Goal: Task Accomplishment & Management: Manage account settings

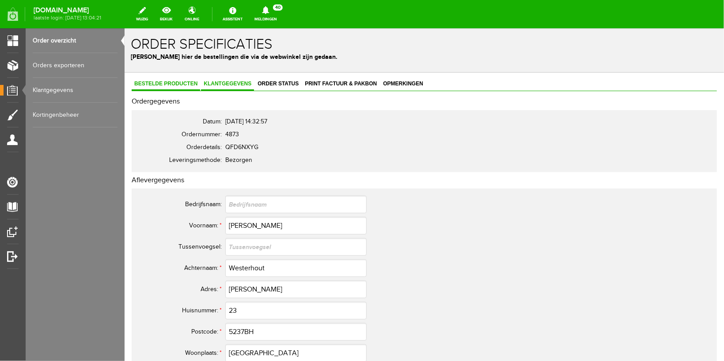
click at [160, 80] on span "Bestelde producten" at bounding box center [165, 83] width 69 height 6
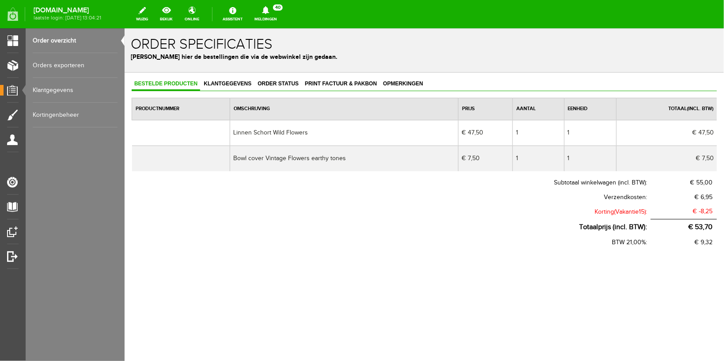
click at [53, 36] on link "Order overzicht" at bounding box center [75, 40] width 85 height 25
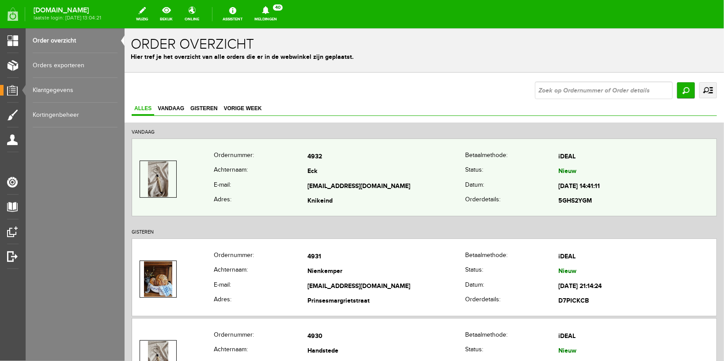
copy tr "[EMAIL_ADDRESS][DOMAIN_NAME]"
drag, startPoint x: 302, startPoint y: 182, endPoint x: 403, endPoint y: 185, distance: 100.4
click at [403, 185] on tr "E-mail: [EMAIL_ADDRESS][DOMAIN_NAME] Datum: [DATE] 14:41:11" at bounding box center [424, 186] width 585 height 15
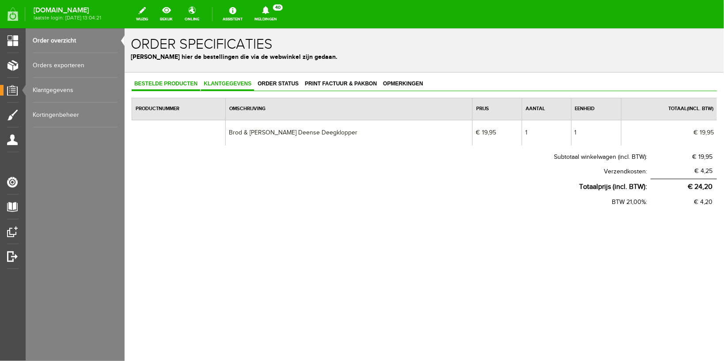
click at [224, 83] on span "Klantgegevens" at bounding box center [227, 83] width 53 height 6
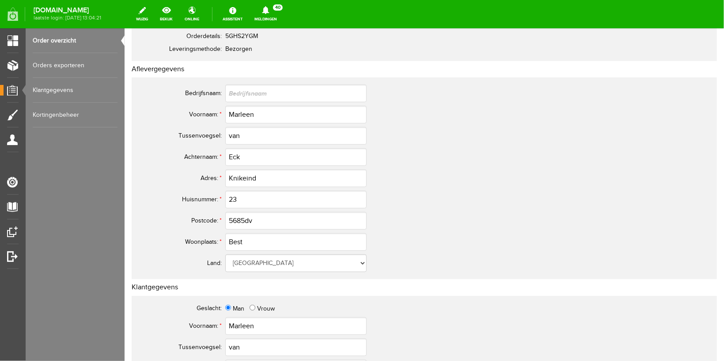
scroll to position [141, 0]
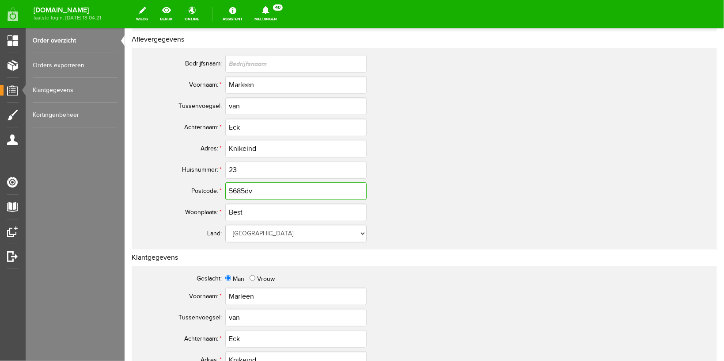
drag, startPoint x: 256, startPoint y: 192, endPoint x: 152, endPoint y: 183, distance: 104.7
click at [152, 183] on tr "Postcode: * 5685dv" at bounding box center [349, 190] width 424 height 21
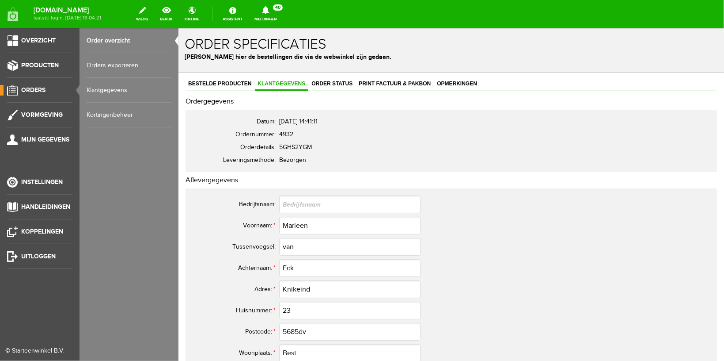
click at [99, 35] on link "Order overzicht" at bounding box center [129, 40] width 85 height 25
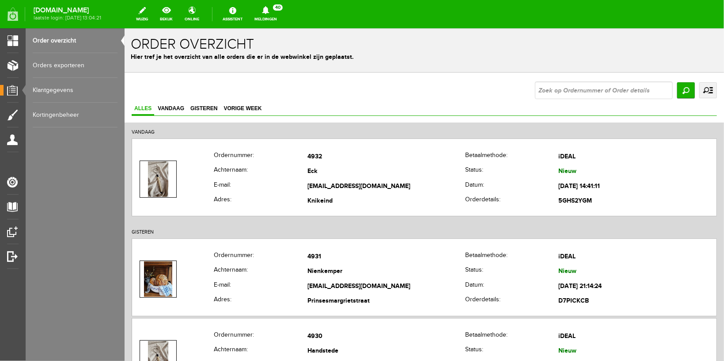
click at [277, 13] on icon at bounding box center [266, 10] width 23 height 8
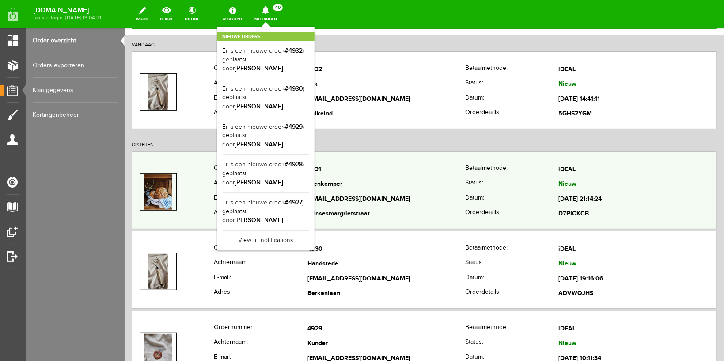
scroll to position [94, 0]
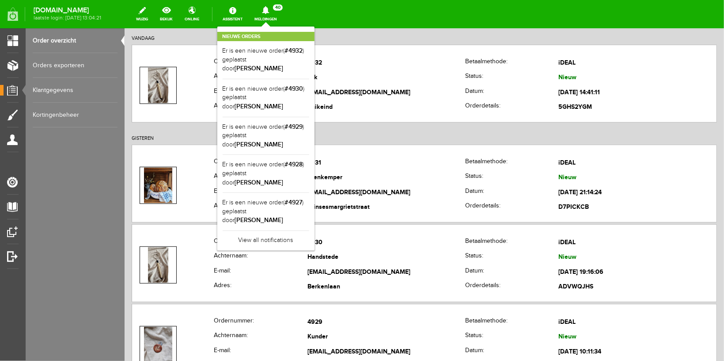
click at [276, 27] on div "Nieuwe orders Er is een nieuwe order( #4932 ) geplaatst door [PERSON_NAME] Er i…" at bounding box center [265, 139] width 97 height 224
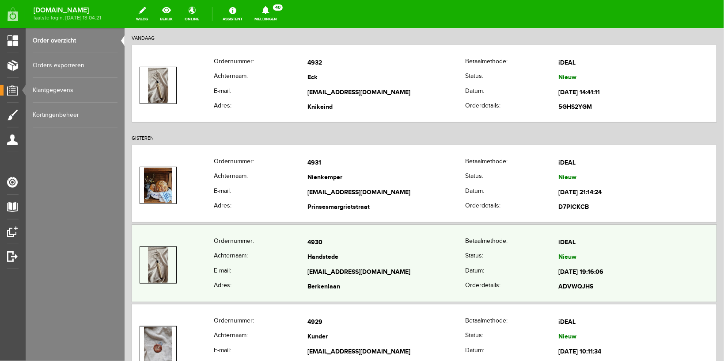
click at [257, 266] on th "E-mail:" at bounding box center [260, 271] width 94 height 15
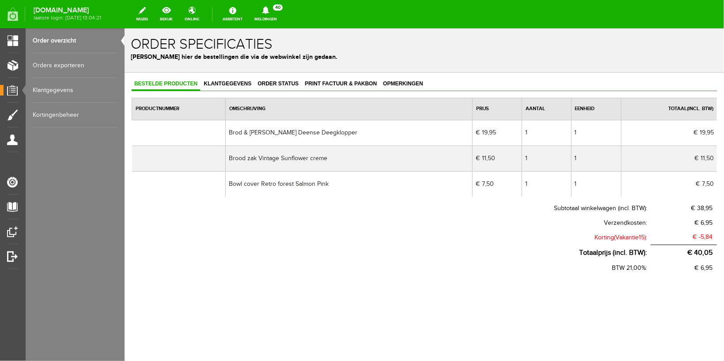
click at [278, 19] on link "Meldingen 40 Nieuwe orders Er is een nieuwe order( #4932 ) geplaatst door [PERS…" at bounding box center [265, 13] width 33 height 19
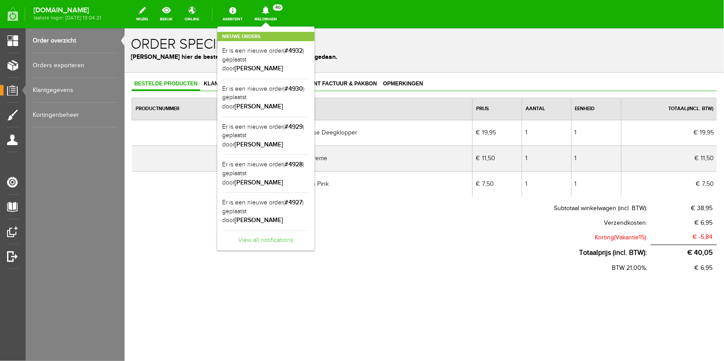
click at [278, 230] on link "View all notifications" at bounding box center [266, 237] width 87 height 15
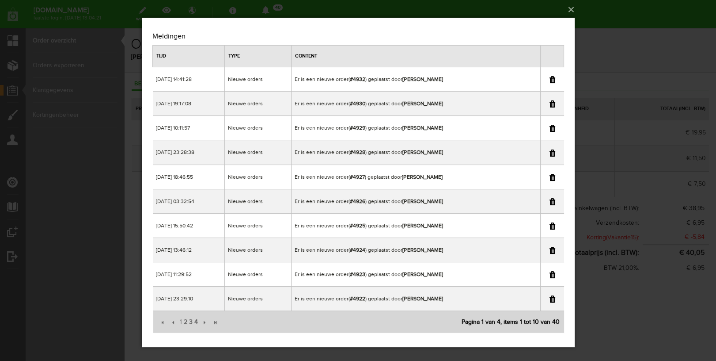
scroll to position [3, 0]
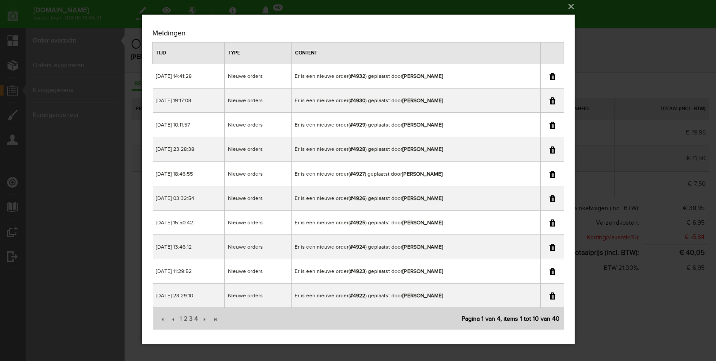
click at [598, 6] on div "×" at bounding box center [358, 177] width 716 height 361
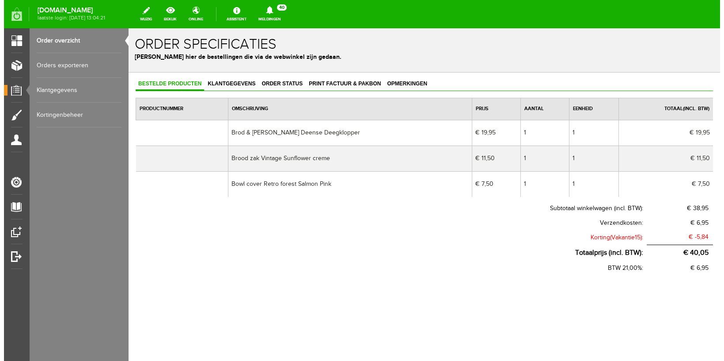
scroll to position [0, 0]
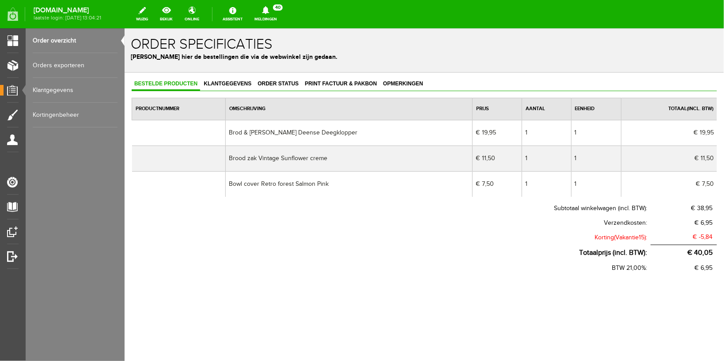
click at [69, 38] on link "Order overzicht" at bounding box center [75, 40] width 85 height 25
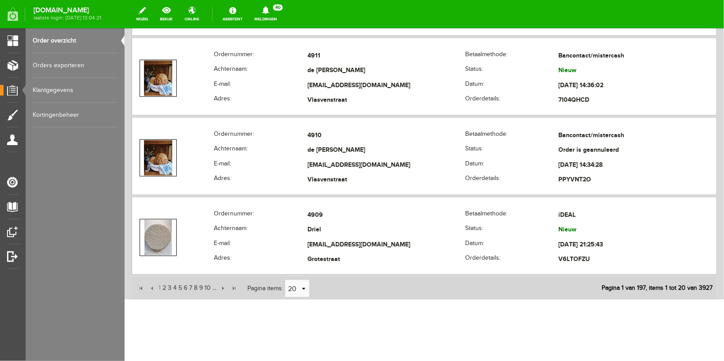
scroll to position [1814, 0]
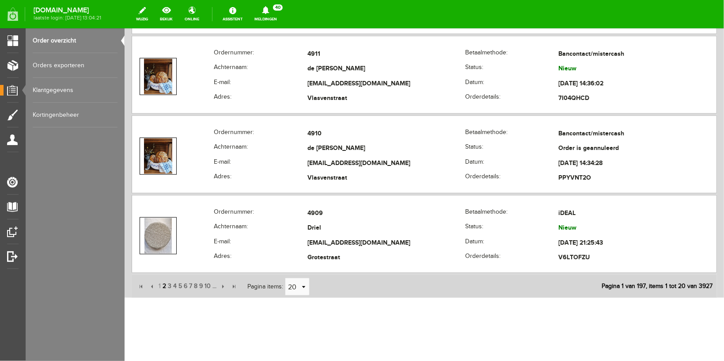
click at [164, 284] on span "2" at bounding box center [163, 286] width 5 height 18
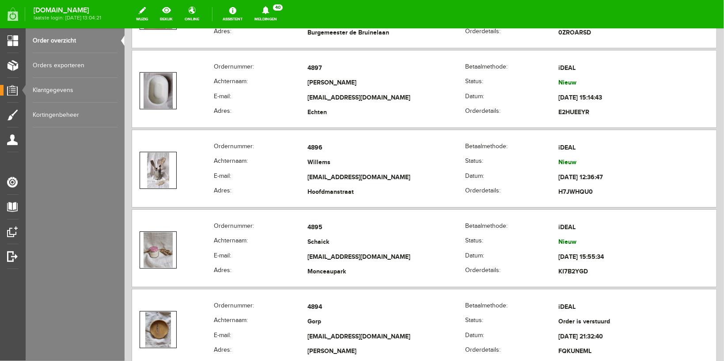
scroll to position [1252, 0]
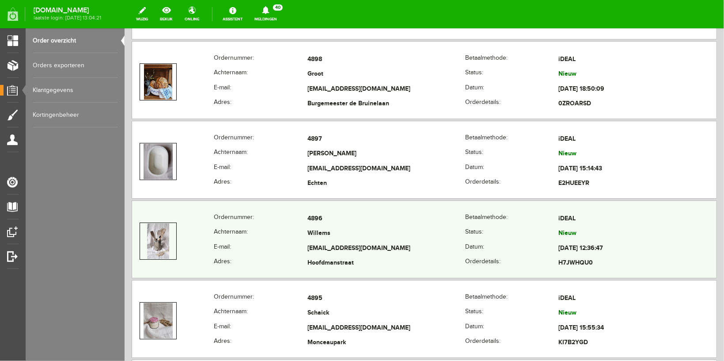
copy tr "[EMAIL_ADDRESS][DOMAIN_NAME]"
drag, startPoint x: 290, startPoint y: 245, endPoint x: 377, endPoint y: 245, distance: 87.5
click at [377, 245] on tr "E-mail: [EMAIL_ADDRESS][DOMAIN_NAME] Datum: [DATE] 12:36:47" at bounding box center [424, 247] width 585 height 15
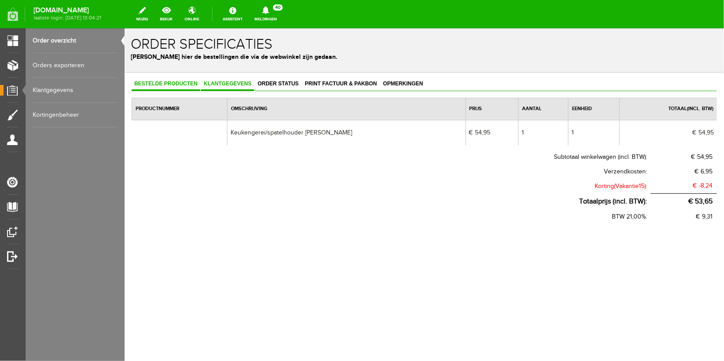
click at [225, 84] on span "Klantgegevens" at bounding box center [227, 83] width 53 height 6
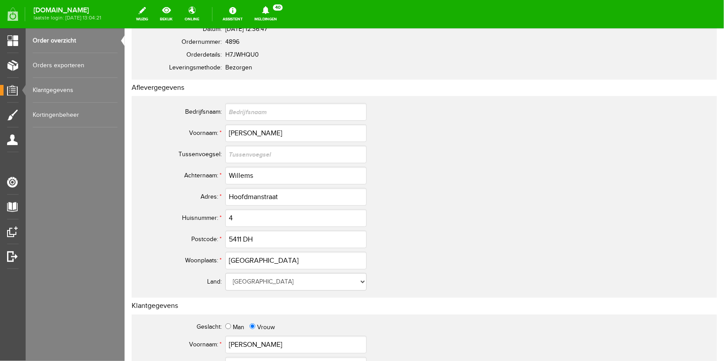
scroll to position [94, 0]
drag, startPoint x: 262, startPoint y: 235, endPoint x: 218, endPoint y: 234, distance: 44.2
click at [218, 234] on tr "Postcode: * 5411 DH" at bounding box center [349, 237] width 424 height 21
drag, startPoint x: 275, startPoint y: 236, endPoint x: 192, endPoint y: 233, distance: 83.6
click at [225, 234] on input "5411 DH" at bounding box center [295, 237] width 141 height 18
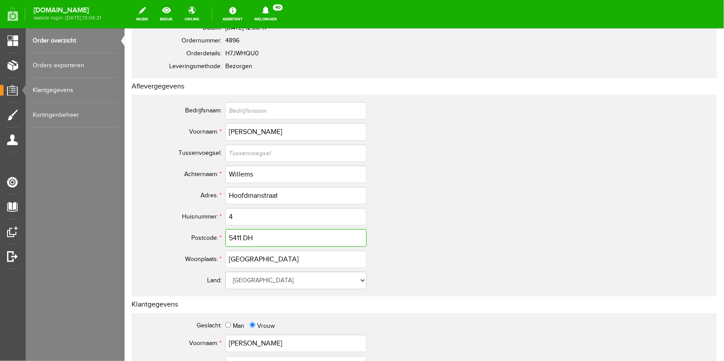
scroll to position [0, 0]
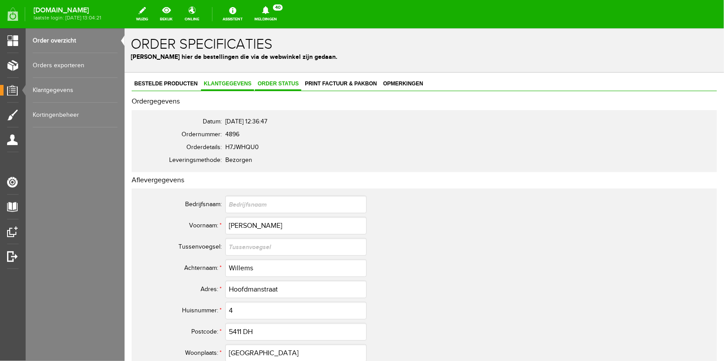
click at [273, 88] on link "Order status" at bounding box center [278, 83] width 46 height 13
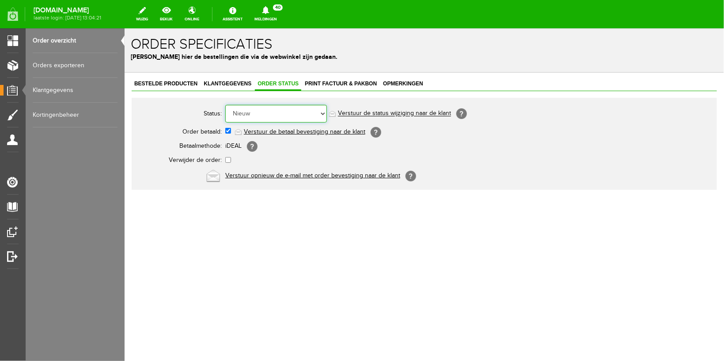
select select "5"
click option "Order is verstuurd" at bounding box center [124, 28] width 0 height 0
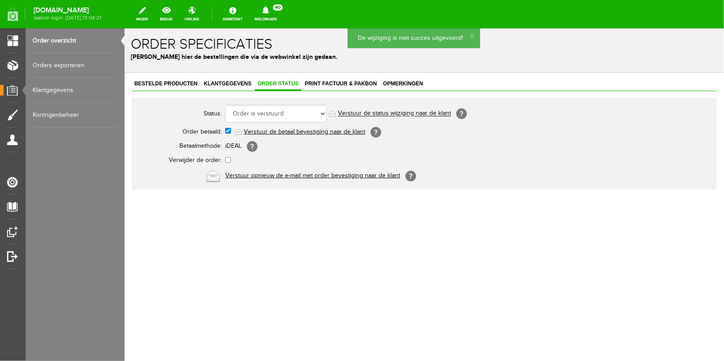
click at [405, 110] on link "Verstuur de status wijziging naar de klant" at bounding box center [394, 113] width 113 height 7
click at [58, 40] on link "Order overzicht" at bounding box center [75, 40] width 85 height 25
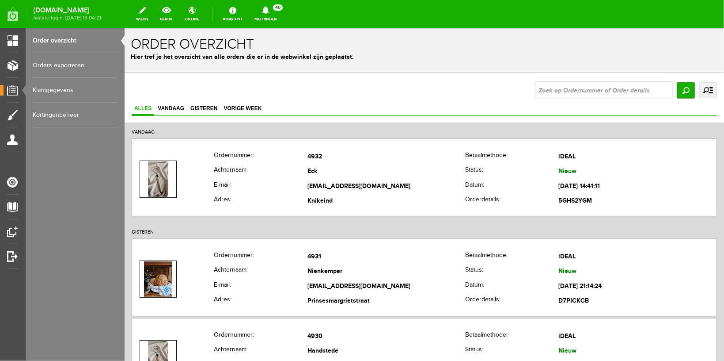
click at [274, 17] on link "Meldingen 40 Nieuwe orders Er is een nieuwe order( #4932 ) geplaatst door [PERS…" at bounding box center [265, 13] width 33 height 19
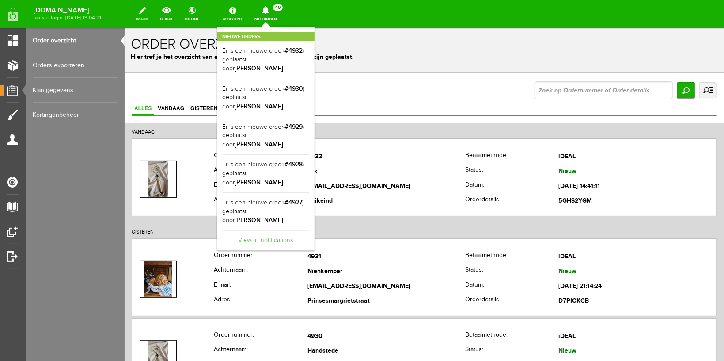
click at [288, 230] on link "View all notifications" at bounding box center [266, 237] width 87 height 15
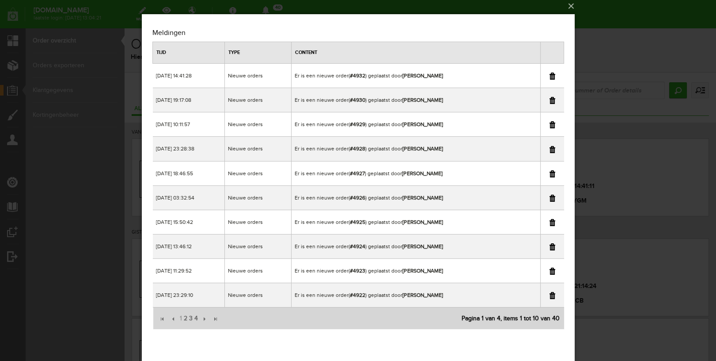
scroll to position [3, 0]
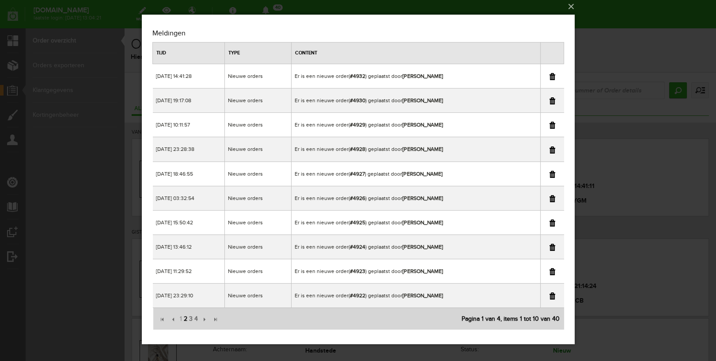
click at [183, 316] on span "2" at bounding box center [185, 319] width 5 height 18
click at [192, 316] on span "3" at bounding box center [190, 319] width 5 height 18
click at [553, 247] on link at bounding box center [552, 247] width 6 height 7
drag, startPoint x: 613, startPoint y: 15, endPoint x: 454, endPoint y: 16, distance: 159.1
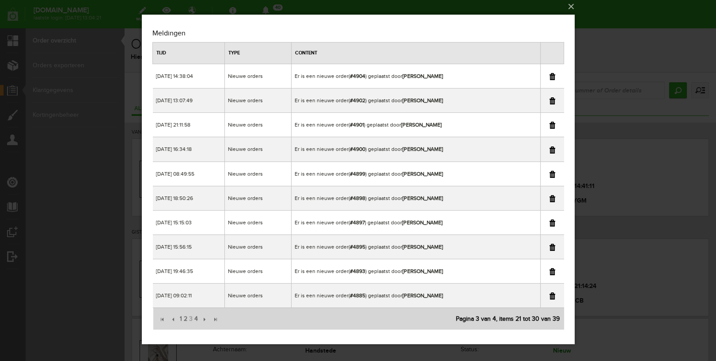
click at [613, 15] on div "×" at bounding box center [358, 177] width 716 height 361
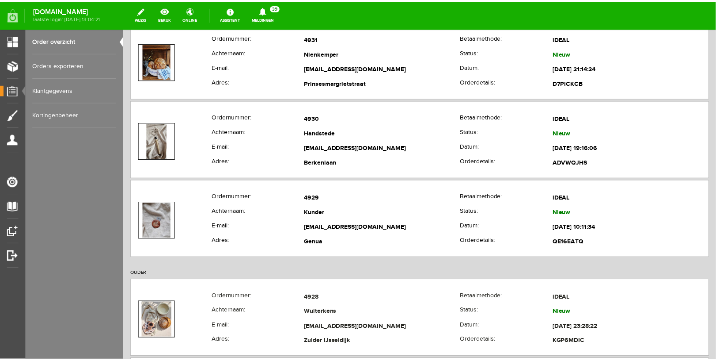
scroll to position [234, 0]
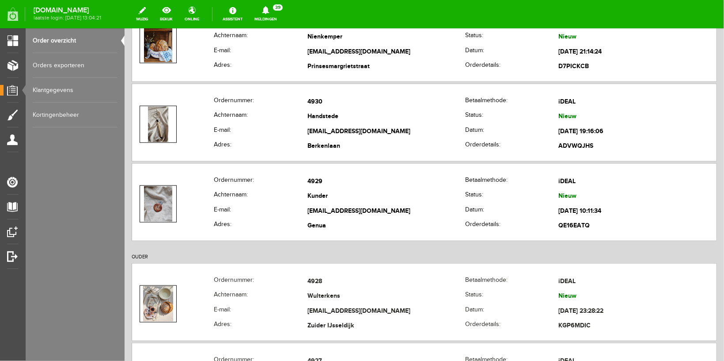
click at [273, 10] on icon at bounding box center [266, 10] width 23 height 8
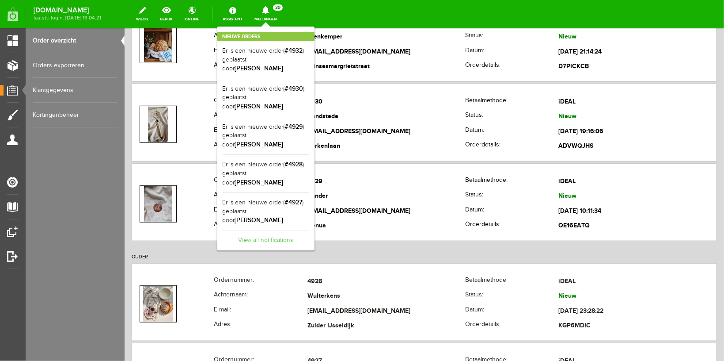
click at [276, 230] on link "View all notifications" at bounding box center [266, 237] width 87 height 15
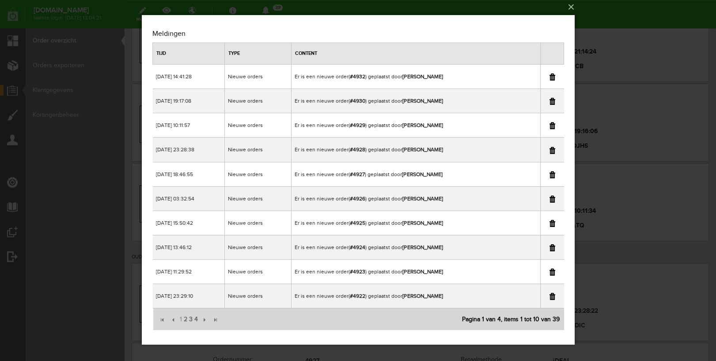
scroll to position [3, 0]
click at [197, 316] on span "4" at bounding box center [195, 319] width 5 height 18
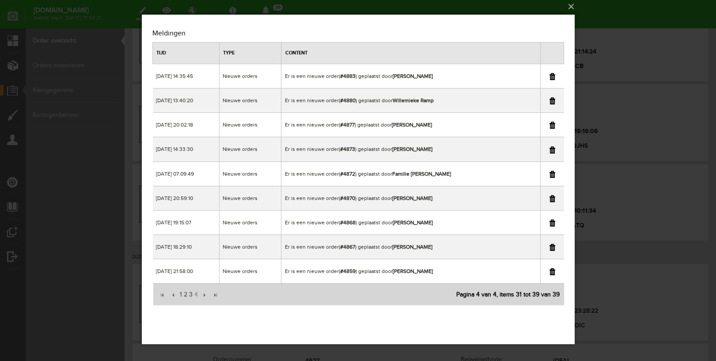
scroll to position [0, 0]
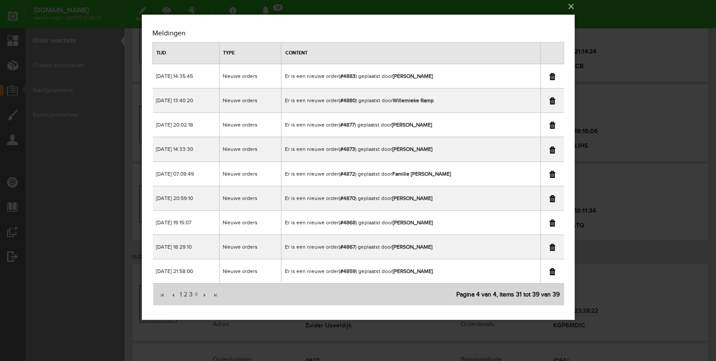
drag, startPoint x: 552, startPoint y: 248, endPoint x: 723, endPoint y: 214, distance: 173.8
click at [552, 248] on link at bounding box center [552, 247] width 6 height 7
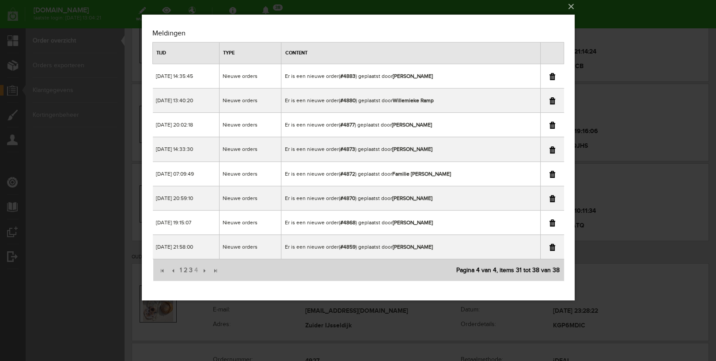
click at [636, 11] on div "×" at bounding box center [358, 177] width 716 height 361
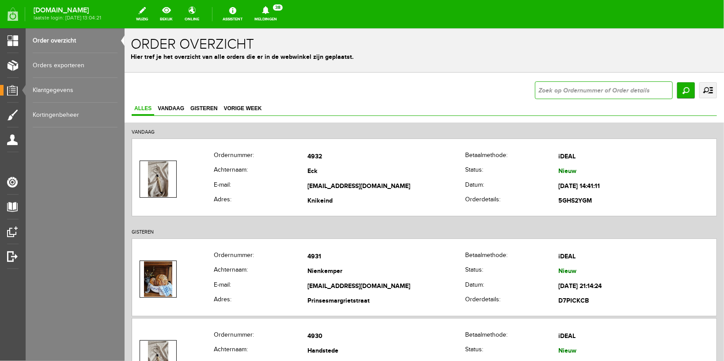
click at [545, 94] on input "text" at bounding box center [604, 90] width 138 height 18
type input "4867"
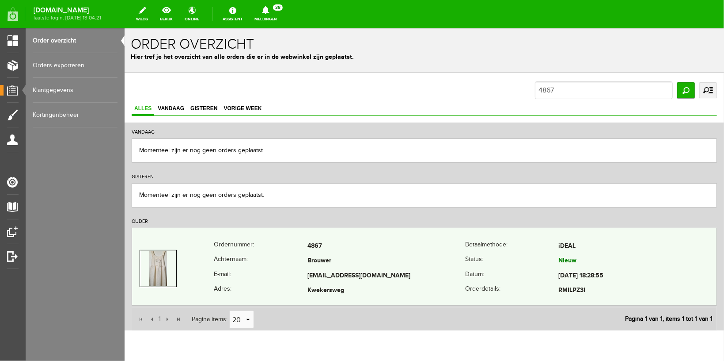
click at [280, 241] on th "Ordernummer:" at bounding box center [260, 245] width 94 height 15
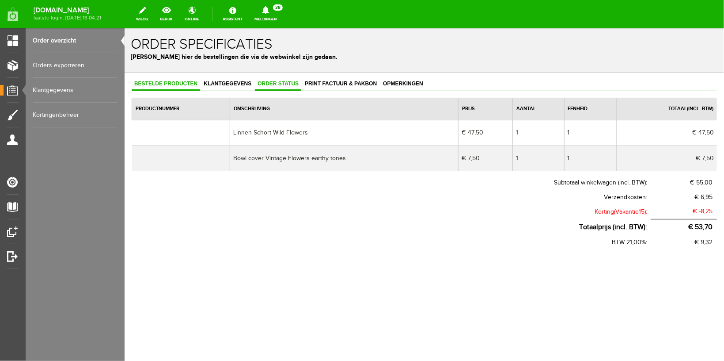
click at [269, 86] on link "Order status" at bounding box center [278, 83] width 46 height 13
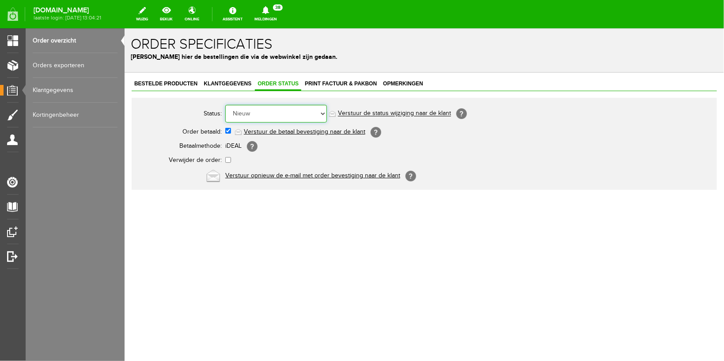
select select "5"
click option "Order is verstuurd" at bounding box center [124, 28] width 0 height 0
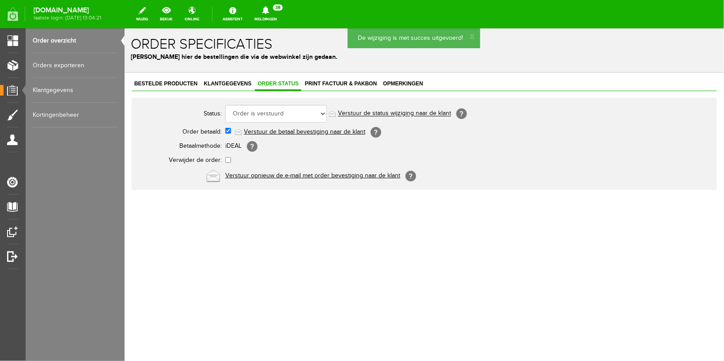
click at [392, 112] on link "Verstuur de status wijziging naar de klant" at bounding box center [394, 113] width 113 height 7
click at [220, 82] on span "Klantgegevens" at bounding box center [227, 83] width 53 height 6
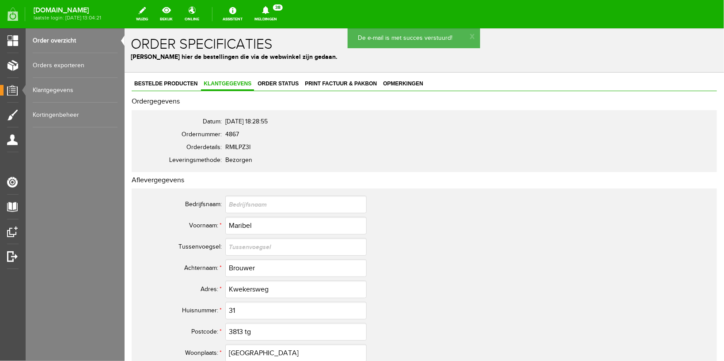
click at [282, 15] on link "Meldingen 38 Nieuwe orders Er is een nieuwe order( #4932 ) geplaatst door [PERS…" at bounding box center [265, 13] width 33 height 19
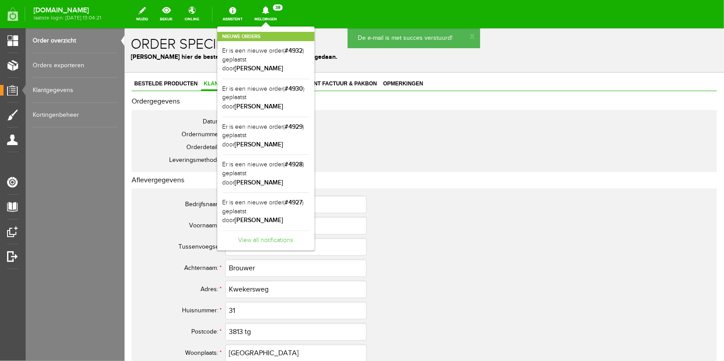
click at [286, 230] on link "View all notifications" at bounding box center [266, 237] width 87 height 15
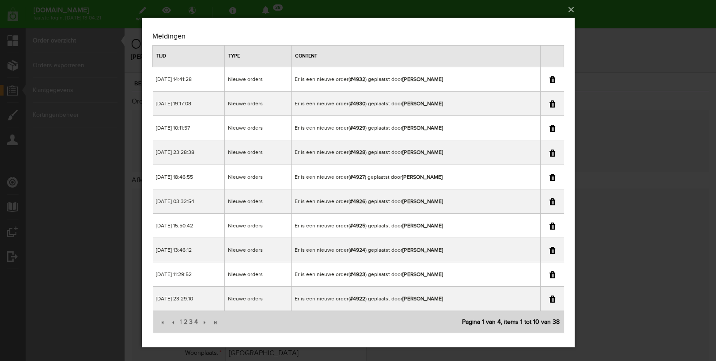
scroll to position [3, 0]
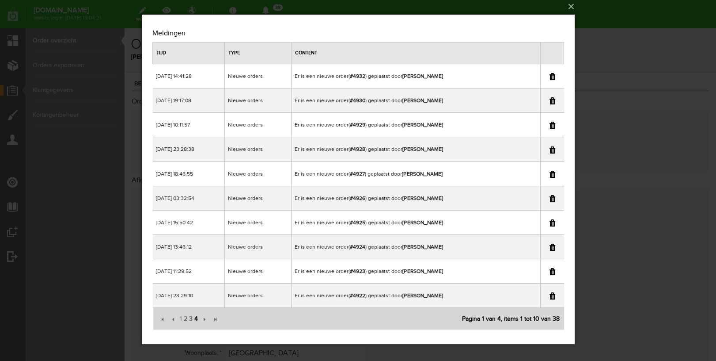
click at [196, 319] on span "4" at bounding box center [195, 319] width 5 height 18
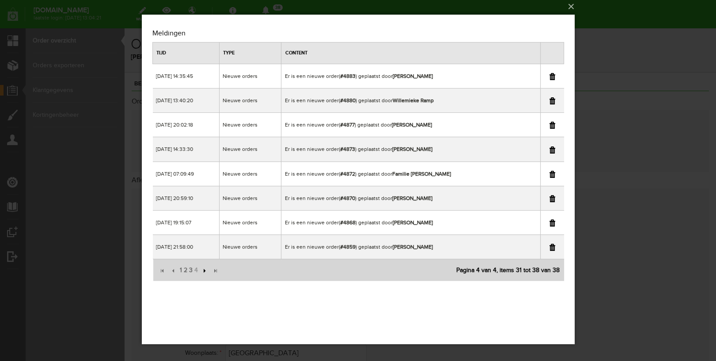
scroll to position [0, 0]
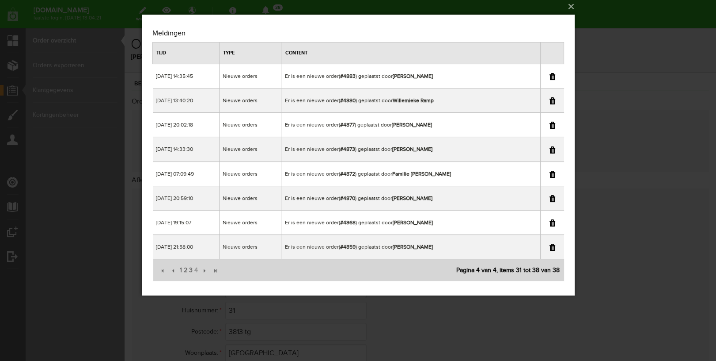
click at [550, 198] on link at bounding box center [552, 198] width 6 height 7
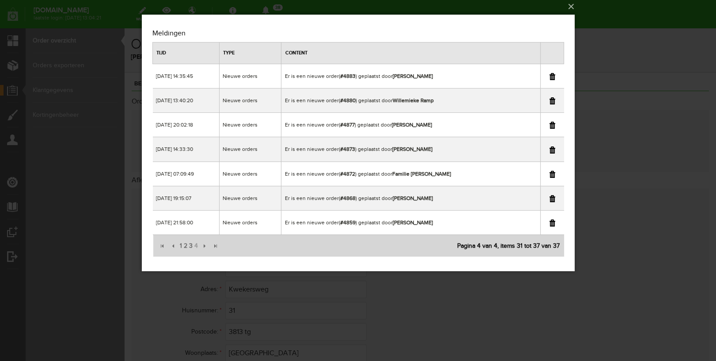
click at [621, 49] on div "×" at bounding box center [358, 177] width 716 height 361
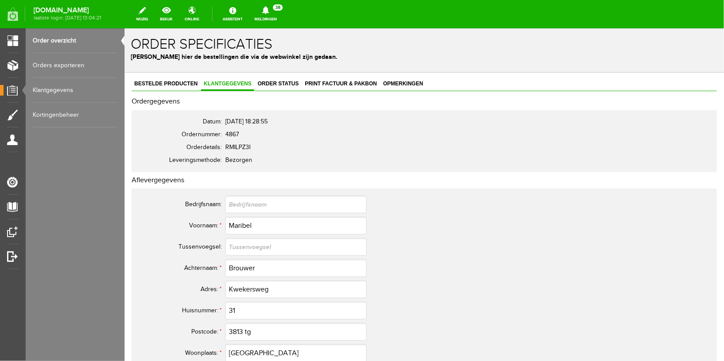
click at [62, 42] on link "Order overzicht" at bounding box center [75, 40] width 85 height 25
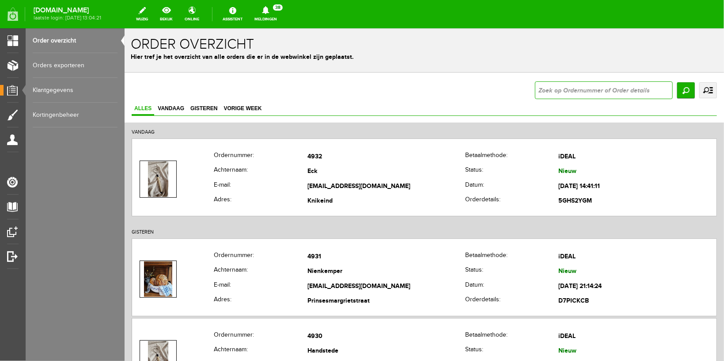
click at [548, 91] on input "text" at bounding box center [604, 90] width 138 height 18
type input "4870"
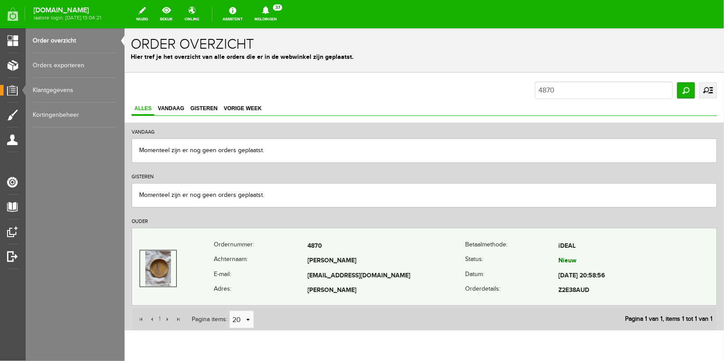
click at [242, 263] on th "Achternaam:" at bounding box center [260, 260] width 94 height 15
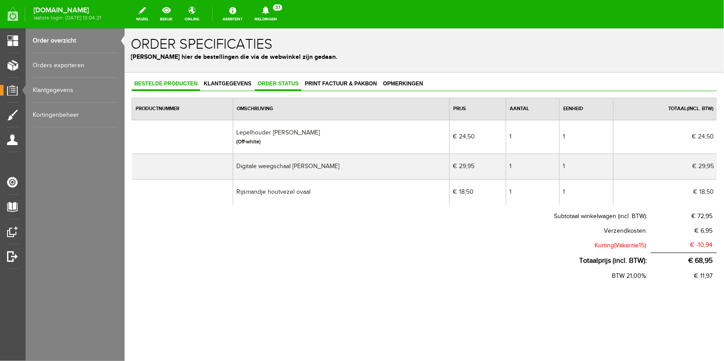
click at [276, 86] on link "Order status" at bounding box center [278, 83] width 46 height 13
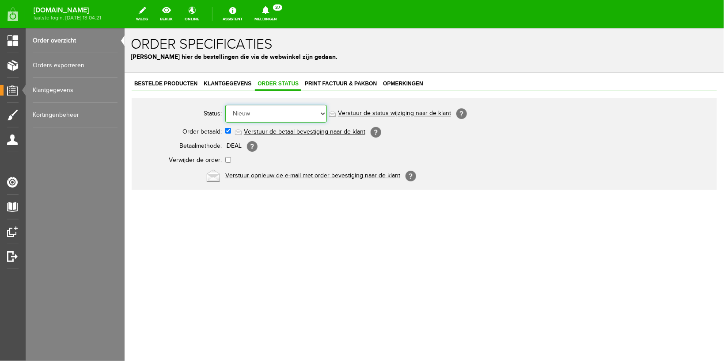
click at [225, 104] on select "Order niet afgerond Nieuw Order in behandeling Wacht op leverancier Wacht op be…" at bounding box center [276, 113] width 102 height 18
select select "5"
click option "Order is verstuurd" at bounding box center [124, 28] width 0 height 0
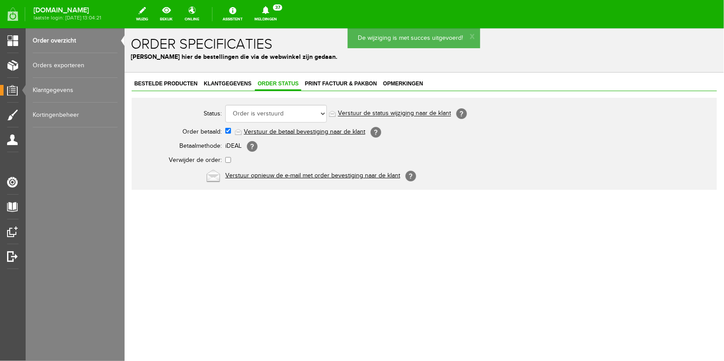
click at [361, 113] on link "Verstuur de status wijziging naar de klant" at bounding box center [394, 113] width 113 height 7
click at [228, 79] on link "Klantgegevens" at bounding box center [227, 83] width 53 height 13
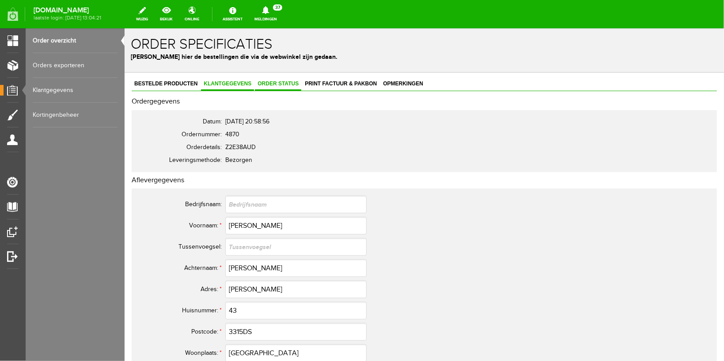
click at [273, 83] on span "Order status" at bounding box center [278, 83] width 46 height 6
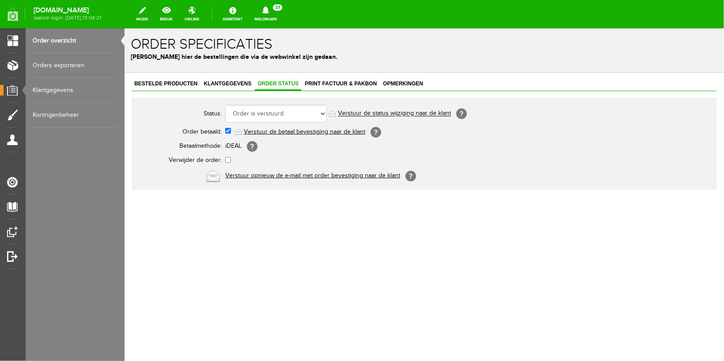
click at [66, 38] on link "Order overzicht" at bounding box center [75, 40] width 85 height 25
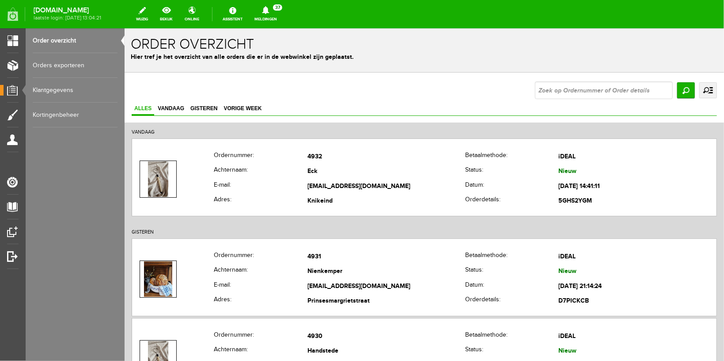
click at [270, 18] on link "Meldingen 37 Nieuwe orders Er is een nieuwe order( #4932 ) geplaatst door [PERS…" at bounding box center [265, 13] width 33 height 19
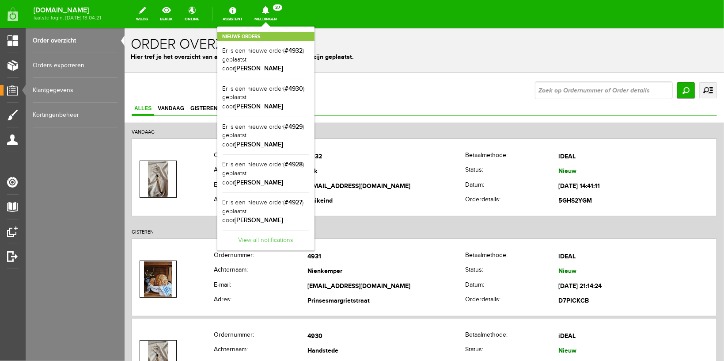
click at [259, 230] on link "View all notifications" at bounding box center [266, 237] width 87 height 15
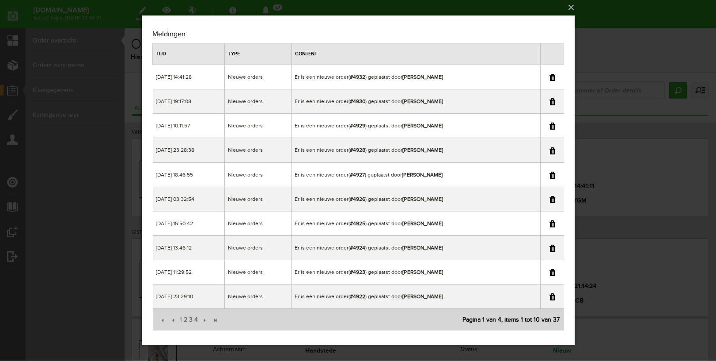
scroll to position [3, 0]
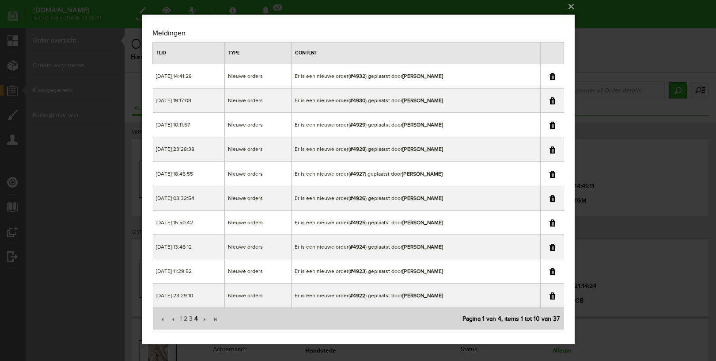
click at [195, 320] on span "4" at bounding box center [195, 319] width 5 height 18
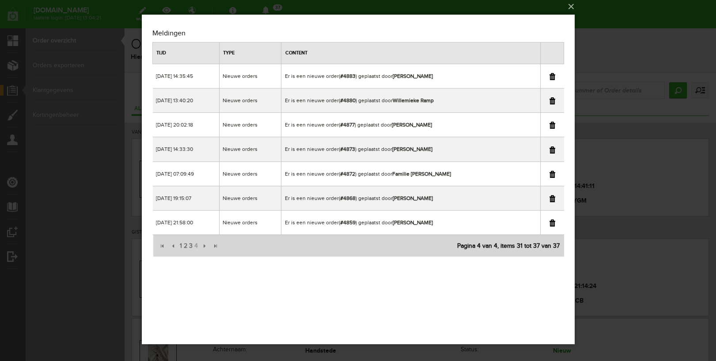
scroll to position [0, 0]
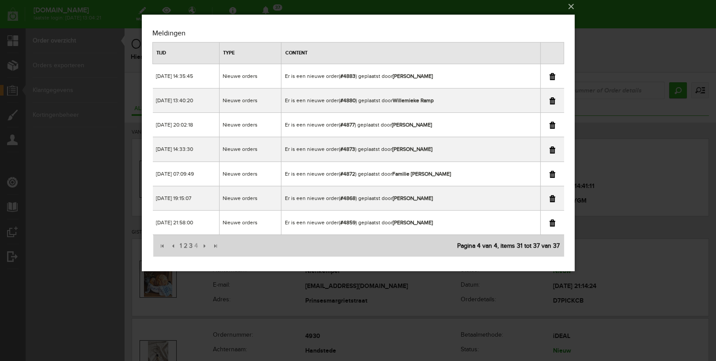
click at [550, 175] on link at bounding box center [552, 174] width 6 height 7
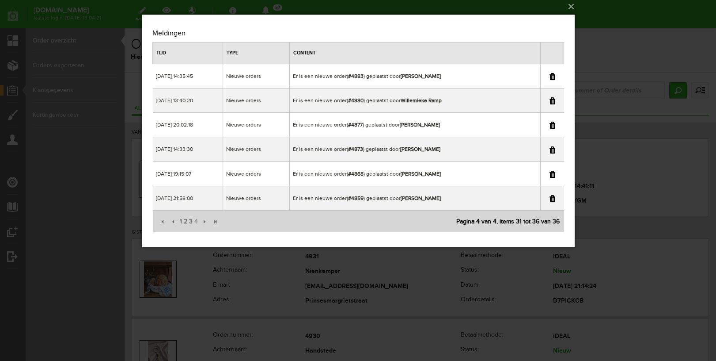
drag, startPoint x: 617, startPoint y: 9, endPoint x: 434, endPoint y: 82, distance: 196.8
click at [617, 9] on div "×" at bounding box center [358, 177] width 716 height 361
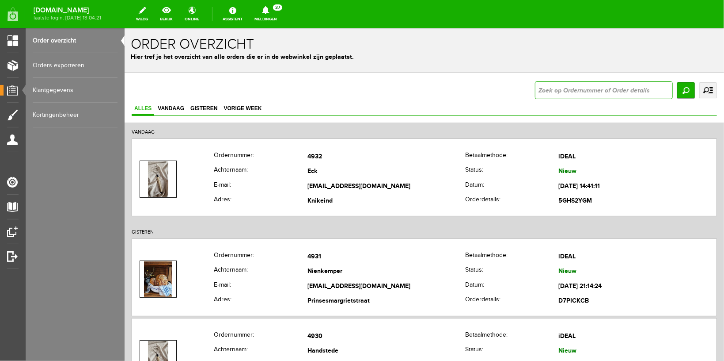
click at [557, 92] on input "text" at bounding box center [604, 90] width 138 height 18
type input "4872"
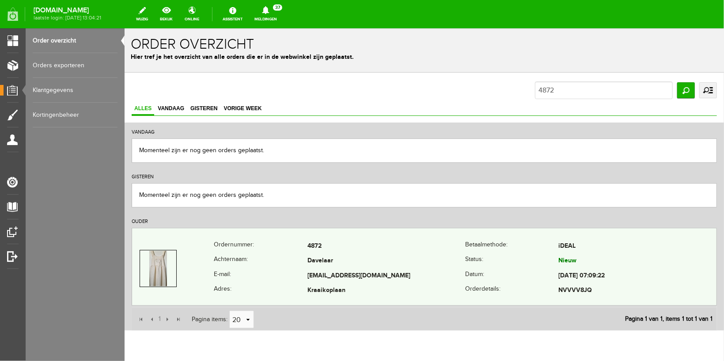
click at [275, 265] on th "Achternaam:" at bounding box center [260, 260] width 94 height 15
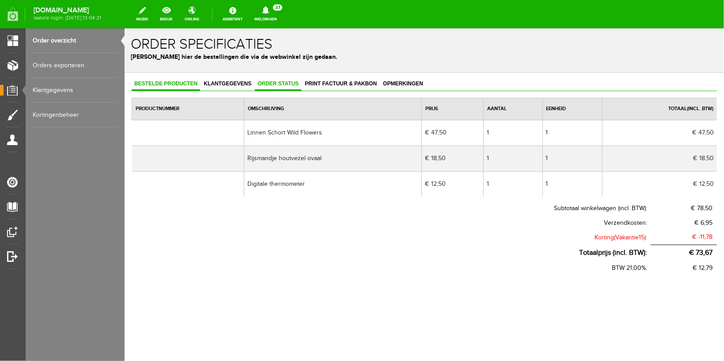
click at [268, 83] on span "Order status" at bounding box center [278, 83] width 46 height 6
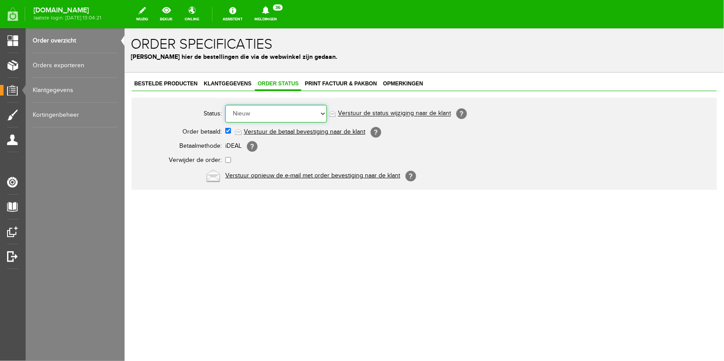
select select "5"
click option "Order is verstuurd" at bounding box center [124, 28] width 0 height 0
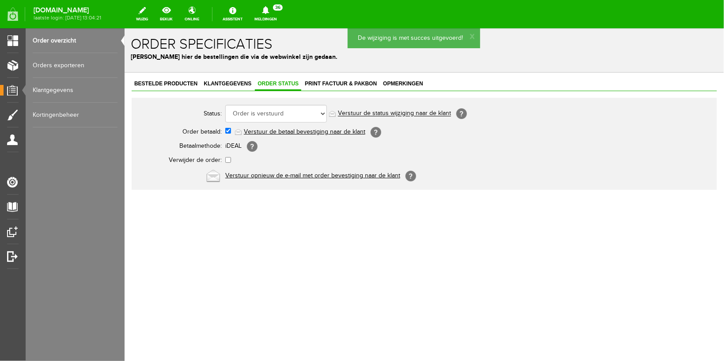
click at [381, 113] on link "Verstuur de status wijziging naar de klant" at bounding box center [394, 113] width 113 height 7
click at [222, 82] on span "Klantgegevens" at bounding box center [227, 83] width 53 height 6
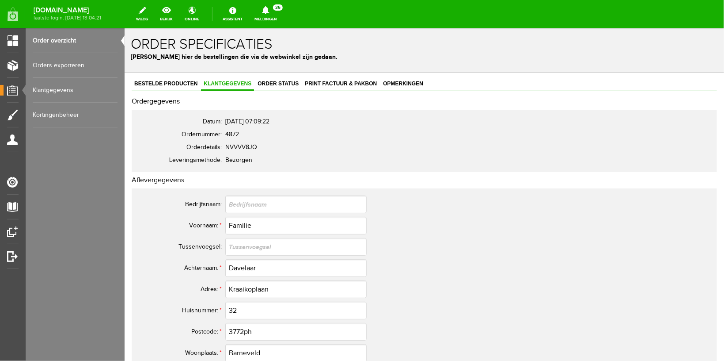
click at [270, 15] on link "Meldingen 36 Nieuwe orders Er is een nieuwe order( #4932 ) geplaatst door [PERS…" at bounding box center [265, 13] width 33 height 19
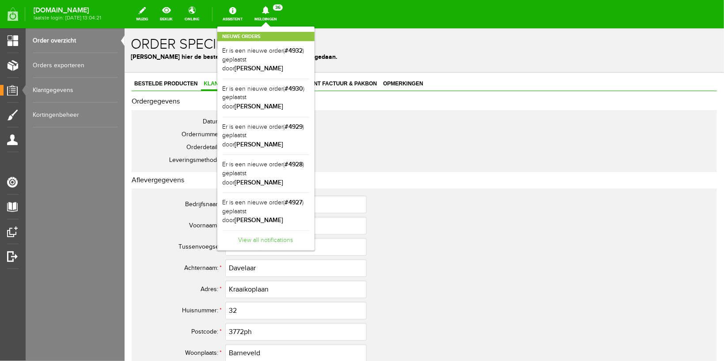
click at [272, 230] on link "View all notifications" at bounding box center [266, 237] width 87 height 15
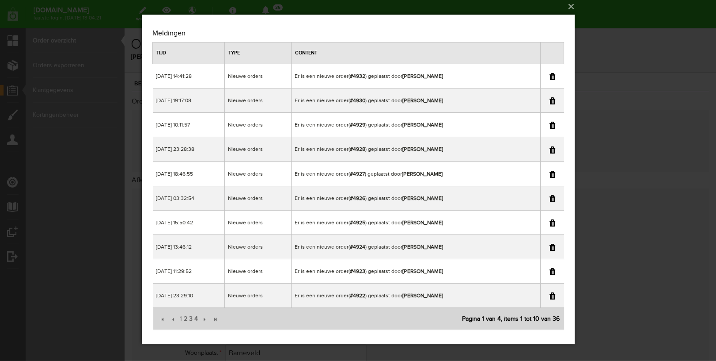
scroll to position [3, 0]
click at [194, 316] on span "4" at bounding box center [195, 319] width 5 height 18
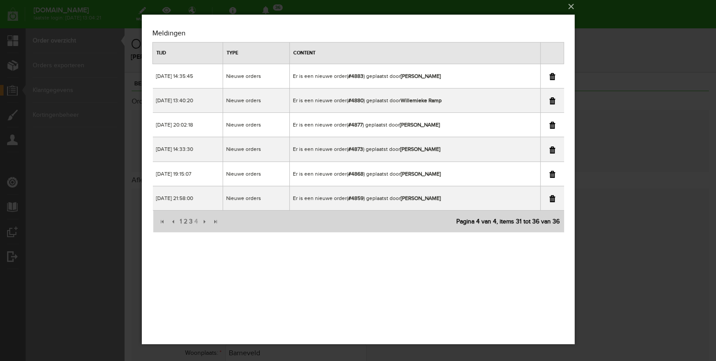
scroll to position [0, 0]
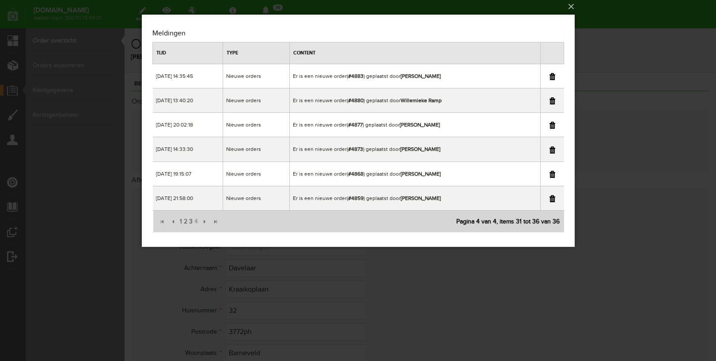
click at [669, 80] on div "×" at bounding box center [358, 177] width 716 height 361
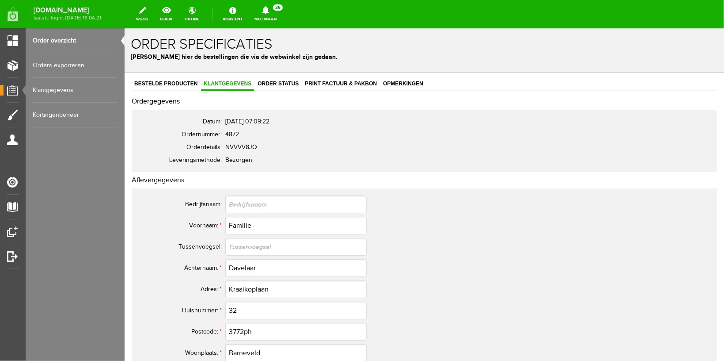
click at [52, 43] on link "Order overzicht" at bounding box center [75, 40] width 85 height 25
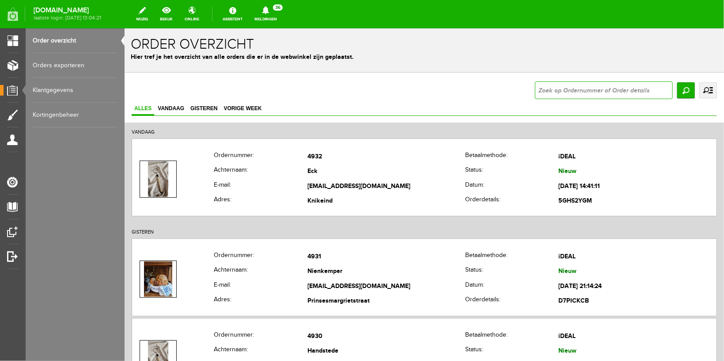
click at [542, 88] on input "text" at bounding box center [604, 90] width 138 height 18
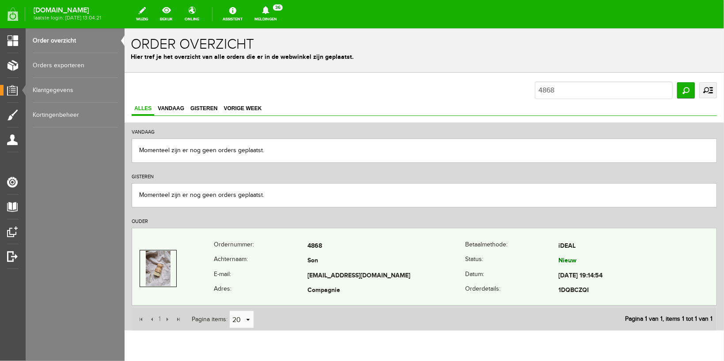
copy tr "[EMAIL_ADDRESS][DOMAIN_NAME]"
drag, startPoint x: 297, startPoint y: 272, endPoint x: 394, endPoint y: 277, distance: 96.5
click at [394, 277] on tr "E-mail: [EMAIL_ADDRESS][DOMAIN_NAME] Datum: [DATE] 19:14:54" at bounding box center [424, 275] width 585 height 15
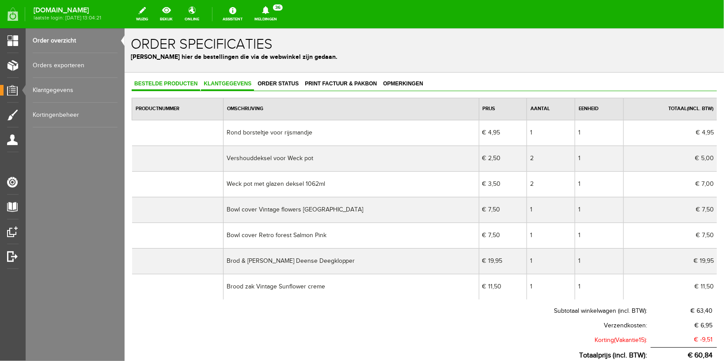
click at [221, 83] on span "Klantgegevens" at bounding box center [227, 83] width 53 height 6
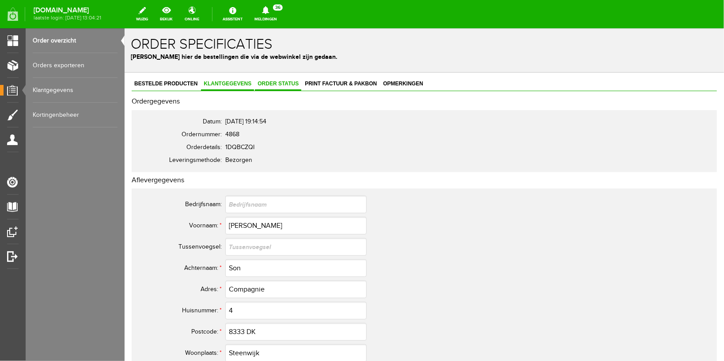
click at [276, 83] on span "Order status" at bounding box center [278, 83] width 46 height 6
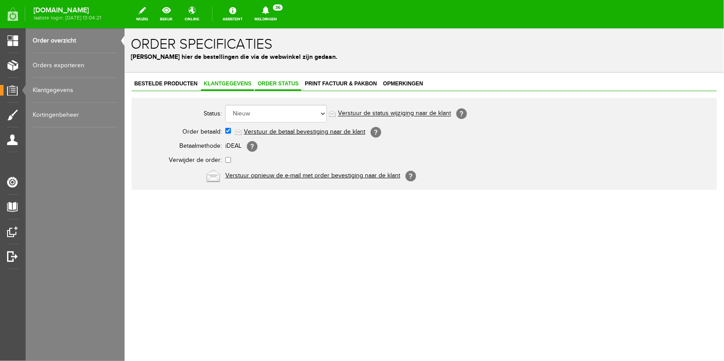
click at [217, 80] on link "Klantgegevens" at bounding box center [227, 83] width 53 height 13
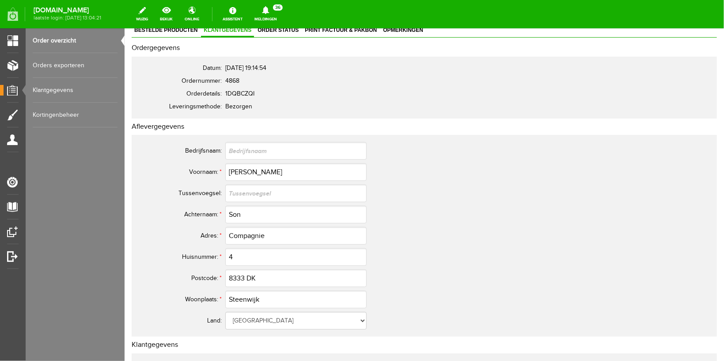
scroll to position [94, 0]
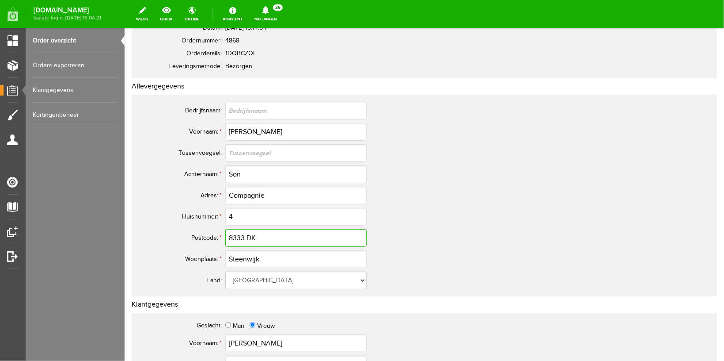
drag, startPoint x: 262, startPoint y: 238, endPoint x: 83, endPoint y: 214, distance: 181.1
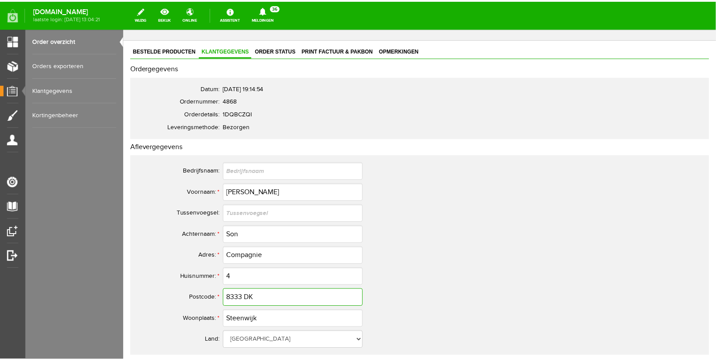
scroll to position [0, 0]
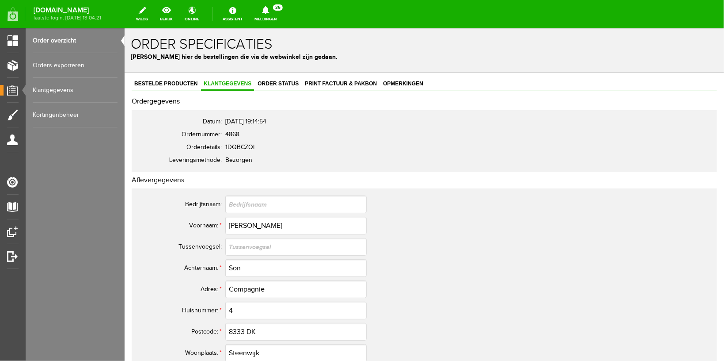
click at [269, 14] on icon at bounding box center [265, 10] width 7 height 8
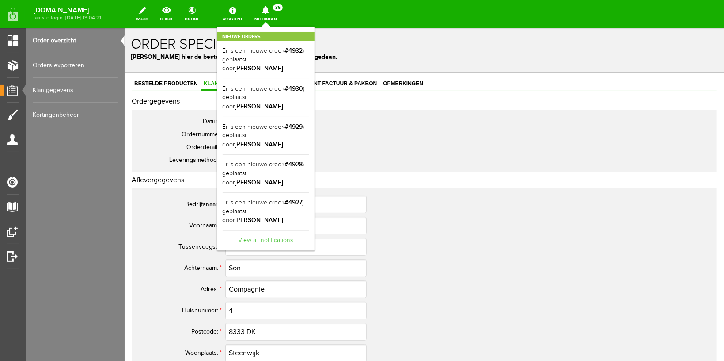
click at [279, 230] on link "View all notifications" at bounding box center [266, 237] width 87 height 15
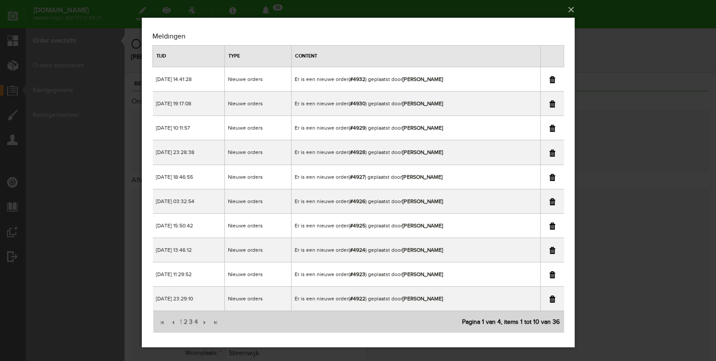
scroll to position [3, 0]
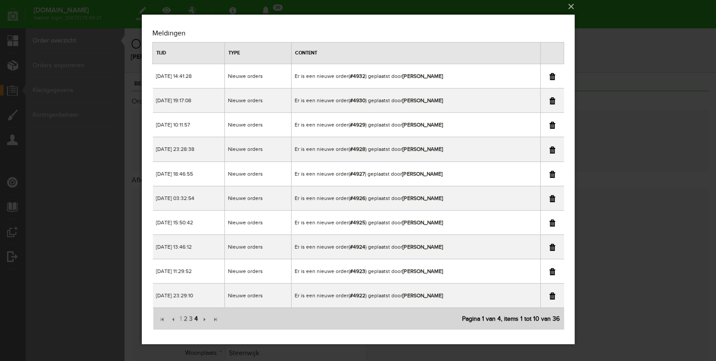
click at [198, 316] on td "1 2 3 4 Pagina items: 10 select 10 20 50 Pagina 1 van 4, items 1 tot 10 van 36" at bounding box center [357, 319] width 411 height 22
click at [195, 318] on span "4" at bounding box center [195, 319] width 5 height 18
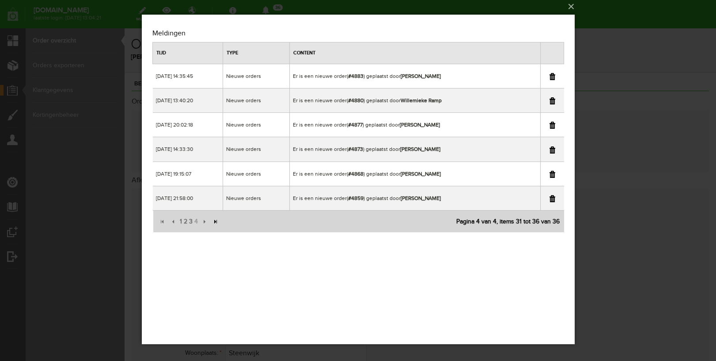
scroll to position [0, 0]
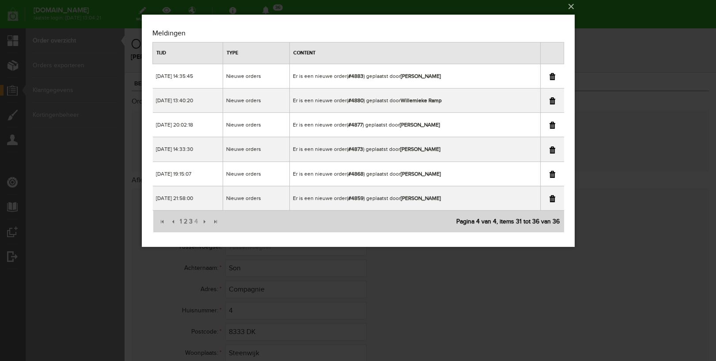
click at [650, 8] on div "×" at bounding box center [358, 177] width 716 height 361
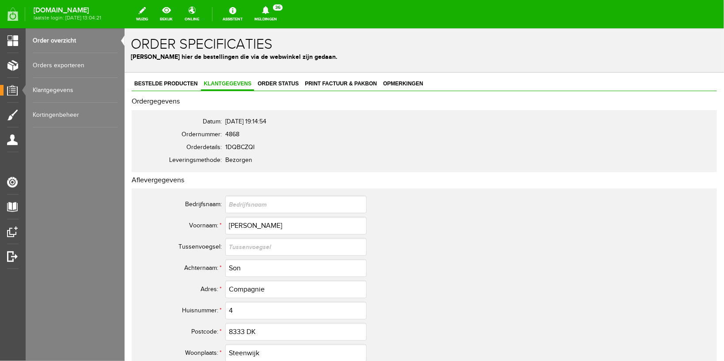
click at [67, 42] on link "Order overzicht" at bounding box center [75, 40] width 85 height 25
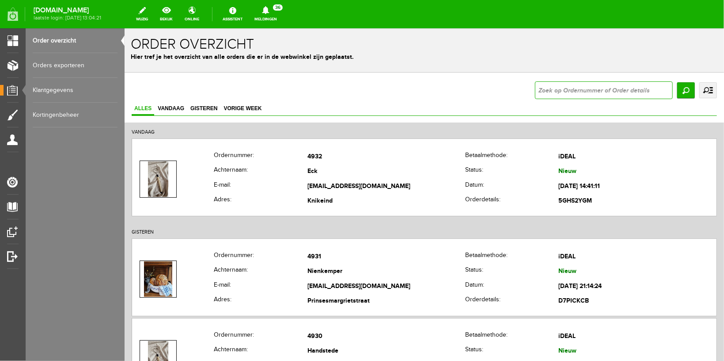
click at [618, 88] on input "text" at bounding box center [604, 90] width 138 height 18
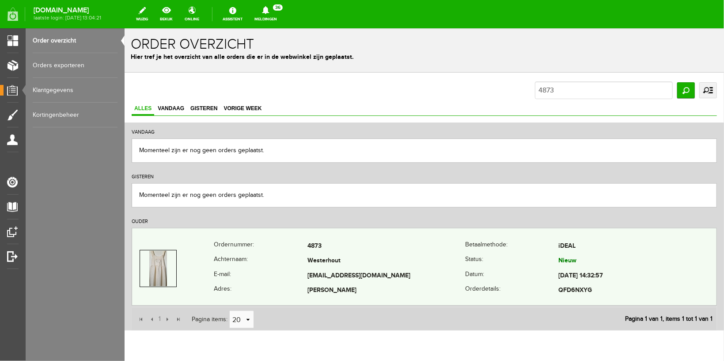
click at [278, 272] on th "E-mail:" at bounding box center [260, 275] width 94 height 15
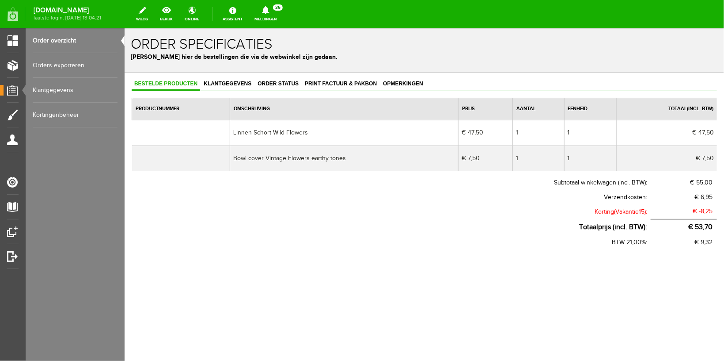
click at [63, 36] on link "Order overzicht" at bounding box center [75, 40] width 85 height 25
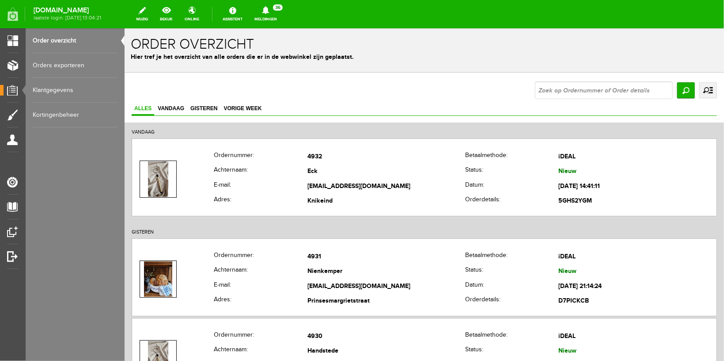
click at [277, 12] on icon at bounding box center [266, 10] width 23 height 8
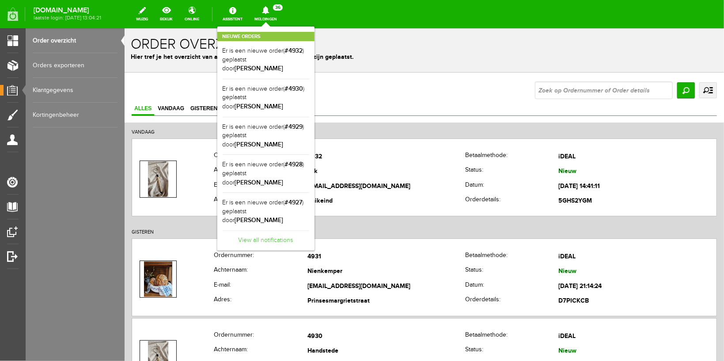
click at [279, 230] on link "View all notifications" at bounding box center [266, 237] width 87 height 15
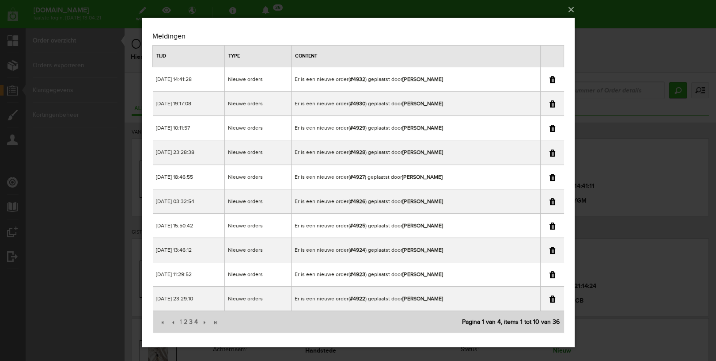
scroll to position [3, 0]
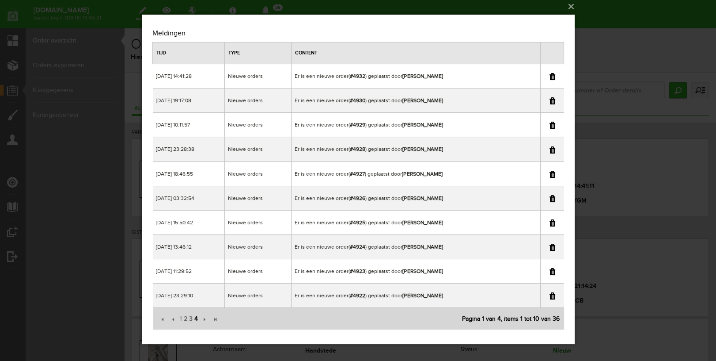
click at [198, 317] on span "4" at bounding box center [195, 319] width 5 height 18
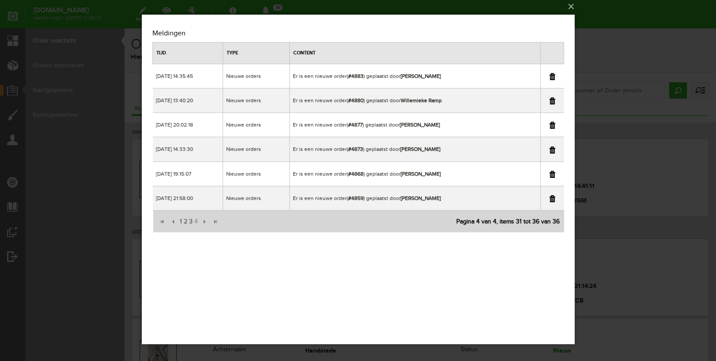
scroll to position [0, 0]
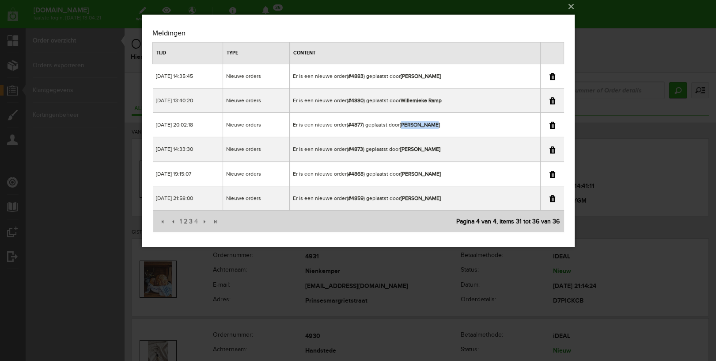
drag, startPoint x: 403, startPoint y: 122, endPoint x: 436, endPoint y: 123, distance: 32.7
click at [435, 125] on td "Er is een nieuwe order( #4877 ) geplaatst door [PERSON_NAME]" at bounding box center [414, 125] width 251 height 24
copy b "[PERSON_NAME]"
drag, startPoint x: 435, startPoint y: 122, endPoint x: 402, endPoint y: 124, distance: 33.2
click at [402, 124] on td "Er is een nieuwe order( #4877 ) geplaatst door [PERSON_NAME]" at bounding box center [414, 125] width 251 height 24
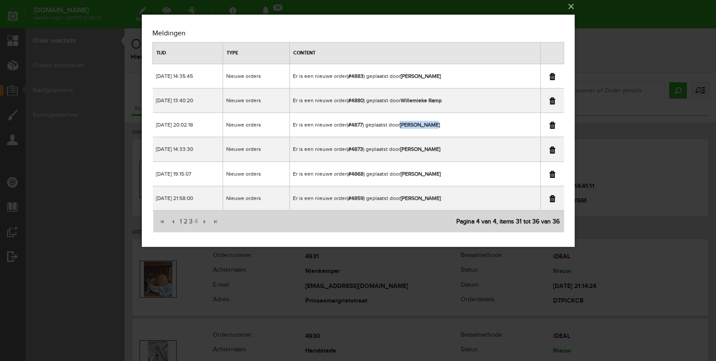
click at [595, 91] on div "×" at bounding box center [358, 177] width 716 height 361
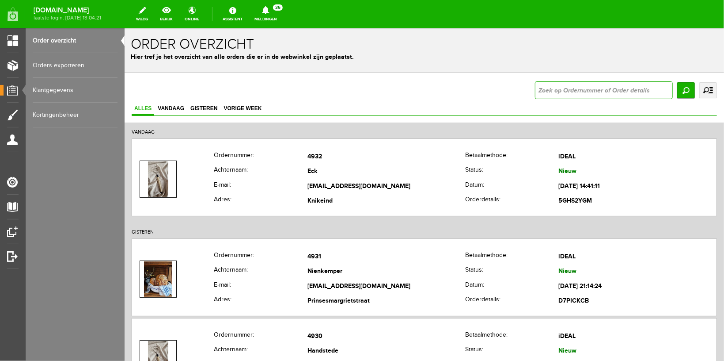
click at [594, 91] on input "text" at bounding box center [604, 90] width 138 height 18
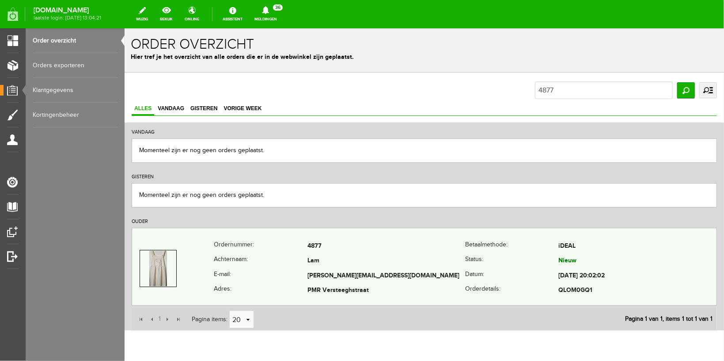
copy tr "[PERSON_NAME][EMAIL_ADDRESS][DOMAIN_NAME]"
drag, startPoint x: 299, startPoint y: 276, endPoint x: 393, endPoint y: 280, distance: 94.2
click at [393, 280] on tr "E-mail: [PERSON_NAME][EMAIL_ADDRESS][DOMAIN_NAME] Datum: [DATE] 20:02:02" at bounding box center [424, 275] width 585 height 15
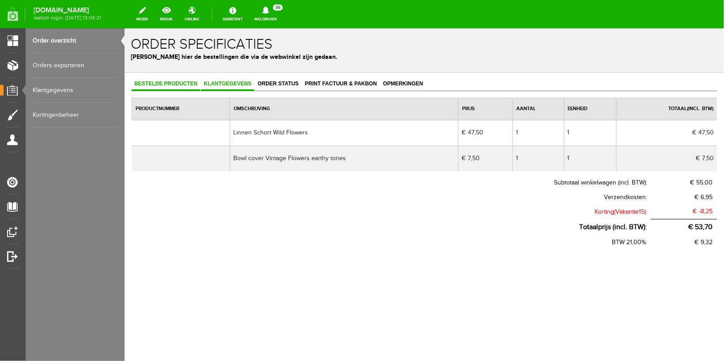
click at [217, 84] on span "Klantgegevens" at bounding box center [227, 83] width 53 height 6
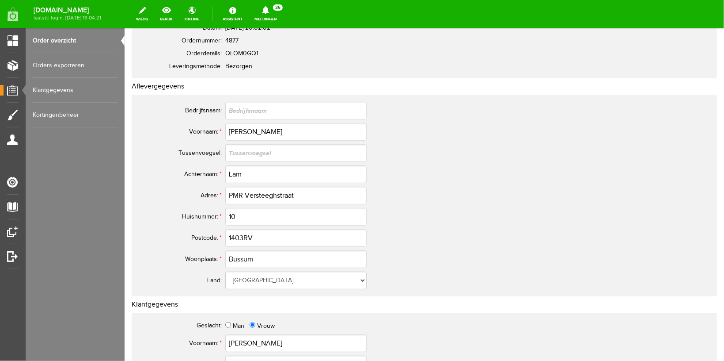
scroll to position [141, 0]
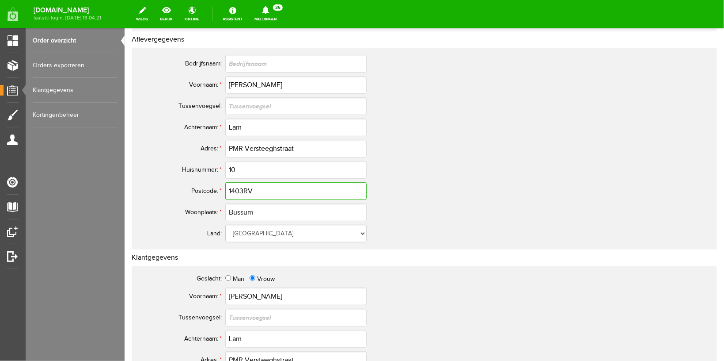
drag, startPoint x: 262, startPoint y: 189, endPoint x: 163, endPoint y: 182, distance: 99.3
click at [163, 182] on tr "Postcode: * 1403RV" at bounding box center [349, 190] width 424 height 21
drag, startPoint x: 297, startPoint y: 188, endPoint x: 240, endPoint y: 217, distance: 63.8
click at [225, 188] on input "1403RV" at bounding box center [295, 191] width 141 height 18
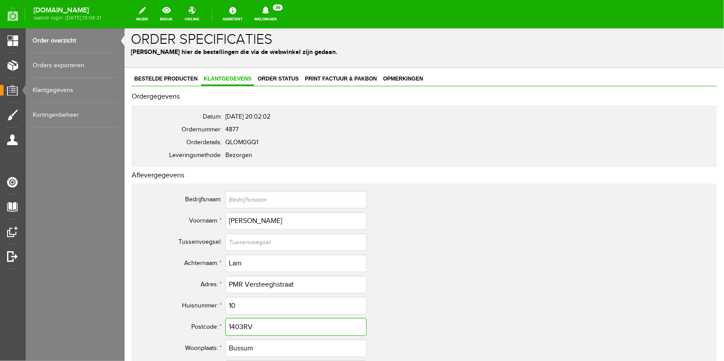
scroll to position [0, 0]
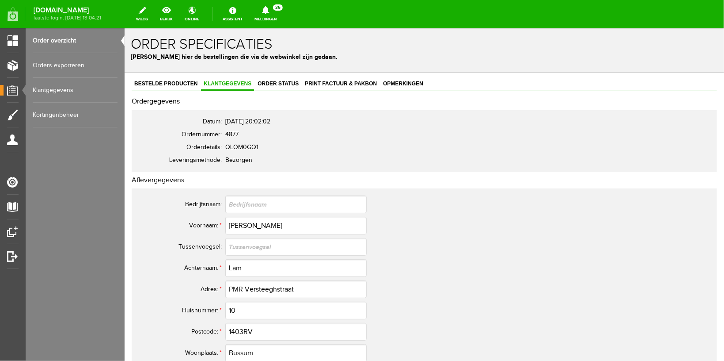
click at [58, 42] on link "Order overzicht" at bounding box center [75, 40] width 85 height 25
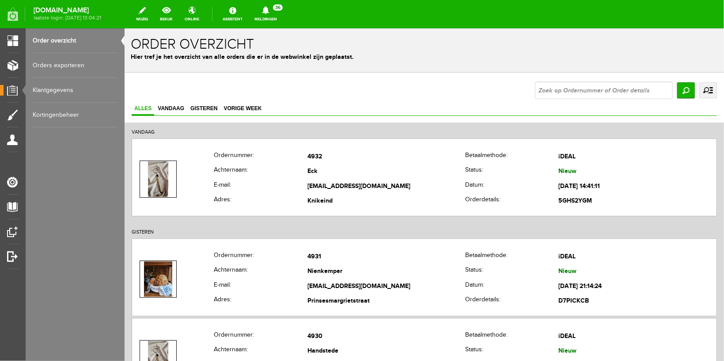
click at [276, 15] on link "Meldingen 36 Nieuwe orders Er is een nieuwe order( #4932 ) geplaatst door [PERS…" at bounding box center [265, 13] width 33 height 19
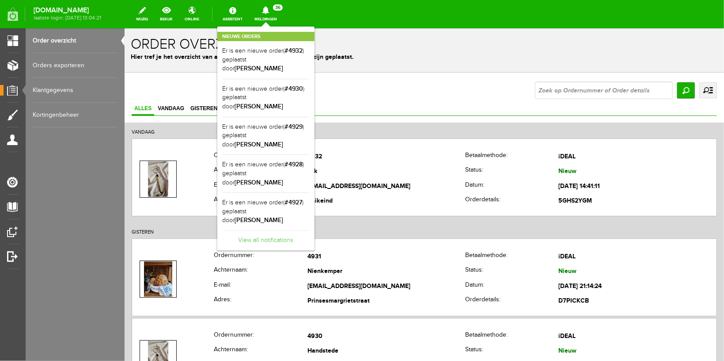
click at [263, 230] on link "View all notifications" at bounding box center [266, 237] width 87 height 15
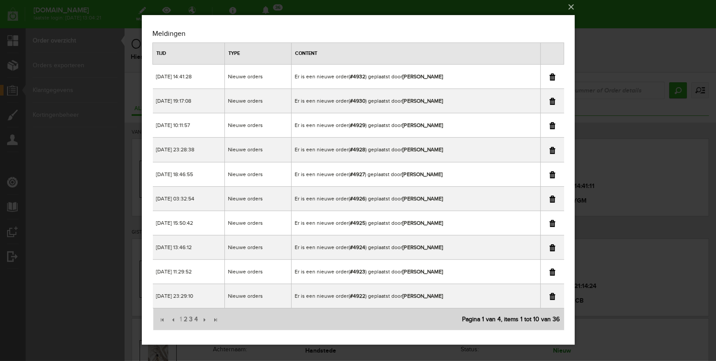
scroll to position [3, 0]
click at [194, 317] on span "4" at bounding box center [195, 319] width 5 height 18
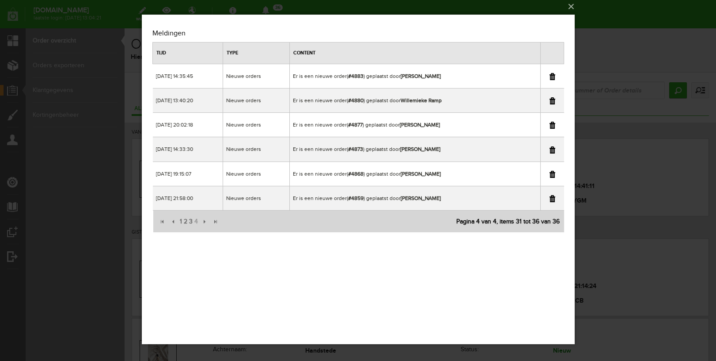
scroll to position [0, 0]
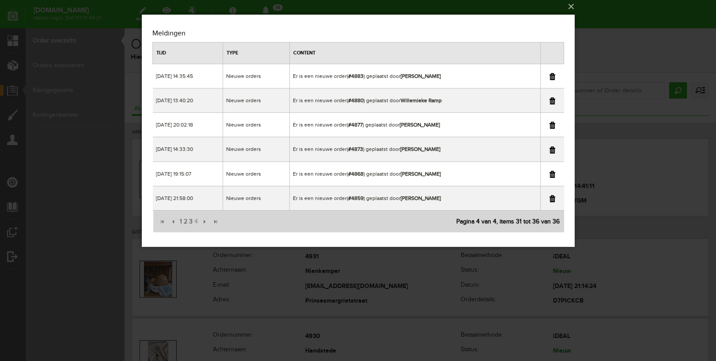
copy b "Willemieke Ramp"
drag, startPoint x: 404, startPoint y: 100, endPoint x: 468, endPoint y: 100, distance: 63.6
click at [468, 100] on td "Er is een nieuwe order( #4880 ) geplaatst door Willemieke Ramp" at bounding box center [414, 100] width 251 height 24
click at [656, 12] on div "×" at bounding box center [358, 177] width 716 height 361
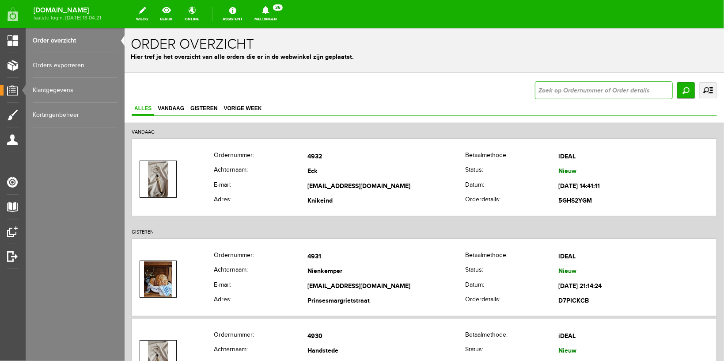
click at [561, 87] on input "text" at bounding box center [604, 90] width 138 height 18
type input "4880"
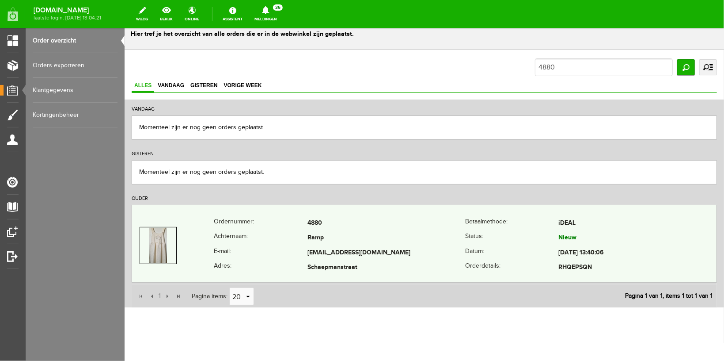
scroll to position [35, 0]
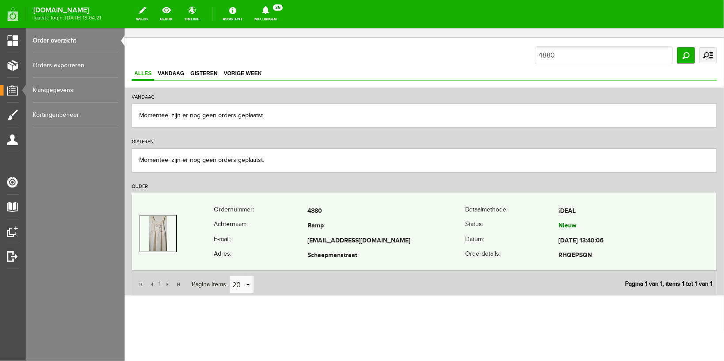
click at [242, 229] on th "Achternaam:" at bounding box center [260, 225] width 94 height 15
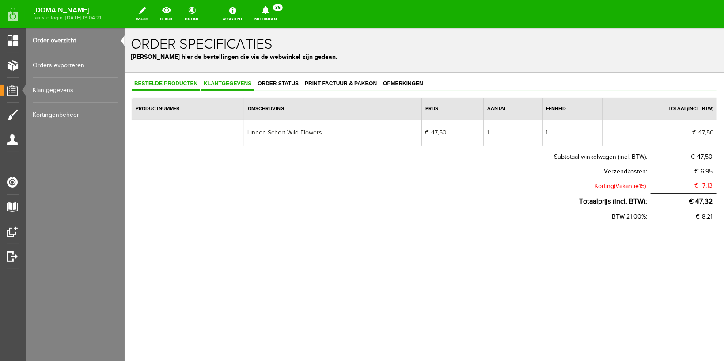
click at [232, 82] on span "Klantgegevens" at bounding box center [227, 83] width 53 height 6
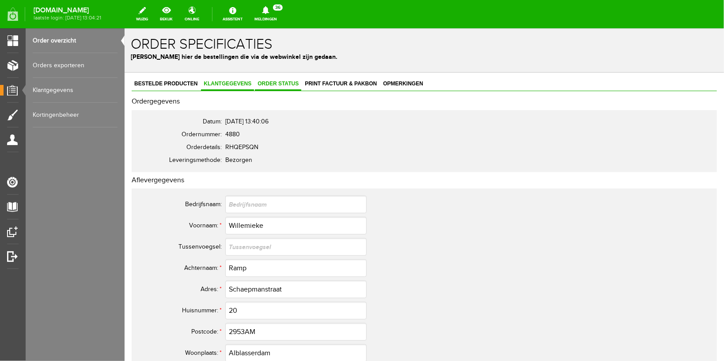
click at [276, 80] on span "Order status" at bounding box center [278, 83] width 46 height 6
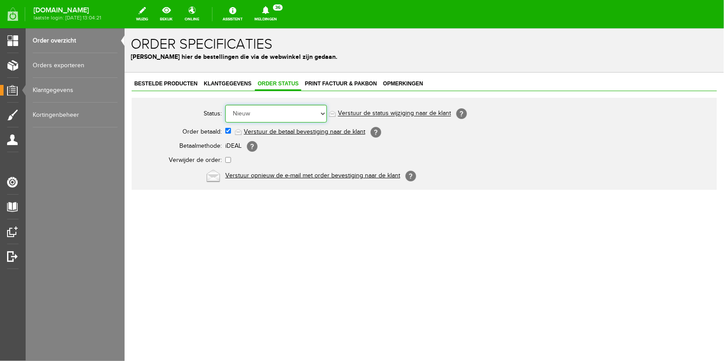
select select "5"
click option "Order is verstuurd" at bounding box center [124, 28] width 0 height 0
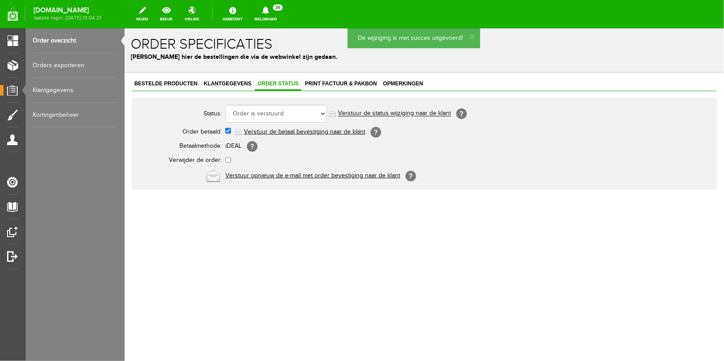
click at [395, 112] on link "Verstuur de status wijziging naar de klant" at bounding box center [394, 113] width 113 height 7
click at [68, 38] on link "Order overzicht" at bounding box center [75, 40] width 85 height 25
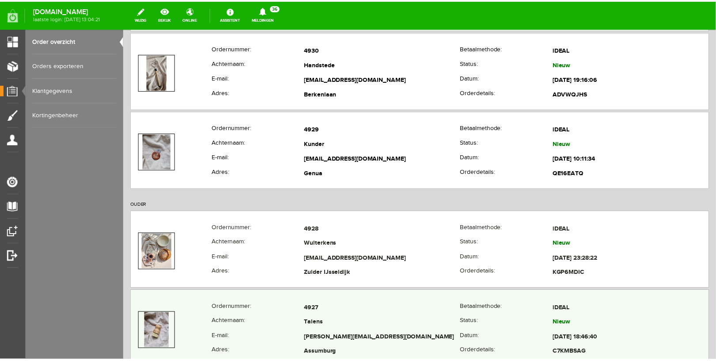
scroll to position [375, 0]
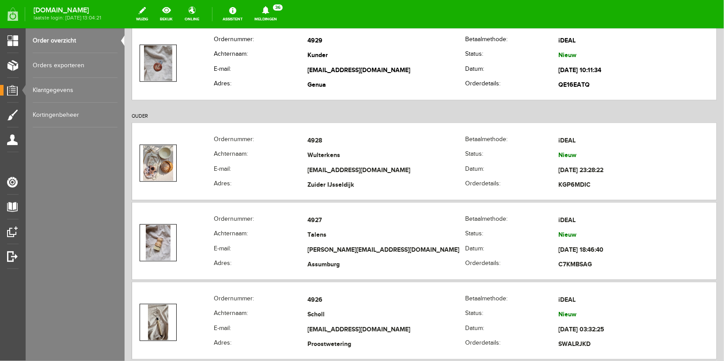
click at [274, 23] on link "Meldingen 36 Nieuwe orders Er is een nieuwe order( #4932 ) geplaatst door [PERS…" at bounding box center [265, 13] width 33 height 19
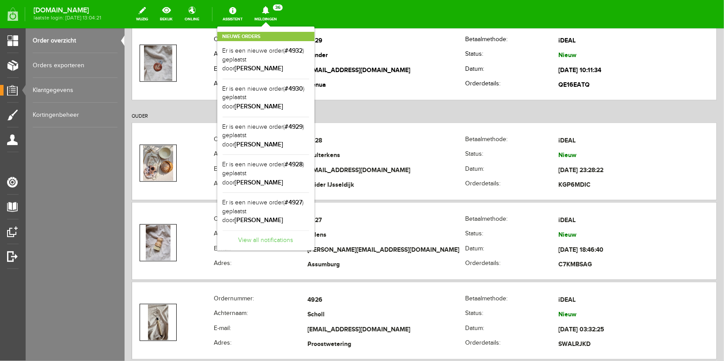
click at [261, 230] on link "View all notifications" at bounding box center [266, 237] width 87 height 15
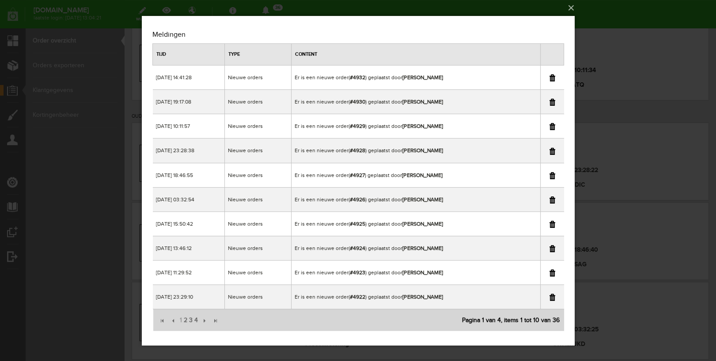
scroll to position [3, 0]
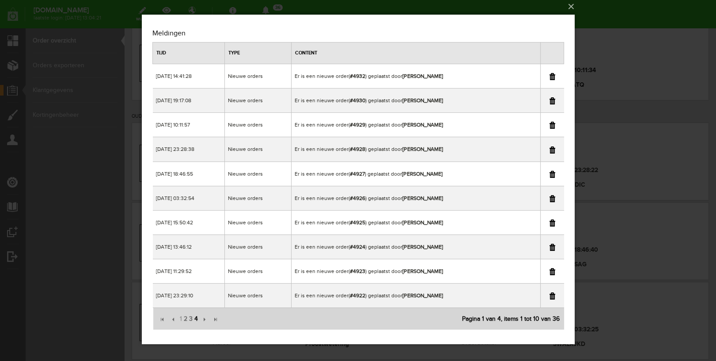
click at [196, 316] on span "4" at bounding box center [195, 319] width 5 height 18
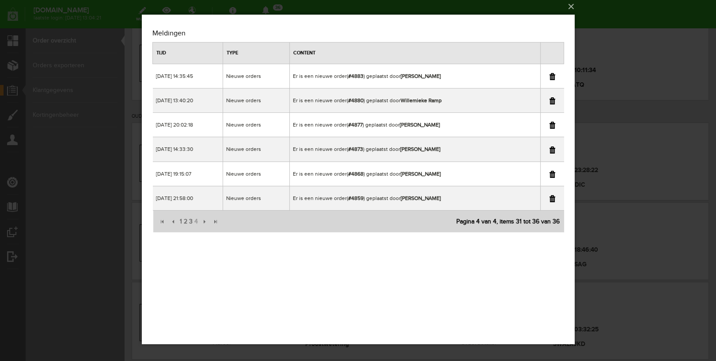
scroll to position [0, 0]
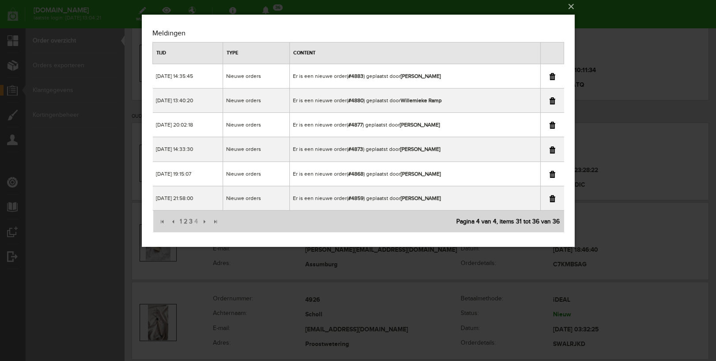
click at [552, 100] on link at bounding box center [552, 100] width 6 height 7
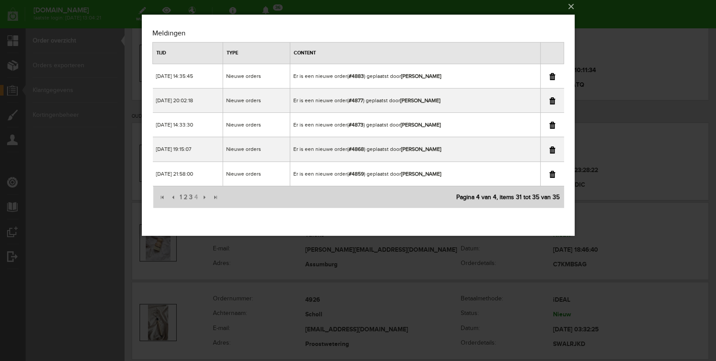
click at [654, 20] on div "×" at bounding box center [358, 177] width 716 height 361
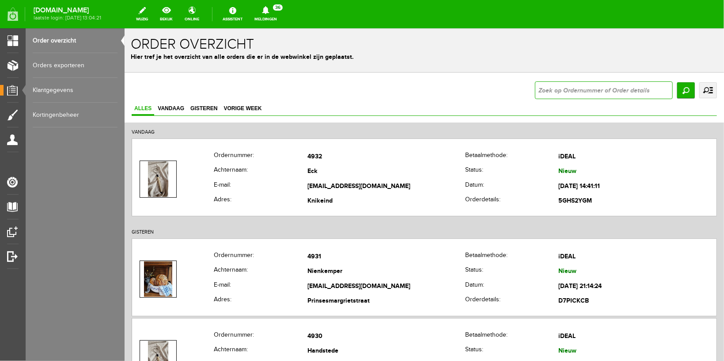
click at [535, 91] on input "text" at bounding box center [604, 90] width 138 height 18
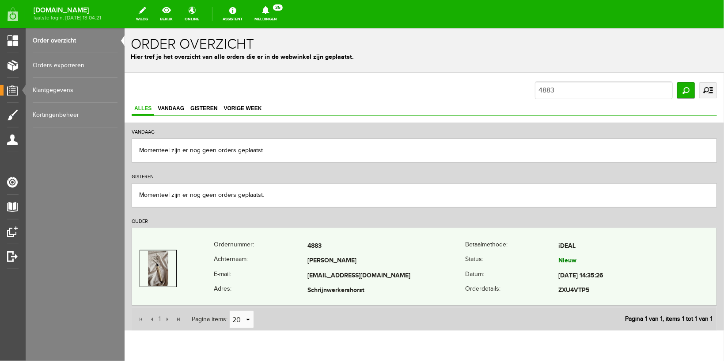
copy tr "[EMAIL_ADDRESS][DOMAIN_NAME]"
drag, startPoint x: 299, startPoint y: 272, endPoint x: 399, endPoint y: 271, distance: 99.5
click at [399, 271] on tr "E-mail: [EMAIL_ADDRESS][DOMAIN_NAME] Datum: [DATE] 14:35:26" at bounding box center [424, 275] width 585 height 15
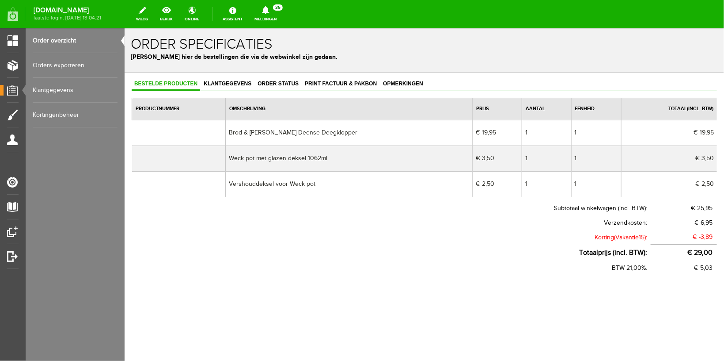
click at [236, 77] on div "Bestelde producten Klantgegevens Order status Print factuur & pakbon Opmerkinge…" at bounding box center [424, 204] width 600 height 265
click at [234, 84] on span "Klantgegevens" at bounding box center [227, 83] width 53 height 6
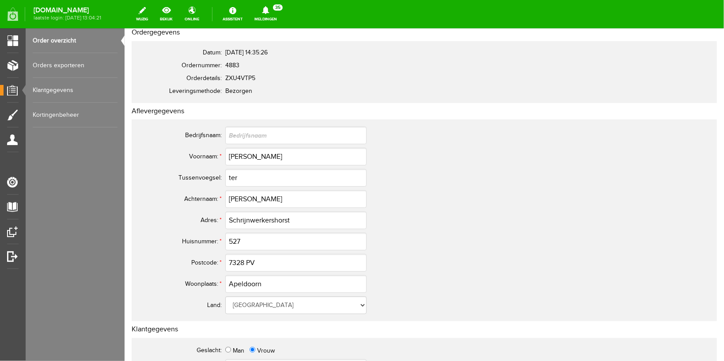
scroll to position [94, 0]
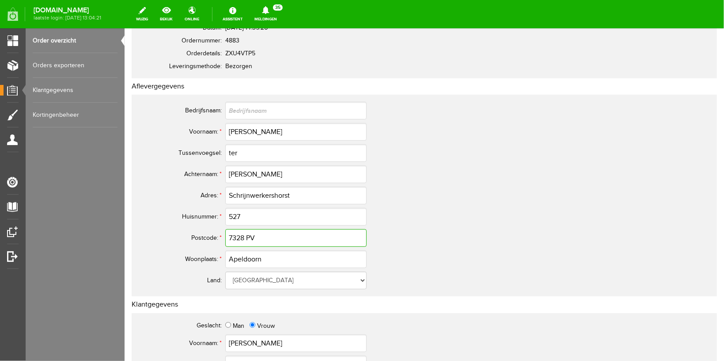
drag, startPoint x: 247, startPoint y: 235, endPoint x: 99, endPoint y: 222, distance: 148.6
click at [293, 241] on input "7328 PV" at bounding box center [295, 237] width 141 height 18
drag, startPoint x: 293, startPoint y: 241, endPoint x: 156, endPoint y: 238, distance: 137.0
click at [225, 238] on input "7328 PV" at bounding box center [295, 237] width 141 height 18
click at [54, 38] on link "Order overzicht" at bounding box center [75, 40] width 85 height 25
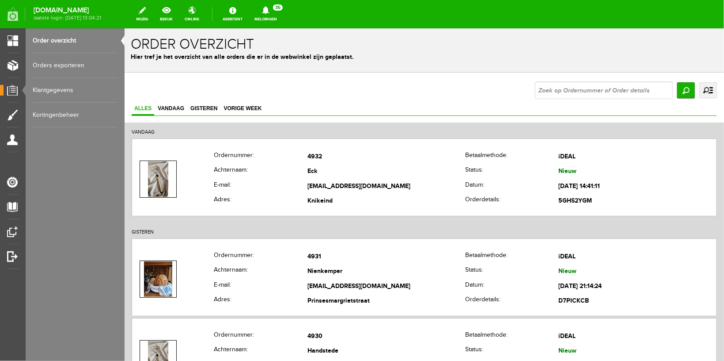
click at [282, 19] on link "Meldingen 35 Nieuwe orders Er is een nieuwe order( #4932 ) geplaatst door [PERS…" at bounding box center [265, 13] width 33 height 19
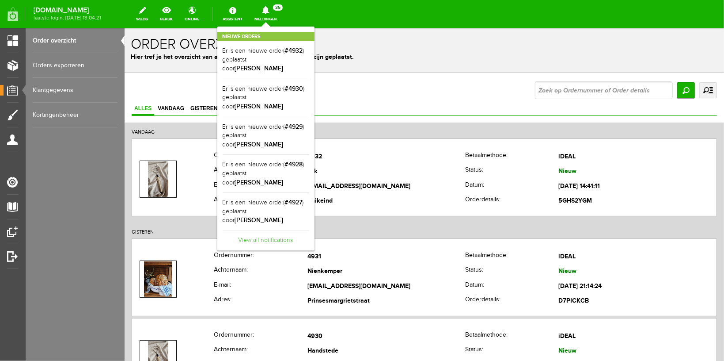
click at [290, 230] on link "View all notifications" at bounding box center [266, 237] width 87 height 15
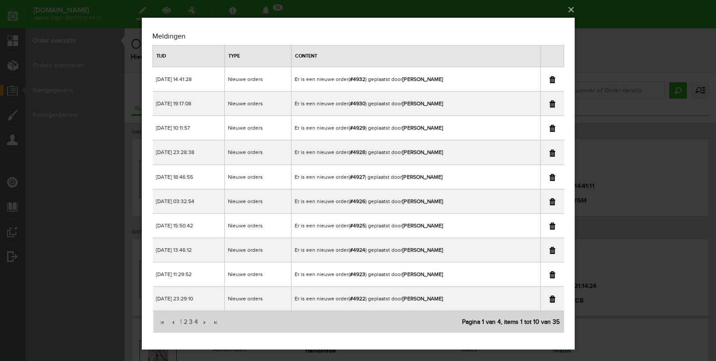
scroll to position [3, 0]
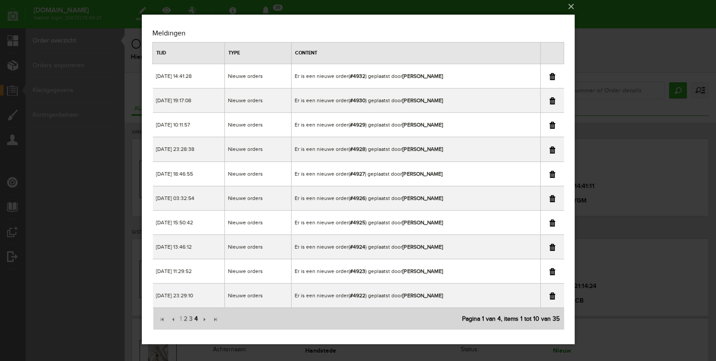
click at [198, 317] on span "4" at bounding box center [195, 319] width 5 height 18
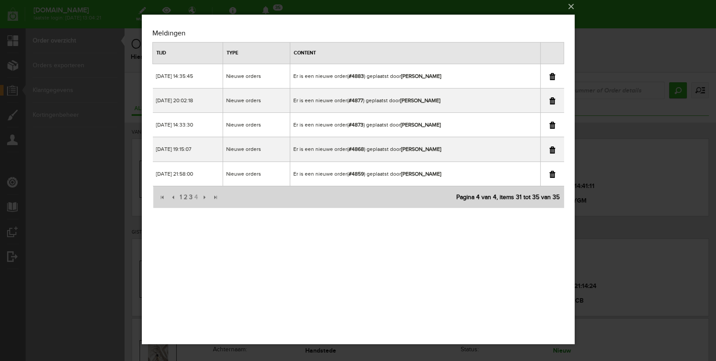
scroll to position [0, 0]
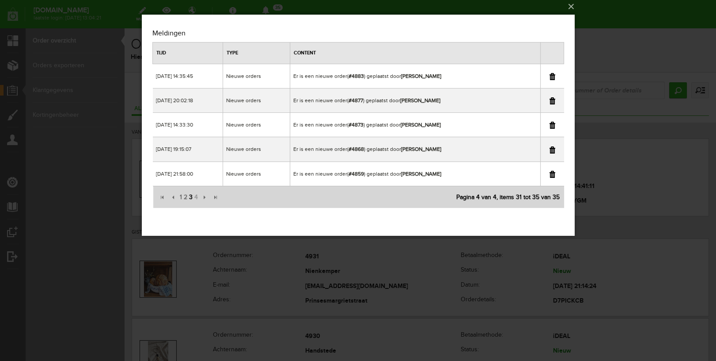
click at [191, 197] on span "3" at bounding box center [190, 197] width 5 height 18
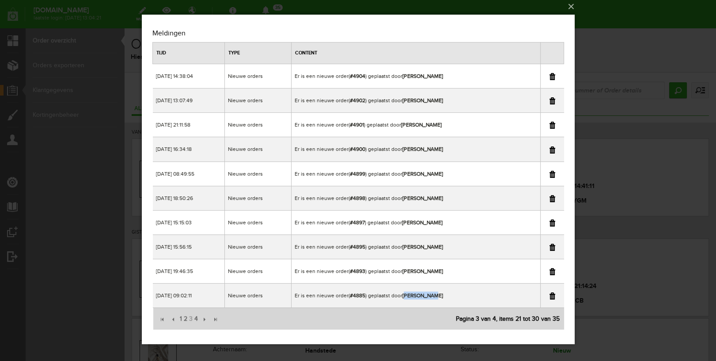
drag, startPoint x: 405, startPoint y: 294, endPoint x: 445, endPoint y: 290, distance: 40.5
click at [445, 290] on td "Er is een nieuwe order( #4885 ) geplaatst door [PERSON_NAME]" at bounding box center [415, 295] width 249 height 24
copy td "[PERSON_NAME]"
drag, startPoint x: 402, startPoint y: 293, endPoint x: 444, endPoint y: 293, distance: 41.5
click at [444, 293] on td "Er is een nieuwe order( #4885 ) geplaatst door [PERSON_NAME]" at bounding box center [415, 295] width 249 height 24
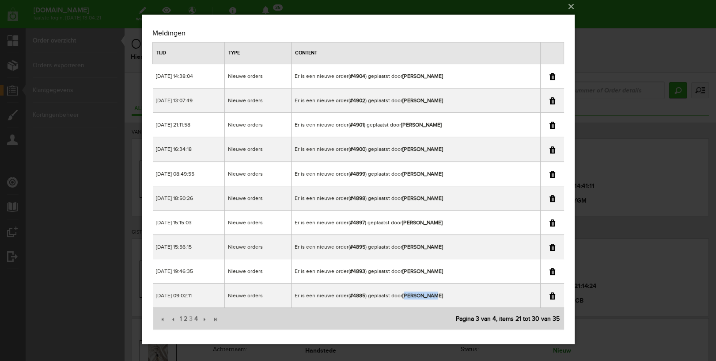
click at [628, 19] on div "×" at bounding box center [358, 177] width 716 height 361
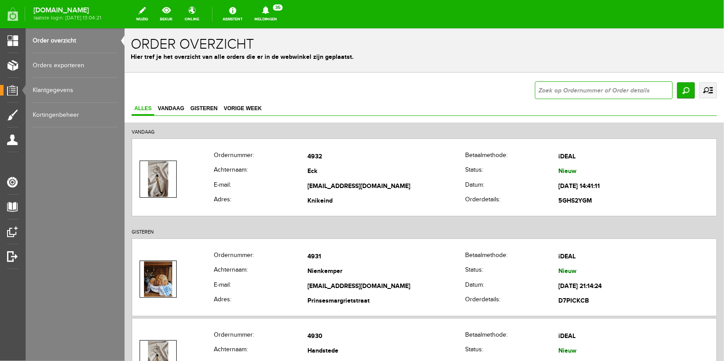
click at [559, 90] on input "text" at bounding box center [604, 90] width 138 height 18
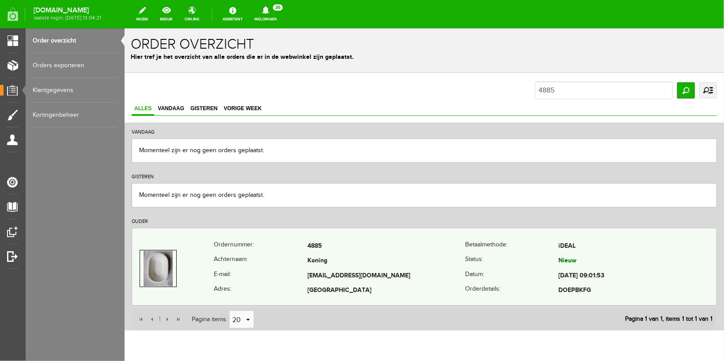
click at [269, 288] on th "Adres:" at bounding box center [260, 290] width 94 height 15
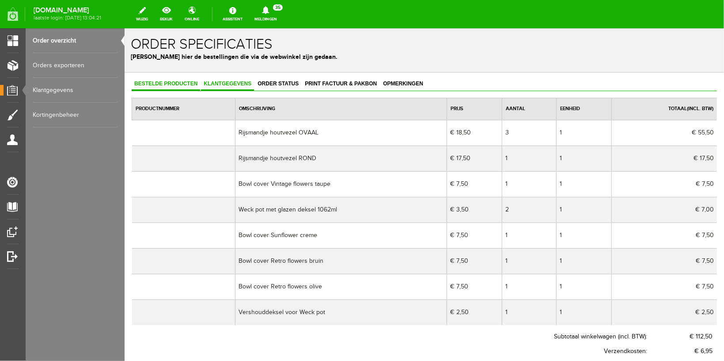
click at [218, 80] on span "Klantgegevens" at bounding box center [227, 83] width 53 height 6
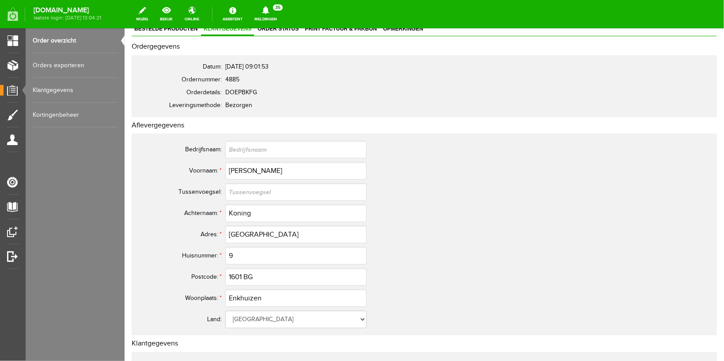
scroll to position [94, 0]
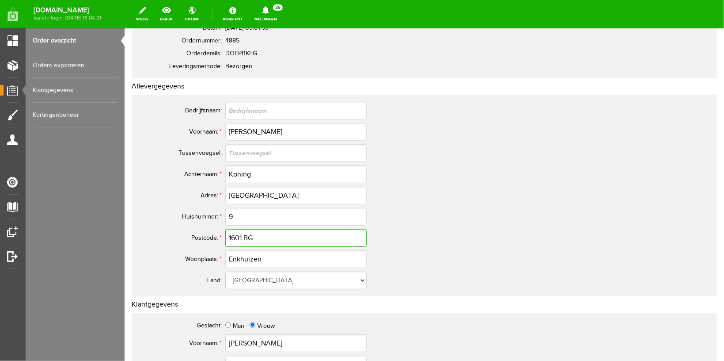
drag, startPoint x: 194, startPoint y: 226, endPoint x: 145, endPoint y: 215, distance: 51.2
click at [145, 215] on tbody "Bedrijfsnaam: Voornaam: * [PERSON_NAME] [GEOGRAPHIC_DATA]: Achternaam: * Koning…" at bounding box center [349, 194] width 424 height 191
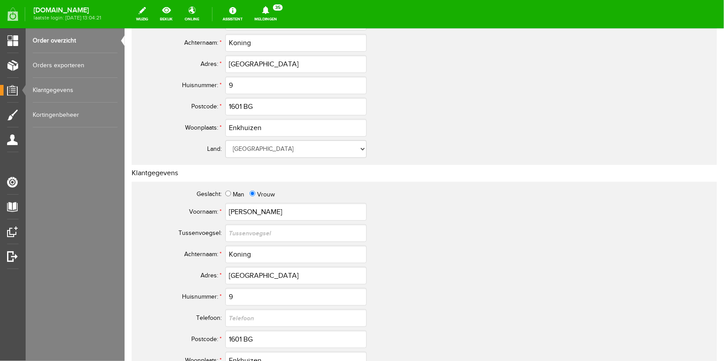
scroll to position [47, 0]
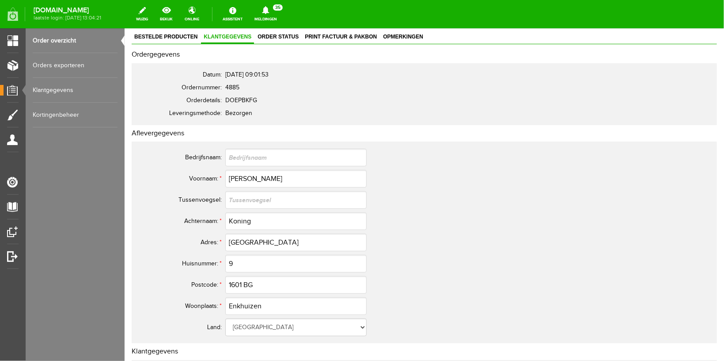
click at [52, 37] on link "Order overzicht" at bounding box center [75, 40] width 85 height 25
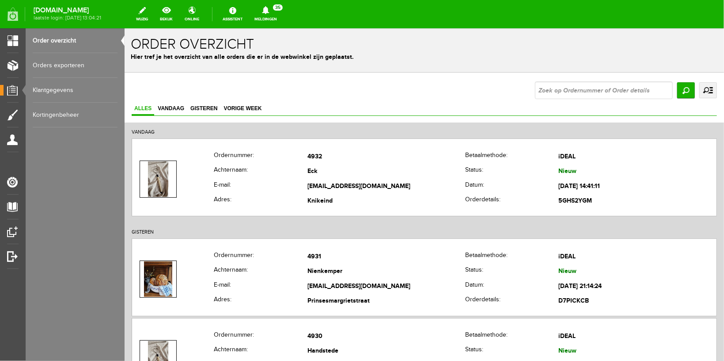
click at [277, 12] on icon at bounding box center [266, 10] width 23 height 8
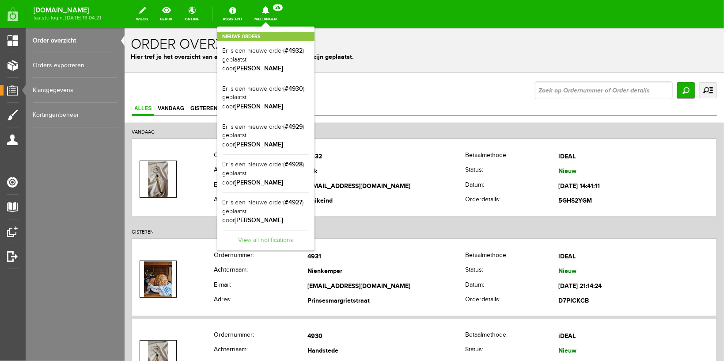
click at [291, 230] on link "View all notifications" at bounding box center [266, 237] width 87 height 15
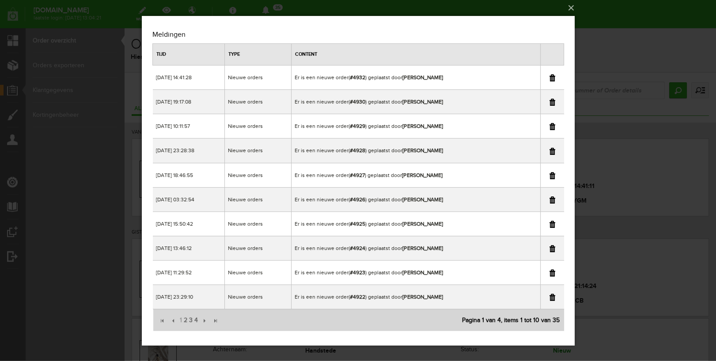
scroll to position [3, 0]
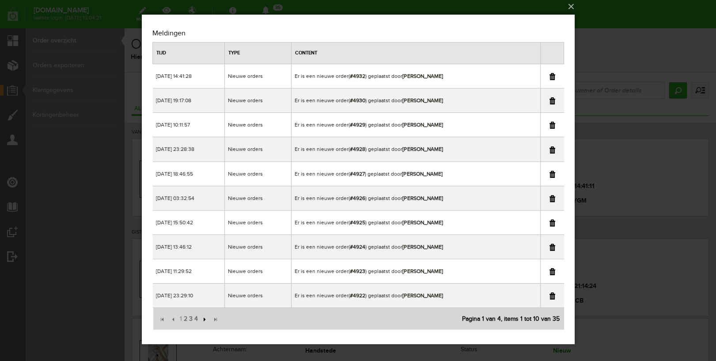
drag, startPoint x: 195, startPoint y: 318, endPoint x: 202, endPoint y: 317, distance: 6.7
click at [195, 317] on span "4" at bounding box center [195, 319] width 5 height 18
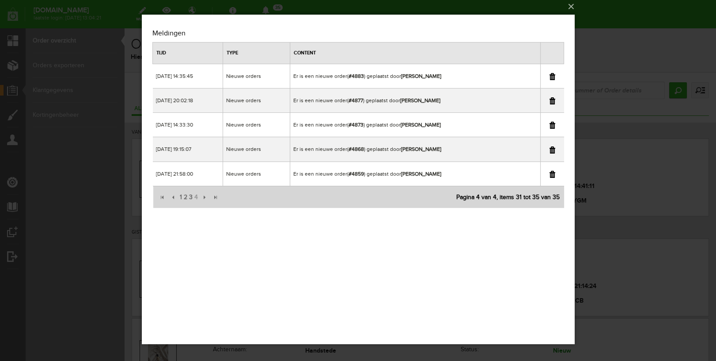
scroll to position [0, 0]
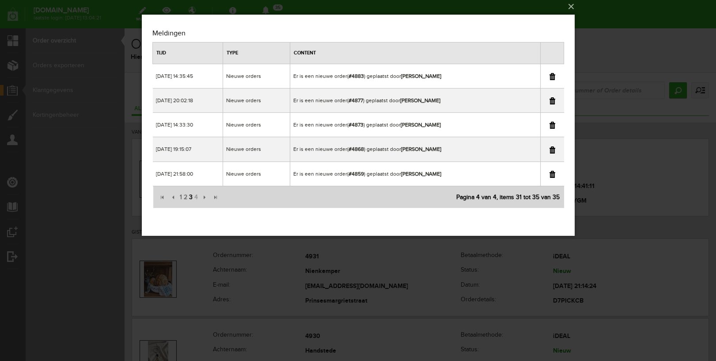
click at [192, 194] on span "3" at bounding box center [190, 197] width 5 height 18
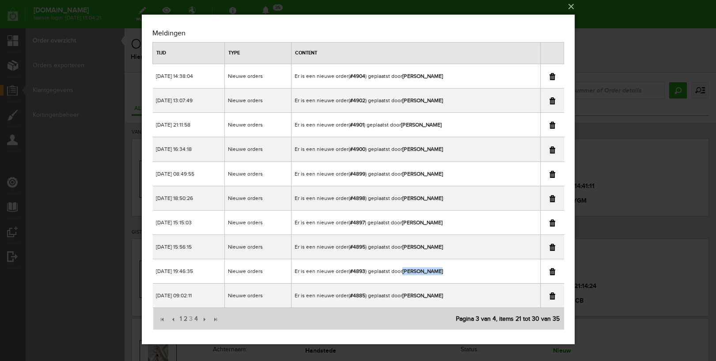
drag, startPoint x: 403, startPoint y: 269, endPoint x: 457, endPoint y: 269, distance: 53.5
click at [457, 269] on td "Er is een nieuwe order( #4893 ) geplaatst door [PERSON_NAME]" at bounding box center [415, 271] width 249 height 24
copy b "[PERSON_NAME]"
click at [626, 35] on div "×" at bounding box center [358, 177] width 716 height 361
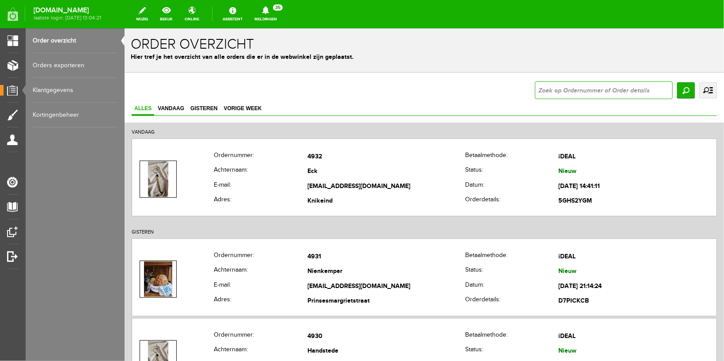
click at [604, 93] on input "text" at bounding box center [604, 90] width 138 height 18
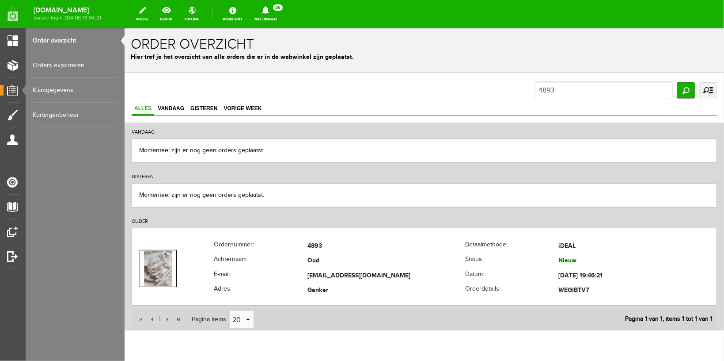
click at [65, 42] on link "Order overzicht" at bounding box center [75, 40] width 85 height 25
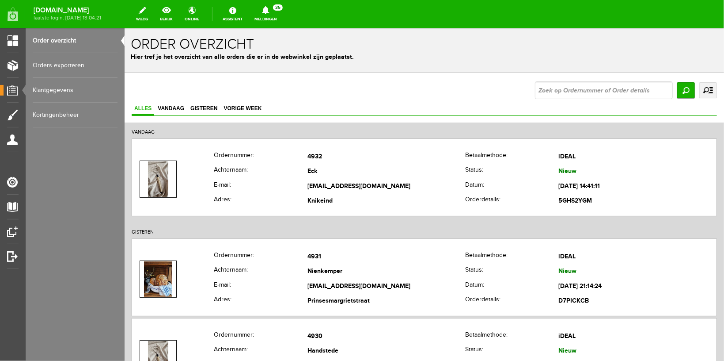
click at [275, 19] on link "Meldingen 35 Nieuwe orders Er is een nieuwe order( #4932 ) geplaatst door [PERS…" at bounding box center [265, 13] width 33 height 19
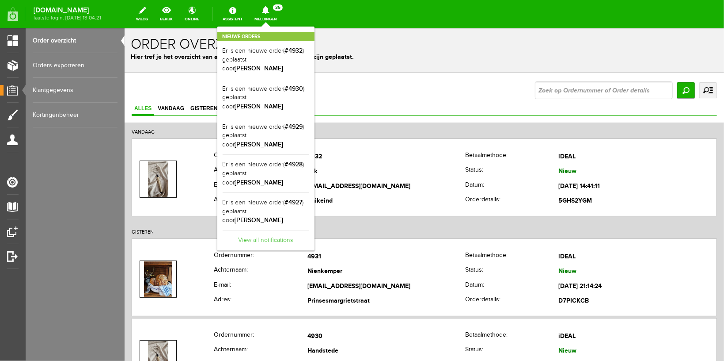
click at [265, 230] on link "View all notifications" at bounding box center [266, 237] width 87 height 15
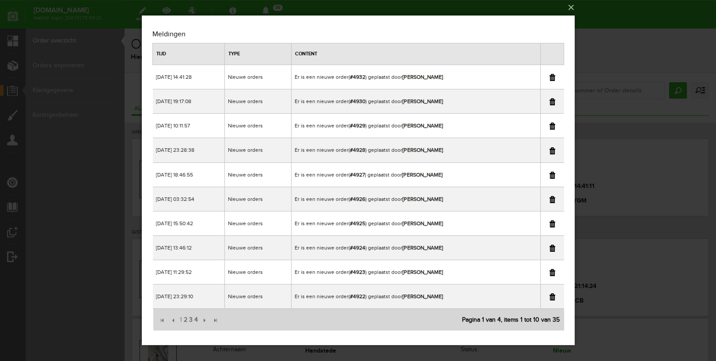
scroll to position [3, 0]
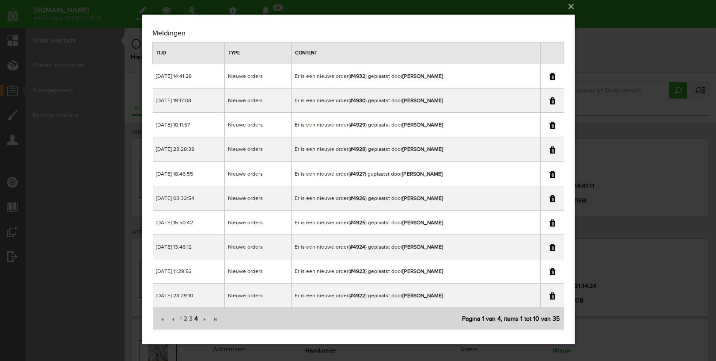
click at [194, 316] on span "4" at bounding box center [195, 319] width 5 height 18
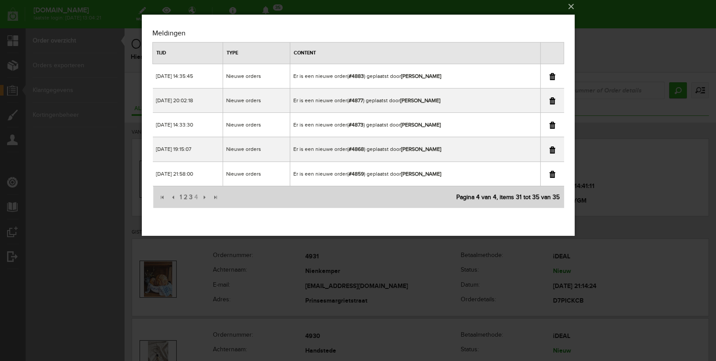
scroll to position [0, 0]
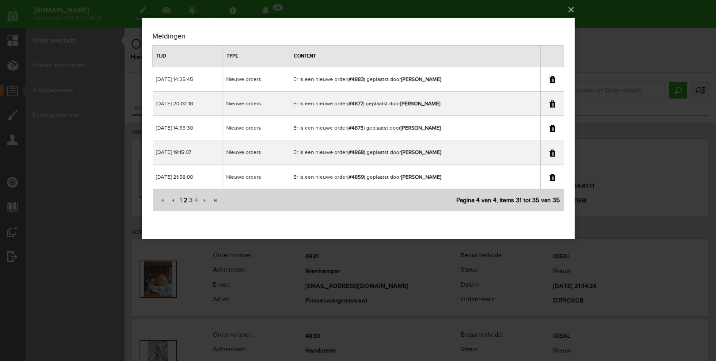
click at [187, 198] on span "2" at bounding box center [185, 200] width 5 height 18
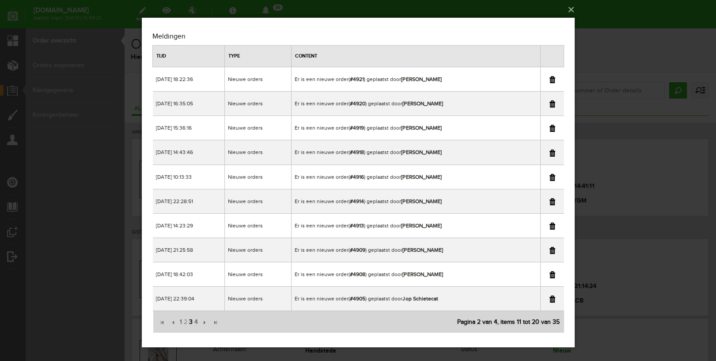
click at [190, 320] on span "3" at bounding box center [190, 322] width 5 height 18
copy td "[PERSON_NAME]"
drag, startPoint x: 402, startPoint y: 246, endPoint x: 477, endPoint y: 251, distance: 74.9
click at [477, 251] on td "Er is een nieuwe order( #4895 ) geplaatst door [PERSON_NAME]" at bounding box center [415, 249] width 249 height 24
click at [628, 22] on div "×" at bounding box center [358, 180] width 716 height 361
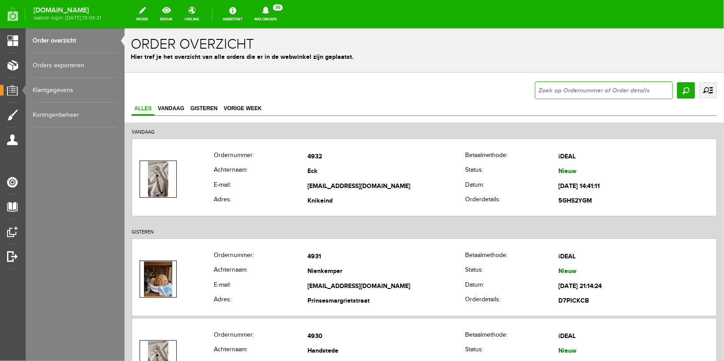
click at [576, 91] on input "text" at bounding box center [604, 90] width 138 height 18
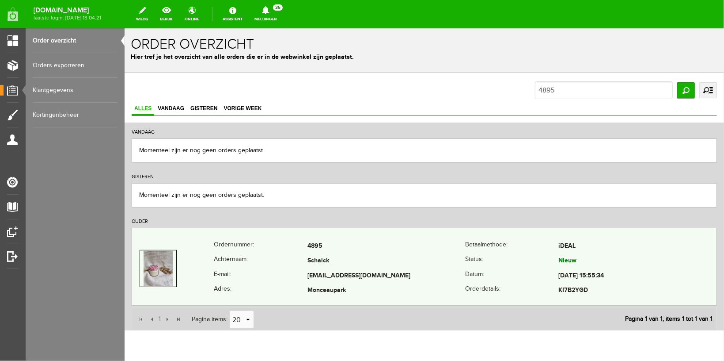
click at [241, 250] on th "Ordernummer:" at bounding box center [260, 245] width 94 height 15
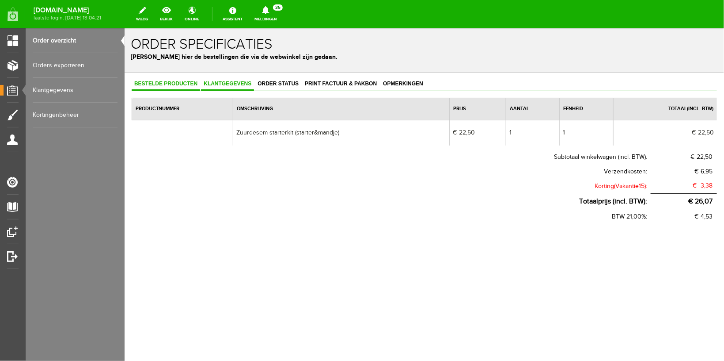
click at [240, 81] on span "Klantgegevens" at bounding box center [227, 83] width 53 height 6
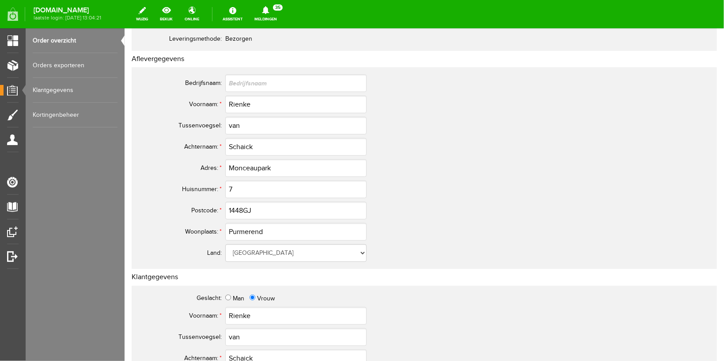
scroll to position [141, 0]
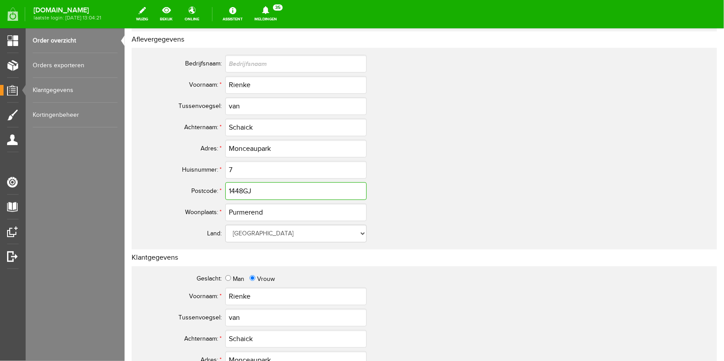
drag, startPoint x: 209, startPoint y: 184, endPoint x: 129, endPoint y: 168, distance: 82.0
click at [132, 173] on div "Bedrijfsnaam: Voornaam: * Rienke Tussenvoegsel: van Achternaam: * Schaick Adres…" at bounding box center [424, 148] width 586 height 202
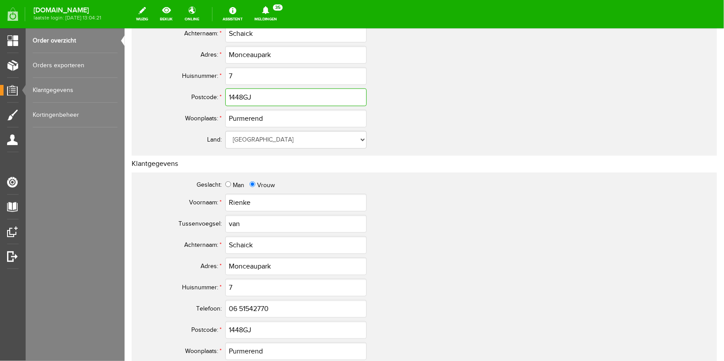
scroll to position [0, 0]
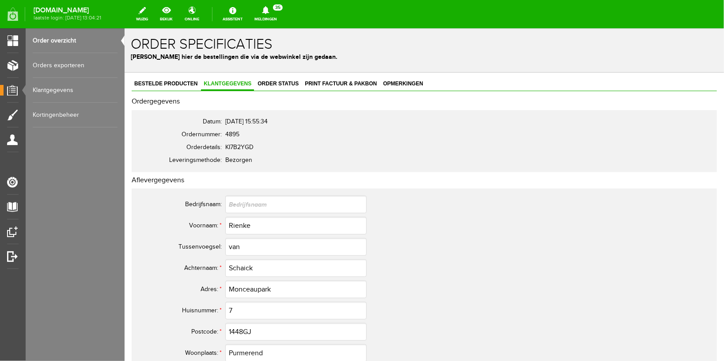
click at [54, 45] on link "Order overzicht" at bounding box center [75, 40] width 85 height 25
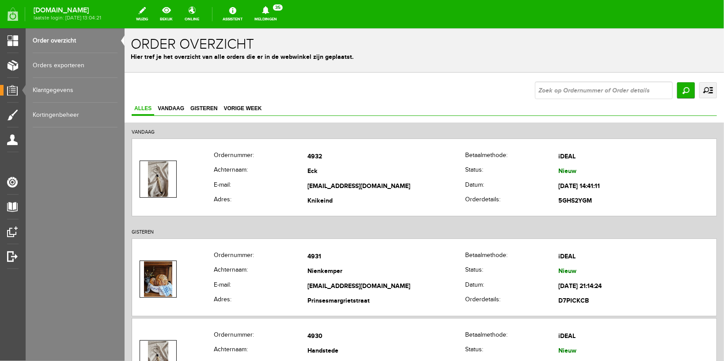
click at [282, 23] on link "Meldingen 35 Nieuwe orders Er is een nieuwe order( #4932 ) geplaatst door [PERS…" at bounding box center [265, 13] width 33 height 19
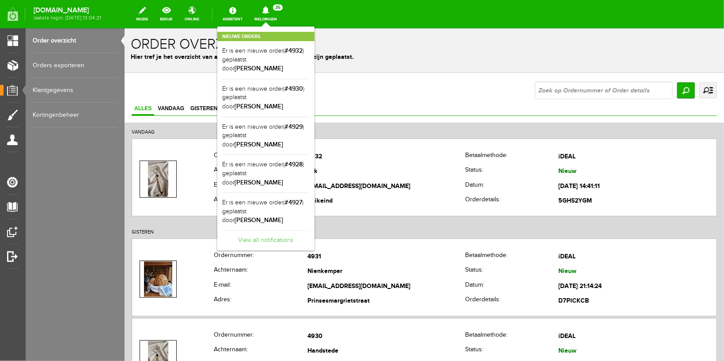
click at [268, 230] on link "View all notifications" at bounding box center [266, 237] width 87 height 15
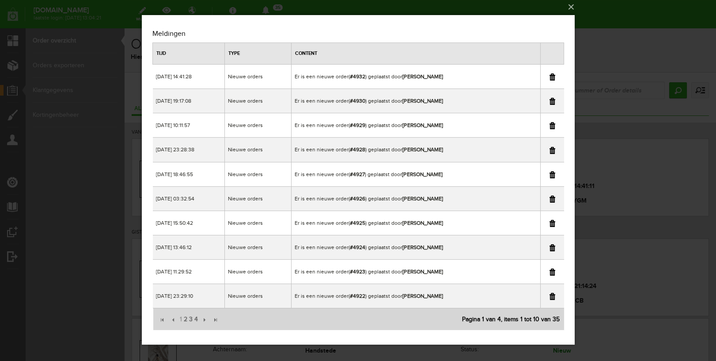
scroll to position [3, 0]
click at [198, 319] on span "4" at bounding box center [195, 319] width 5 height 18
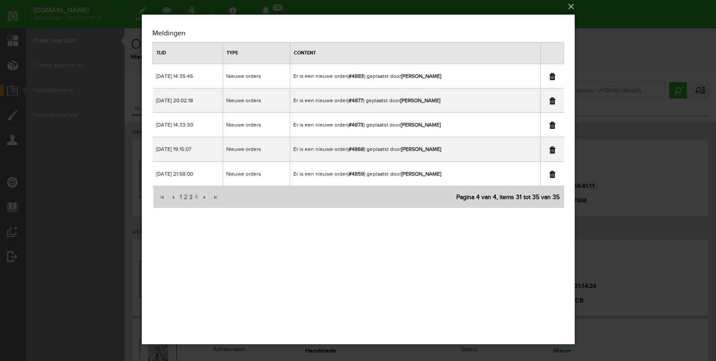
scroll to position [0, 0]
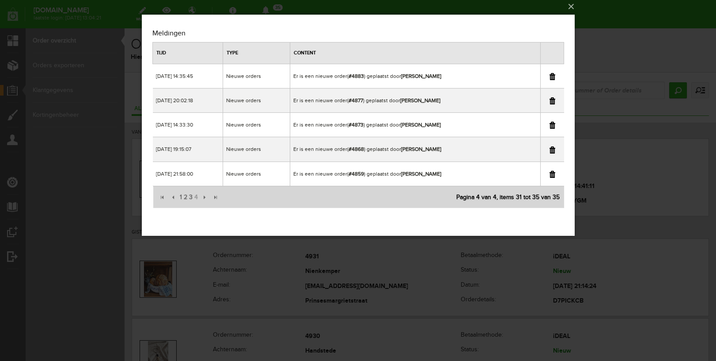
drag, startPoint x: 190, startPoint y: 193, endPoint x: 315, endPoint y: 202, distance: 124.9
click at [190, 194] on span "3" at bounding box center [190, 197] width 5 height 18
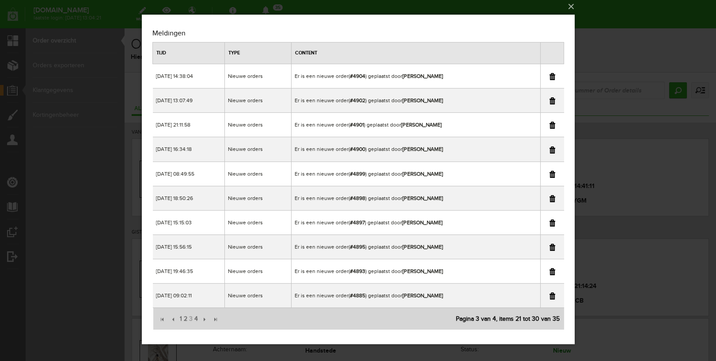
drag, startPoint x: 404, startPoint y: 221, endPoint x: 446, endPoint y: 219, distance: 42.5
click at [446, 219] on td "Er is een nieuwe order( #4897 ) geplaatst door [PERSON_NAME]" at bounding box center [415, 222] width 249 height 24
drag, startPoint x: 638, startPoint y: 20, endPoint x: 638, endPoint y: 27, distance: 7.1
click at [638, 22] on div "×" at bounding box center [358, 177] width 716 height 361
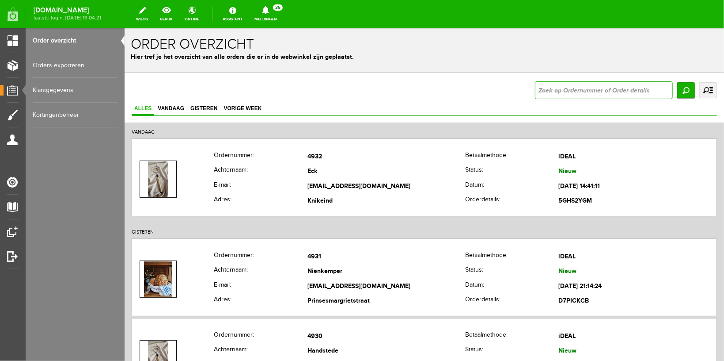
click at [589, 92] on input "text" at bounding box center [604, 90] width 138 height 18
type input "4897"
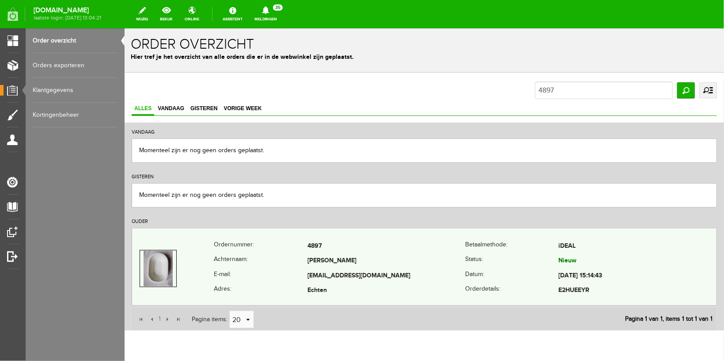
drag, startPoint x: 299, startPoint y: 274, endPoint x: 396, endPoint y: 274, distance: 96.3
click at [396, 274] on tr "E-mail: [PERSON_NAME][EMAIL_ADDRESS][DOMAIN_NAME] Datum: [DATE] 15:14:43" at bounding box center [424, 275] width 585 height 15
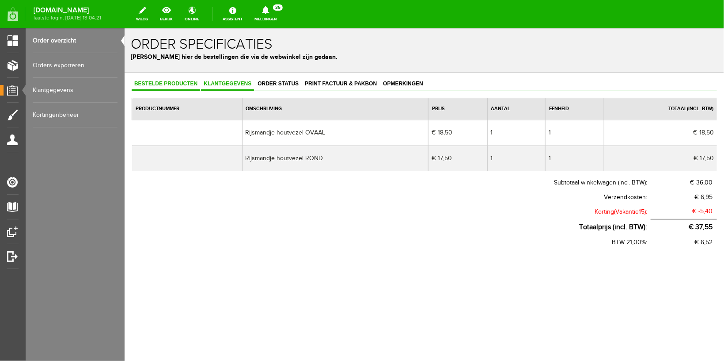
click at [228, 86] on link "Klantgegevens" at bounding box center [227, 83] width 53 height 13
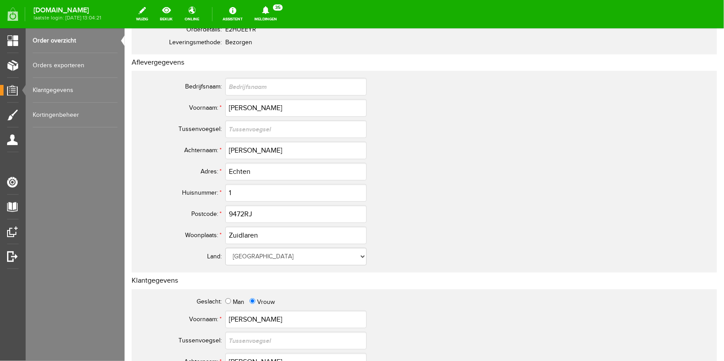
scroll to position [141, 0]
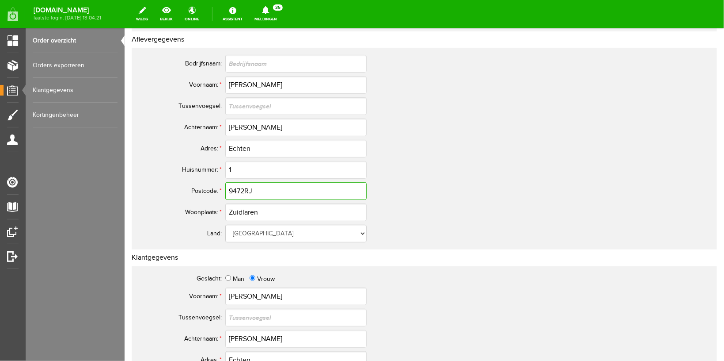
drag, startPoint x: 262, startPoint y: 189, endPoint x: 133, endPoint y: 179, distance: 129.0
click at [133, 179] on div "Bedrijfsnaam: Voornaam: * [PERSON_NAME] [GEOGRAPHIC_DATA]: Achternaam: * [PERSO…" at bounding box center [424, 148] width 586 height 202
drag, startPoint x: 275, startPoint y: 195, endPoint x: 187, endPoint y: 189, distance: 88.6
click at [225, 190] on input "9472RJ" at bounding box center [295, 191] width 141 height 18
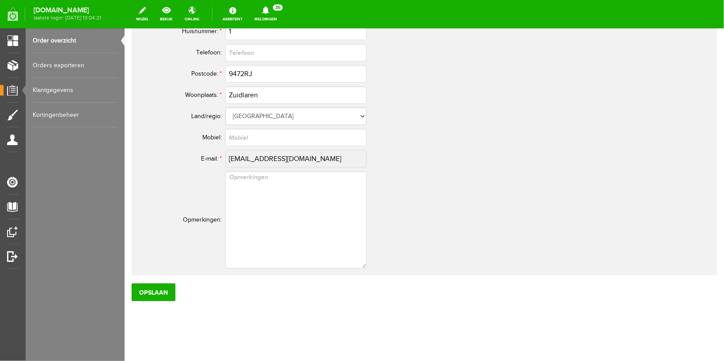
scroll to position [495, 0]
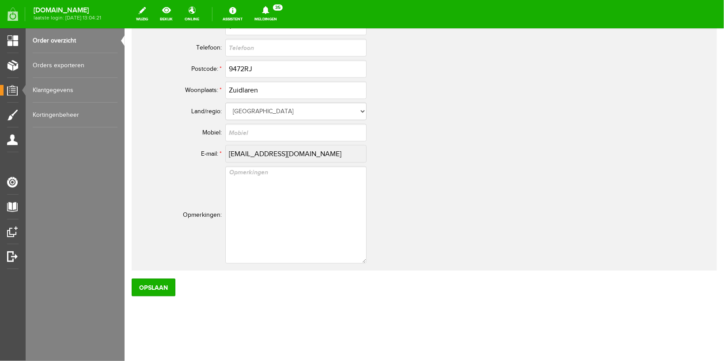
click at [389, 154] on td "[EMAIL_ADDRESS][DOMAIN_NAME]" at bounding box center [393, 153] width 336 height 21
click at [495, 168] on td at bounding box center [393, 214] width 336 height 101
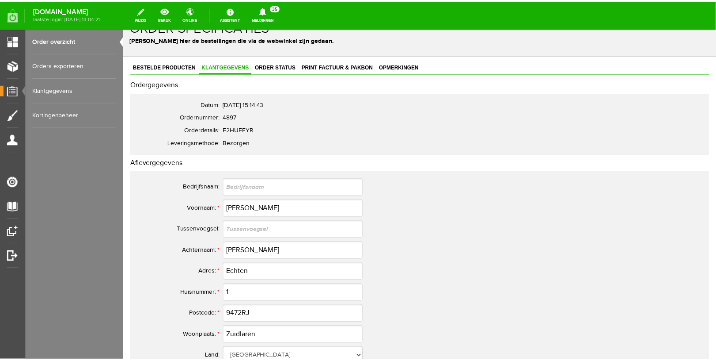
scroll to position [0, 0]
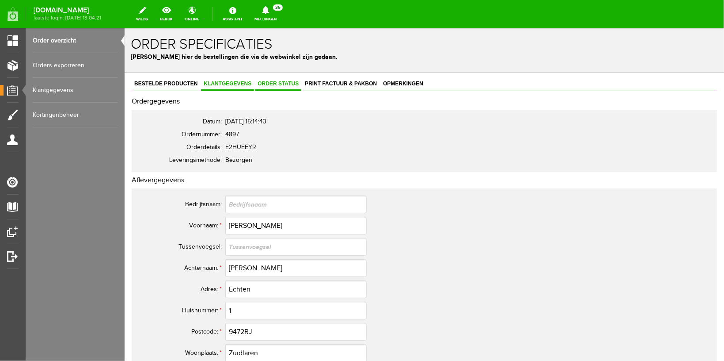
click at [286, 80] on span "Order status" at bounding box center [278, 83] width 46 height 6
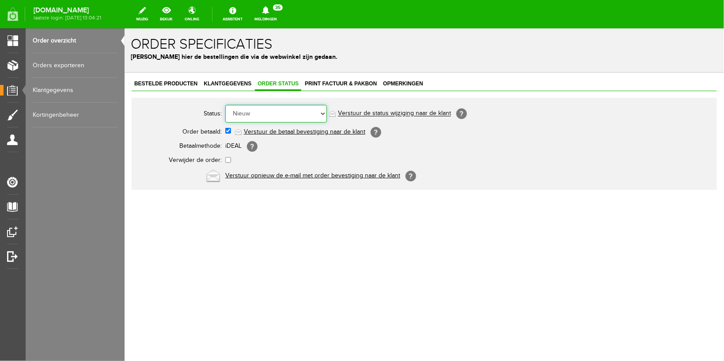
select select "5"
click option "Order is verstuurd" at bounding box center [124, 28] width 0 height 0
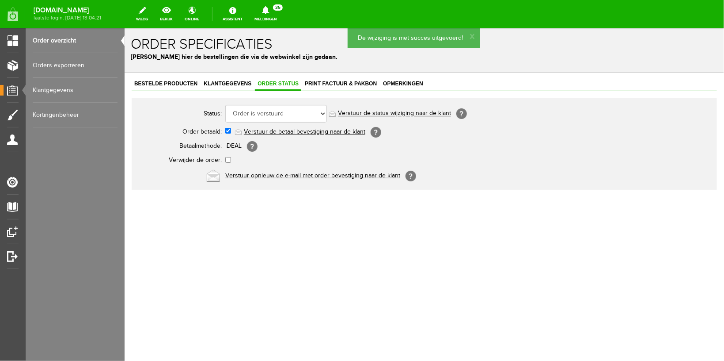
click at [360, 112] on link "Verstuur de status wijziging naar de klant" at bounding box center [394, 113] width 113 height 7
click at [223, 85] on span "Klantgegevens" at bounding box center [227, 83] width 53 height 6
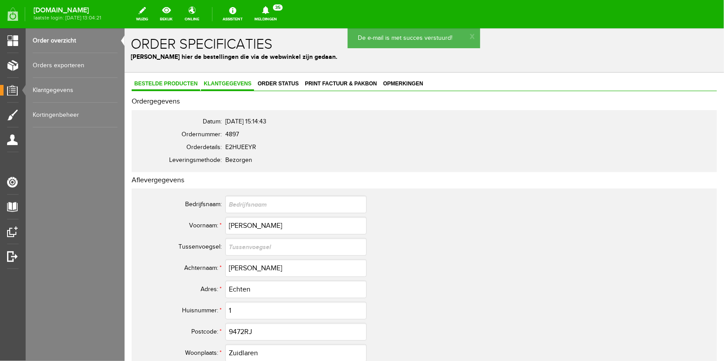
click at [173, 78] on link "Bestelde producten" at bounding box center [165, 83] width 69 height 13
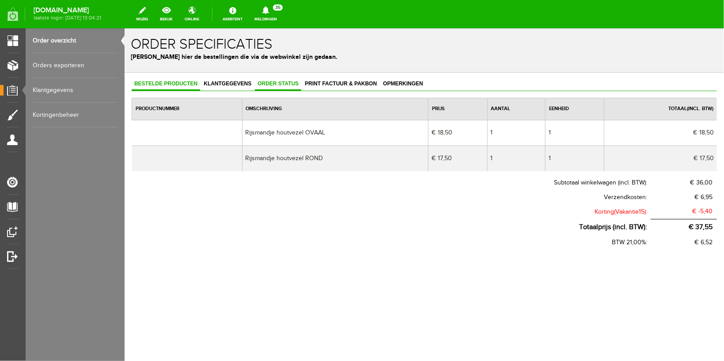
click at [276, 81] on span "Order status" at bounding box center [278, 83] width 46 height 6
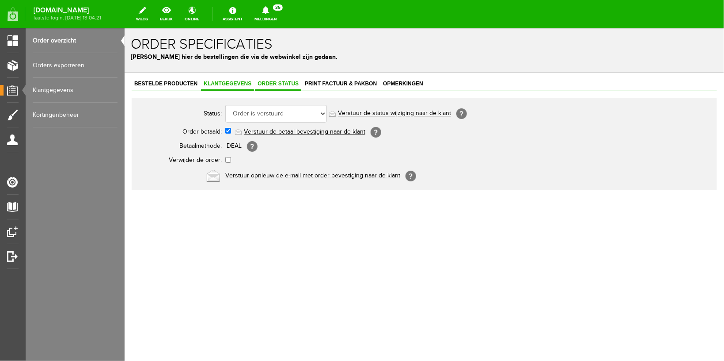
click at [217, 83] on span "Klantgegevens" at bounding box center [227, 83] width 53 height 6
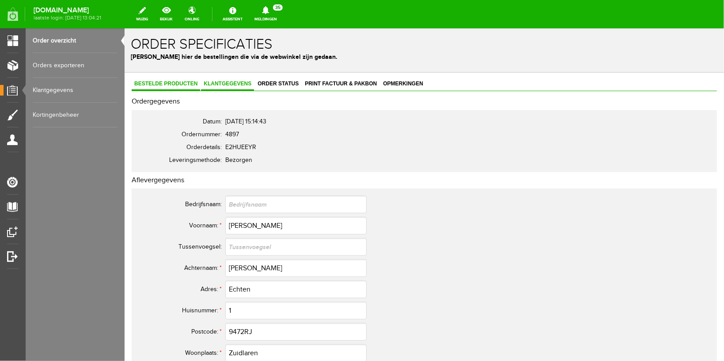
click at [162, 83] on span "Bestelde producten" at bounding box center [165, 83] width 69 height 6
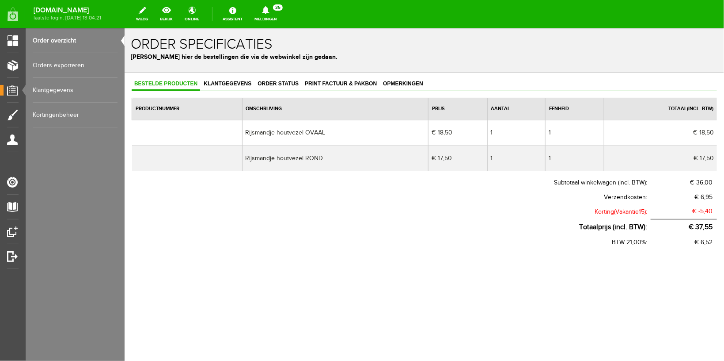
click at [273, 22] on link "Meldingen 35 Nieuwe orders Er is een nieuwe order( #4932 ) geplaatst door [PERS…" at bounding box center [265, 13] width 33 height 19
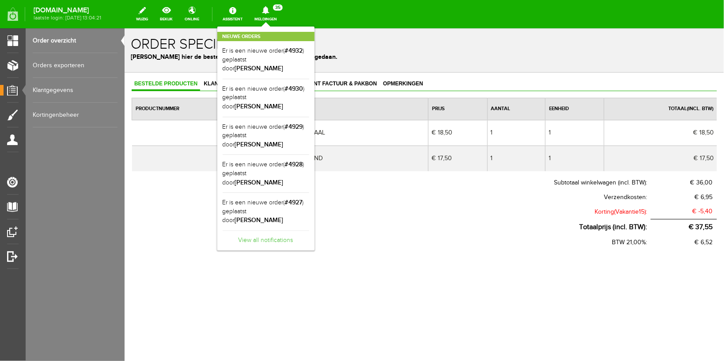
click at [285, 230] on link "View all notifications" at bounding box center [266, 237] width 87 height 15
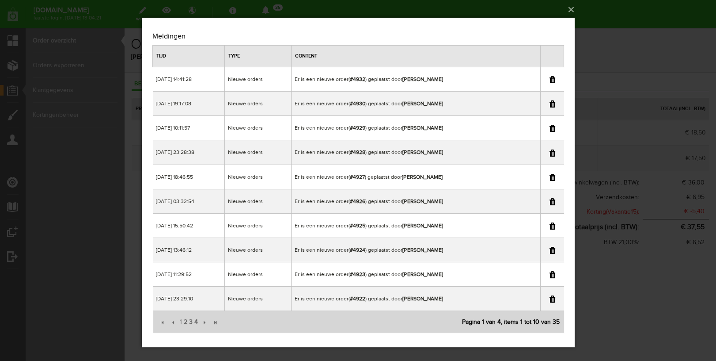
scroll to position [3, 0]
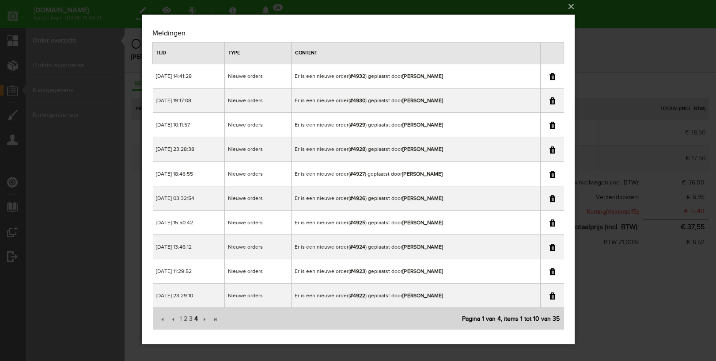
click at [197, 316] on span "4" at bounding box center [195, 319] width 5 height 18
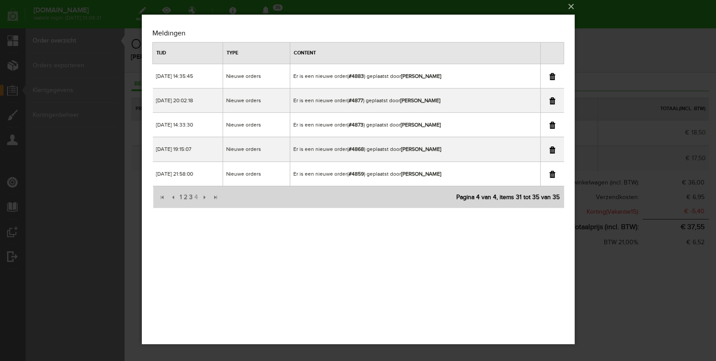
scroll to position [0, 0]
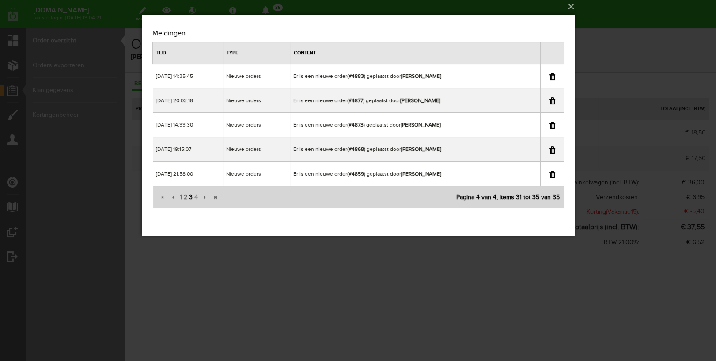
click at [188, 198] on span "3" at bounding box center [190, 197] width 5 height 18
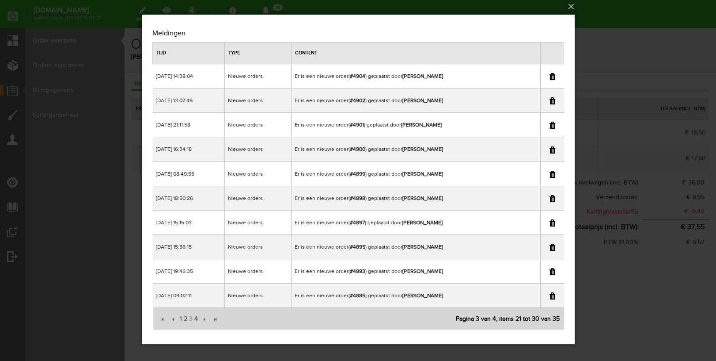
click at [551, 223] on link at bounding box center [552, 222] width 6 height 7
drag, startPoint x: 403, startPoint y: 197, endPoint x: 471, endPoint y: 205, distance: 68.1
click at [471, 205] on td "Er is een nieuwe order( #4898 ) geplaatst door [PERSON_NAME]" at bounding box center [415, 198] width 249 height 24
drag, startPoint x: 657, startPoint y: 16, endPoint x: 649, endPoint y: 24, distance: 11.6
click at [657, 16] on div "×" at bounding box center [358, 177] width 716 height 361
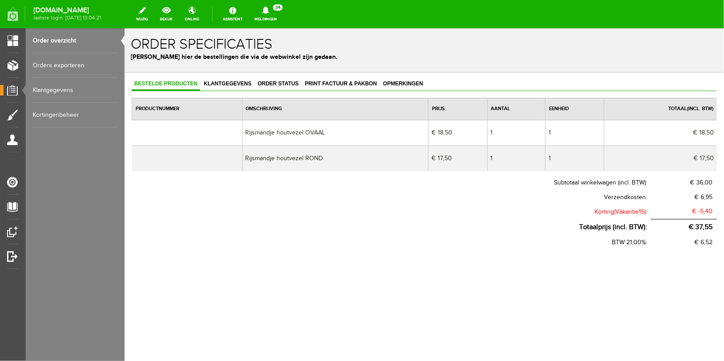
click at [49, 42] on link "Order overzicht" at bounding box center [75, 40] width 85 height 25
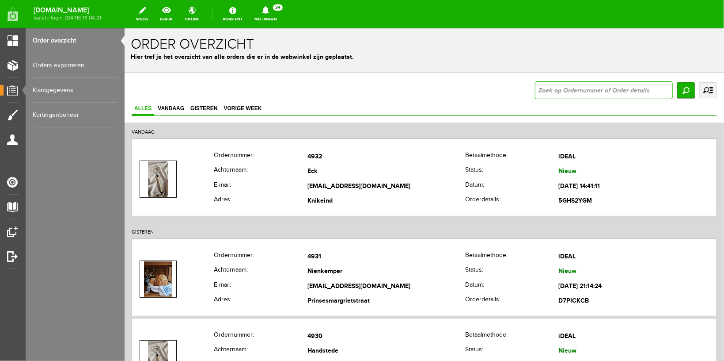
click at [560, 91] on input "text" at bounding box center [604, 90] width 138 height 18
type input "4898"
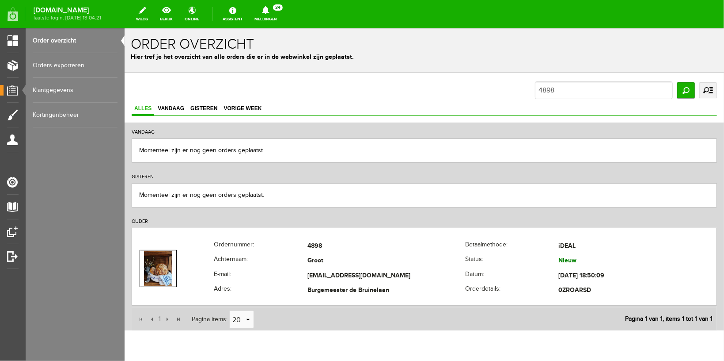
click at [266, 15] on link "Meldingen 34 Nieuwe orders Er is een nieuwe order( #4932 ) geplaatst door [PERS…" at bounding box center [265, 13] width 33 height 19
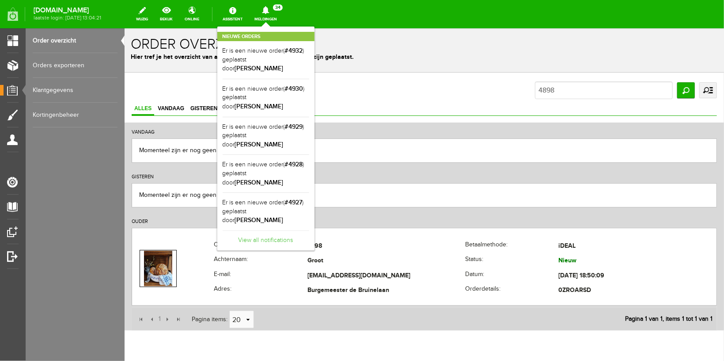
click at [282, 230] on link "View all notifications" at bounding box center [266, 237] width 87 height 15
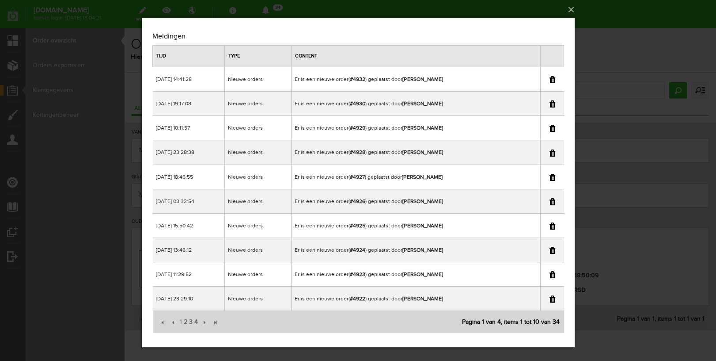
scroll to position [3, 0]
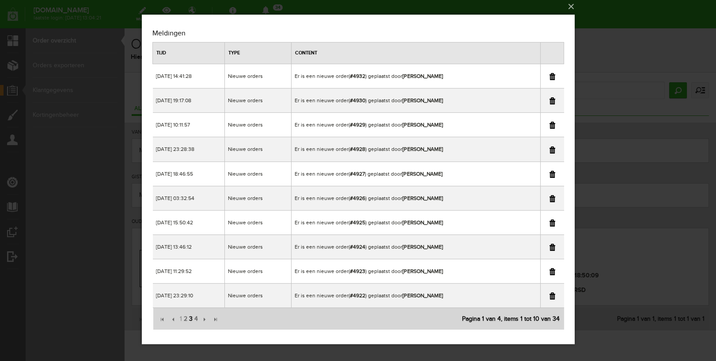
click at [189, 316] on span "3" at bounding box center [190, 319] width 5 height 18
click at [553, 199] on link at bounding box center [552, 198] width 6 height 7
click at [614, 7] on div "×" at bounding box center [358, 177] width 716 height 361
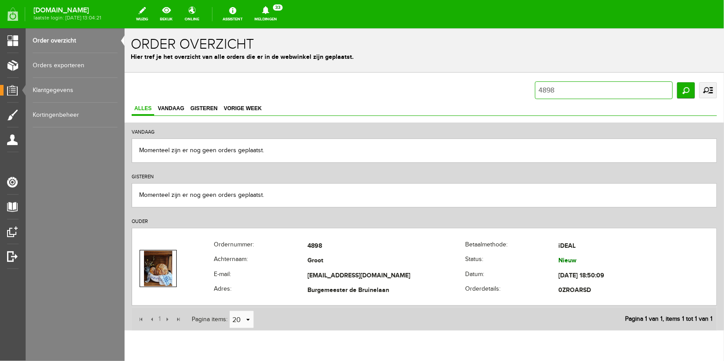
click at [558, 86] on input "4898" at bounding box center [604, 90] width 138 height 18
type input "4899"
click at [277, 12] on icon at bounding box center [266, 10] width 23 height 8
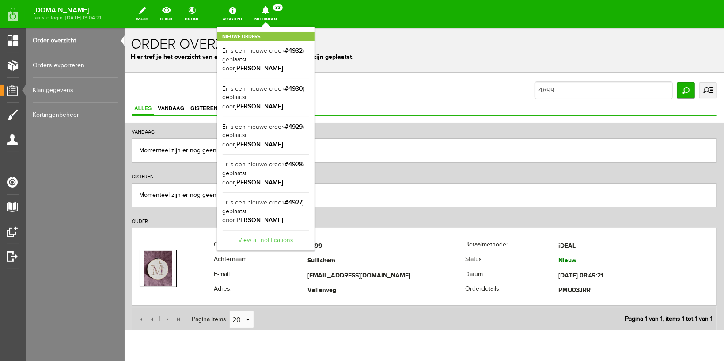
click at [264, 230] on link "View all notifications" at bounding box center [266, 237] width 87 height 15
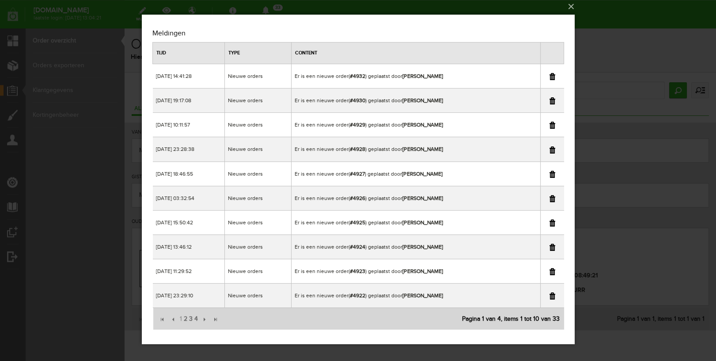
scroll to position [3, 0]
click at [191, 317] on span "3" at bounding box center [190, 319] width 5 height 18
click at [651, 8] on div "×" at bounding box center [358, 177] width 716 height 361
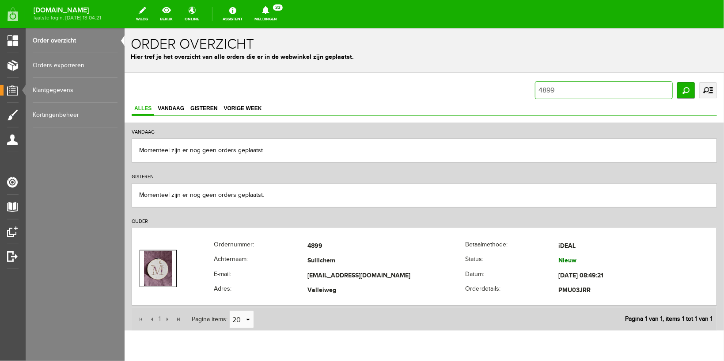
drag, startPoint x: 574, startPoint y: 93, endPoint x: 567, endPoint y: 95, distance: 7.4
click at [567, 95] on input "4899" at bounding box center [604, 90] width 138 height 18
type input "4893"
click at [269, 12] on icon at bounding box center [265, 10] width 7 height 8
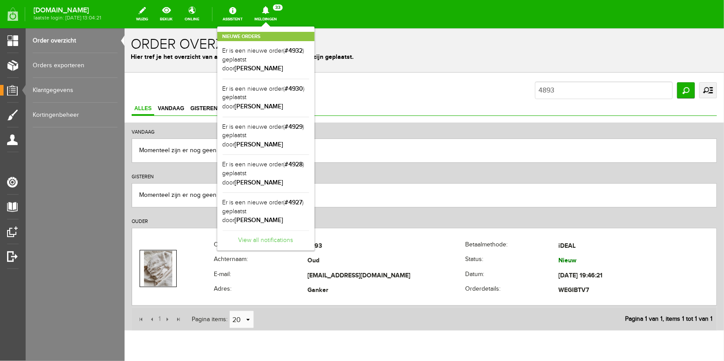
click at [282, 230] on link "View all notifications" at bounding box center [266, 237] width 87 height 15
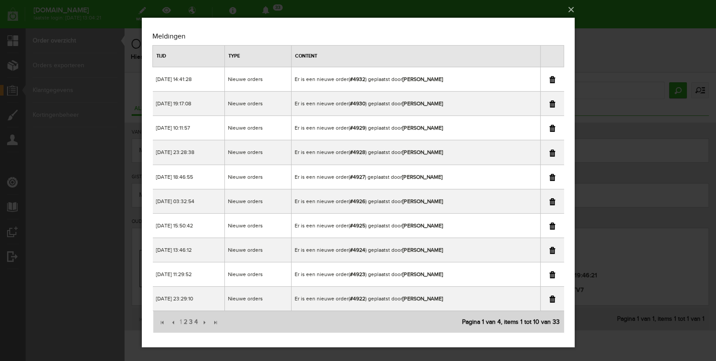
scroll to position [3, 0]
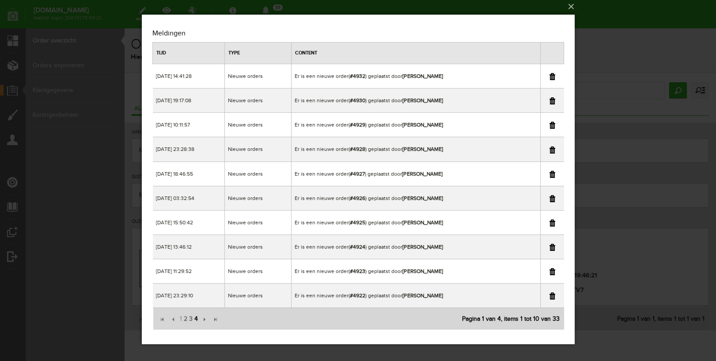
click at [194, 318] on span "4" at bounding box center [195, 319] width 5 height 18
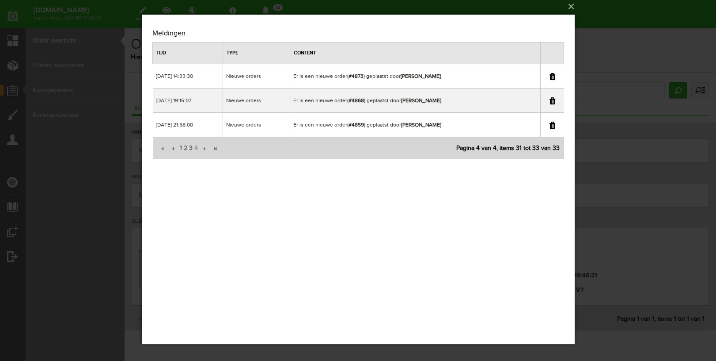
scroll to position [0, 0]
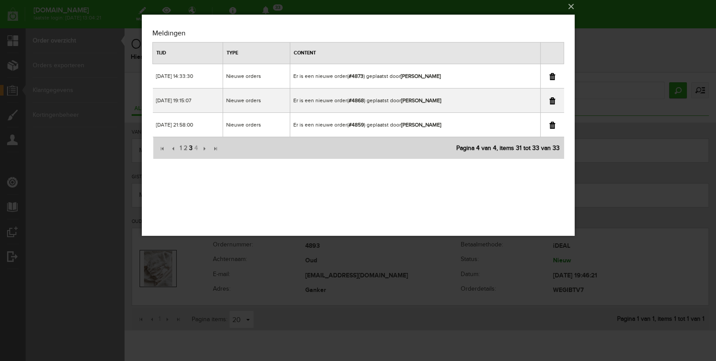
click at [191, 148] on span "3" at bounding box center [190, 148] width 5 height 18
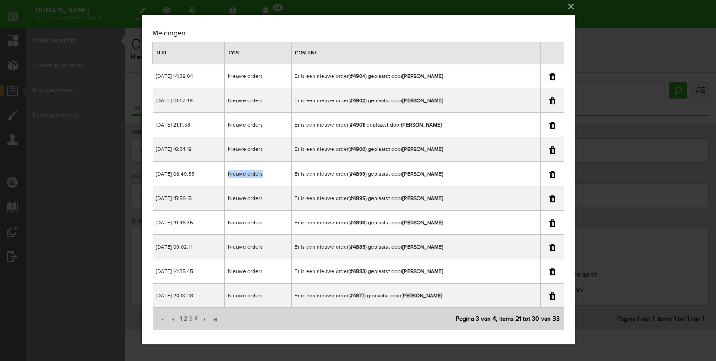
drag, startPoint x: 406, startPoint y: 173, endPoint x: 465, endPoint y: 180, distance: 59.3
click at [465, 180] on td "Er is een nieuwe order( #4899 ) geplaatst door [PERSON_NAME]" at bounding box center [415, 173] width 249 height 24
click at [442, 173] on b "[PERSON_NAME]" at bounding box center [422, 174] width 40 height 6
drag, startPoint x: 403, startPoint y: 171, endPoint x: 458, endPoint y: 175, distance: 55.3
click at [458, 175] on td "Er is een nieuwe order( #4899 ) geplaatst door [PERSON_NAME]" at bounding box center [415, 173] width 249 height 24
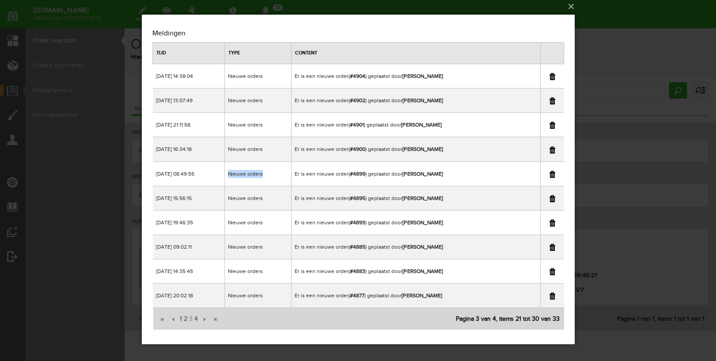
click at [614, 87] on div "×" at bounding box center [358, 177] width 716 height 361
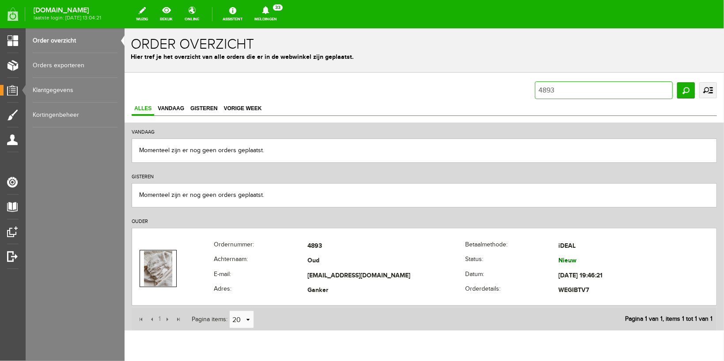
click at [614, 87] on input "4893" at bounding box center [604, 90] width 138 height 18
type input "4899"
click at [271, 15] on link "Meldingen 33 Nieuwe orders Er is een nieuwe order( #4932 ) geplaatst door [PERS…" at bounding box center [265, 13] width 33 height 19
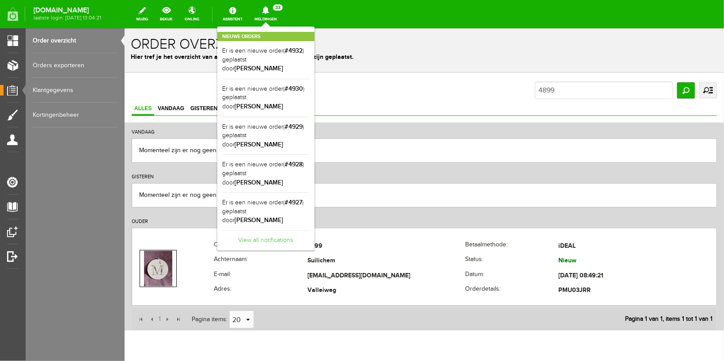
click at [266, 230] on link "View all notifications" at bounding box center [266, 237] width 87 height 15
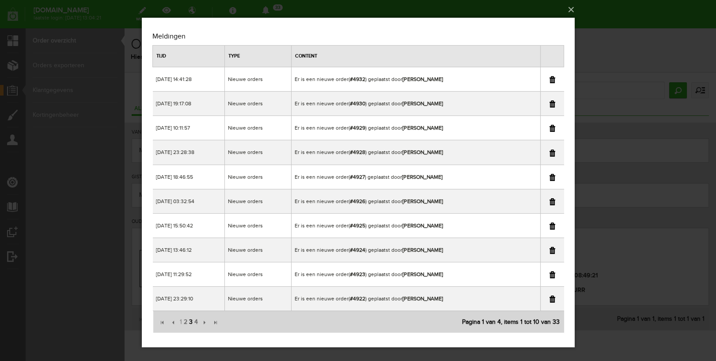
click at [191, 323] on span "3" at bounding box center [190, 322] width 5 height 18
drag, startPoint x: 402, startPoint y: 153, endPoint x: 449, endPoint y: 153, distance: 46.8
click at [449, 153] on td "Er is een nieuwe order( #4900 ) geplaatst door [PERSON_NAME]" at bounding box center [415, 152] width 249 height 24
click at [631, 20] on div "×" at bounding box center [358, 180] width 716 height 361
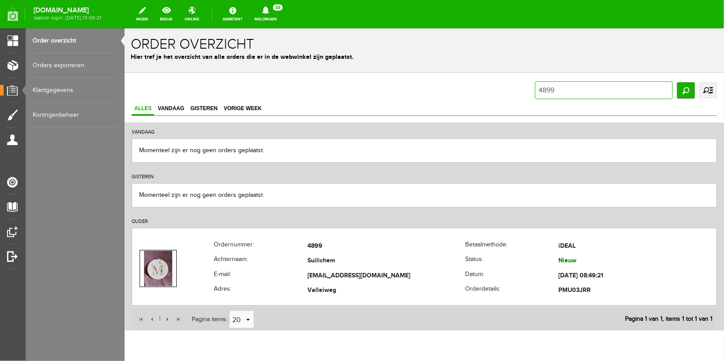
click at [563, 84] on input "4899" at bounding box center [604, 90] width 138 height 18
type input "4900"
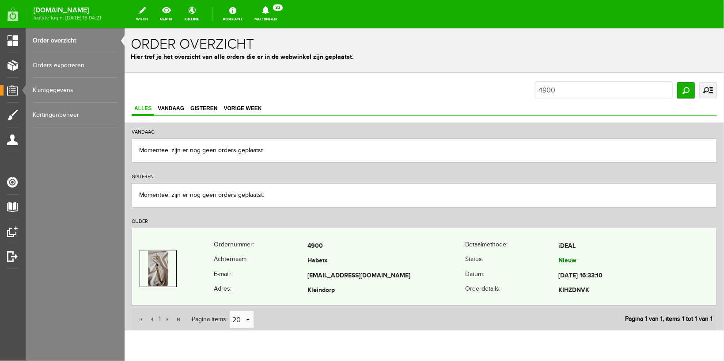
drag, startPoint x: 297, startPoint y: 272, endPoint x: 370, endPoint y: 269, distance: 73.0
click at [373, 272] on tr "E-mail: [EMAIL_ADDRESS][DOMAIN_NAME] Datum: [DATE] 16:33:10" at bounding box center [424, 275] width 585 height 15
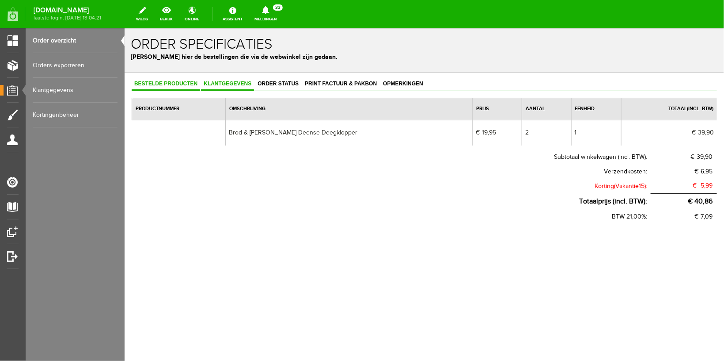
click at [221, 84] on span "Klantgegevens" at bounding box center [227, 83] width 53 height 6
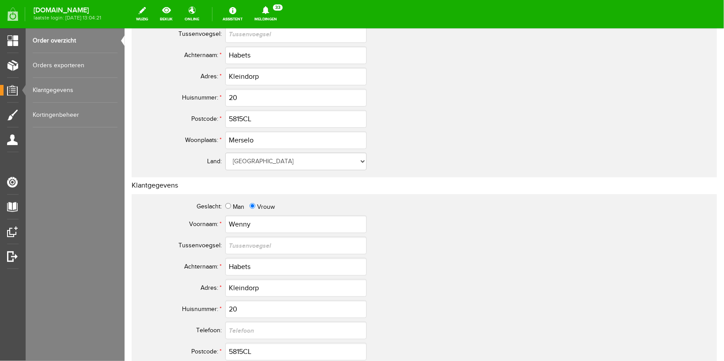
scroll to position [187, 0]
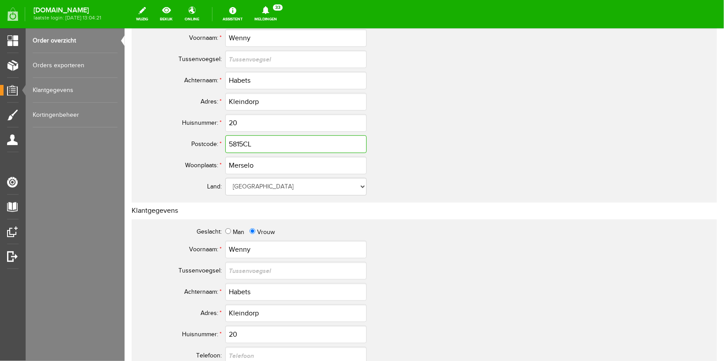
drag, startPoint x: 255, startPoint y: 145, endPoint x: 108, endPoint y: 125, distance: 149.0
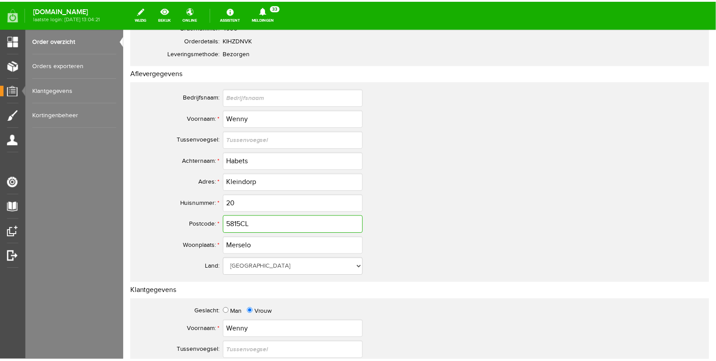
scroll to position [0, 0]
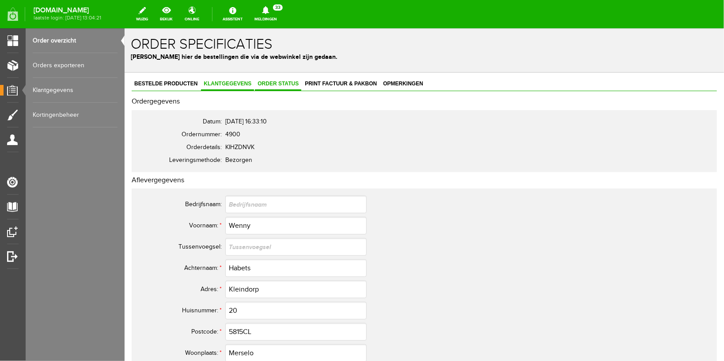
click at [278, 81] on span "Order status" at bounding box center [278, 83] width 46 height 6
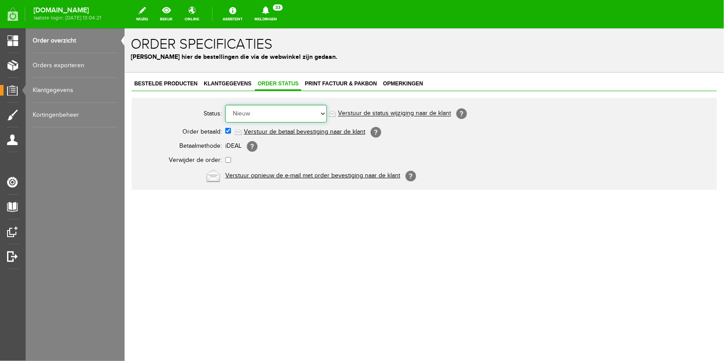
select select "5"
click option "Order is verstuurd" at bounding box center [124, 28] width 0 height 0
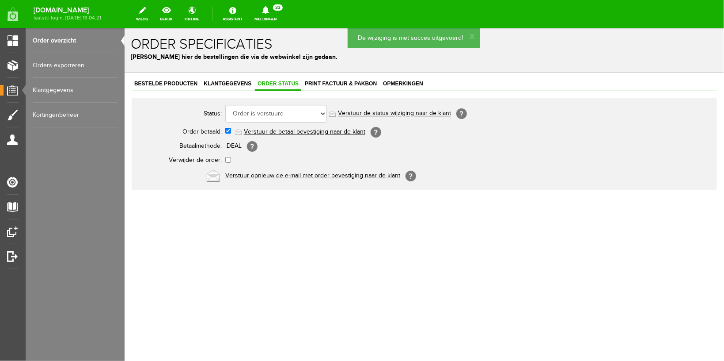
click at [376, 110] on link "Verstuur de status wijziging naar de klant" at bounding box center [394, 113] width 113 height 7
click at [272, 19] on link "Meldingen 33 Nieuwe orders Er is een nieuwe order( #4932 ) geplaatst door [PERS…" at bounding box center [265, 13] width 33 height 19
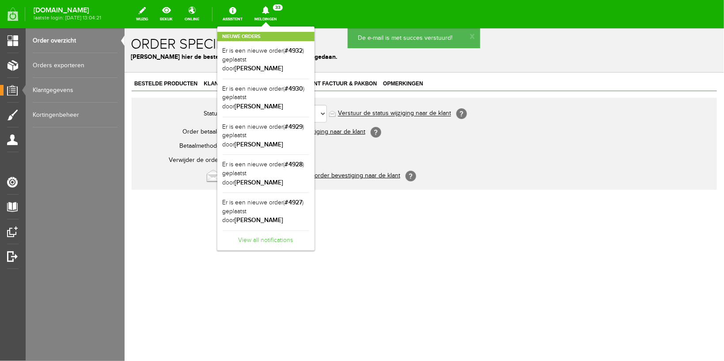
click at [274, 230] on link "View all notifications" at bounding box center [266, 237] width 87 height 15
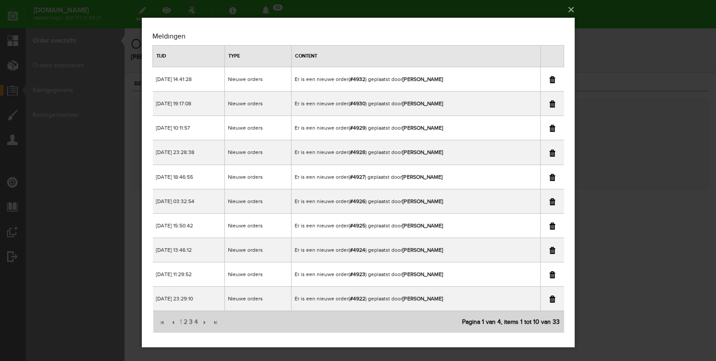
click at [655, 174] on div "×" at bounding box center [358, 180] width 716 height 361
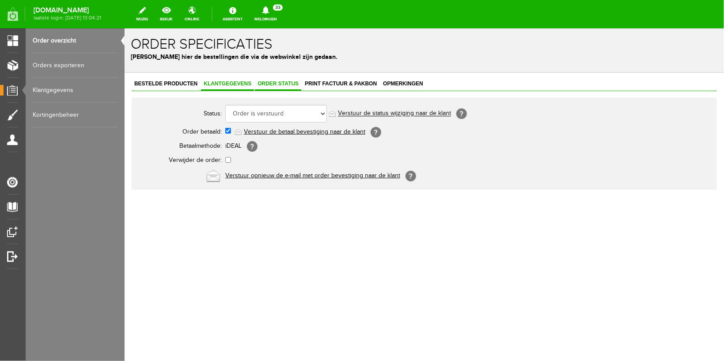
click at [218, 83] on span "Klantgegevens" at bounding box center [227, 83] width 53 height 6
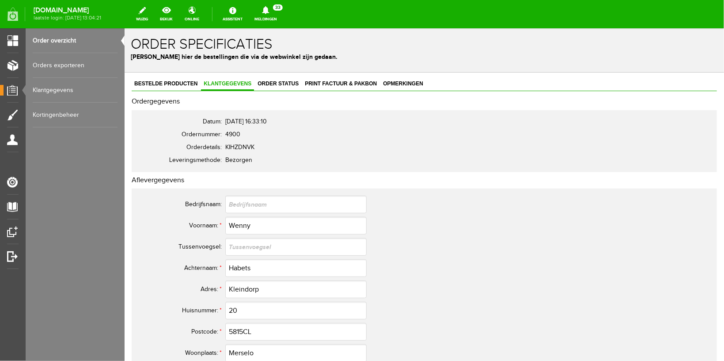
click at [279, 16] on link "Meldingen 33 Nieuwe orders Er is een nieuwe order( #4932 ) geplaatst door [PERS…" at bounding box center [265, 13] width 33 height 19
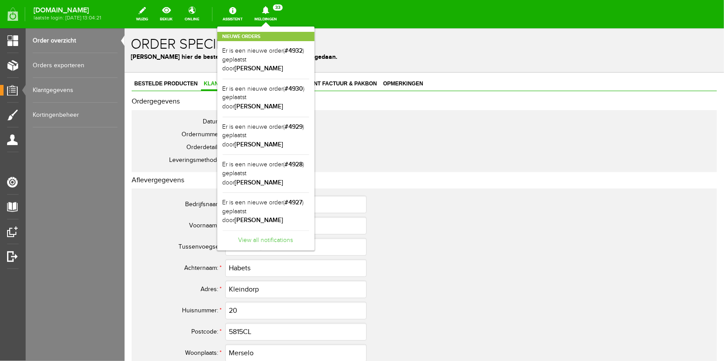
click at [287, 230] on link "View all notifications" at bounding box center [266, 237] width 87 height 15
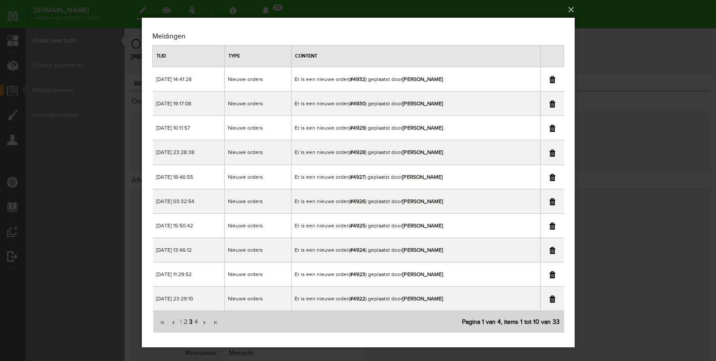
click at [191, 323] on span "3" at bounding box center [190, 322] width 5 height 18
click at [553, 150] on link at bounding box center [552, 152] width 6 height 7
drag, startPoint x: 398, startPoint y: 127, endPoint x: 468, endPoint y: 134, distance: 70.7
click at [468, 134] on td "Er is een nieuwe order( #4901 ) geplaatst door [PERSON_NAME]" at bounding box center [415, 128] width 249 height 24
click at [642, 68] on div "×" at bounding box center [358, 180] width 716 height 361
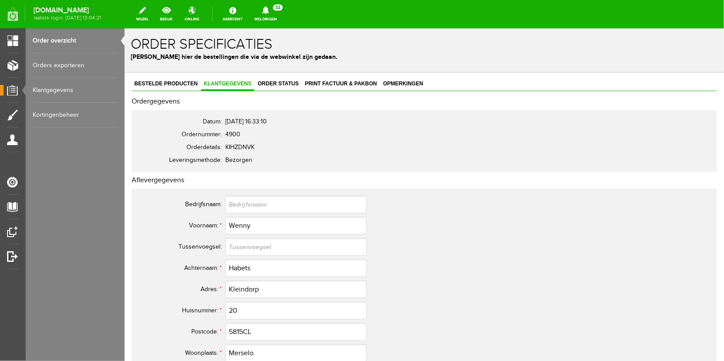
click at [61, 44] on link "Order overzicht" at bounding box center [75, 40] width 85 height 25
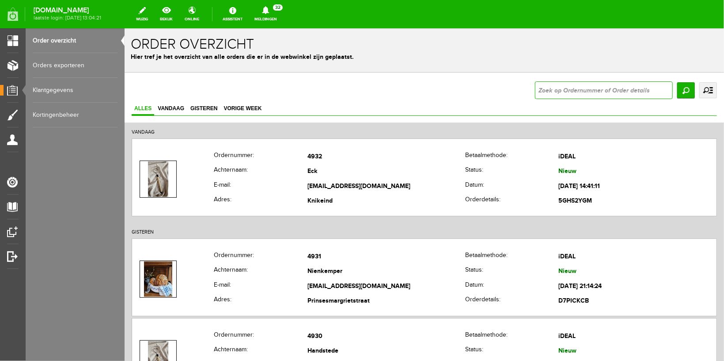
click at [558, 95] on input "text" at bounding box center [604, 90] width 138 height 18
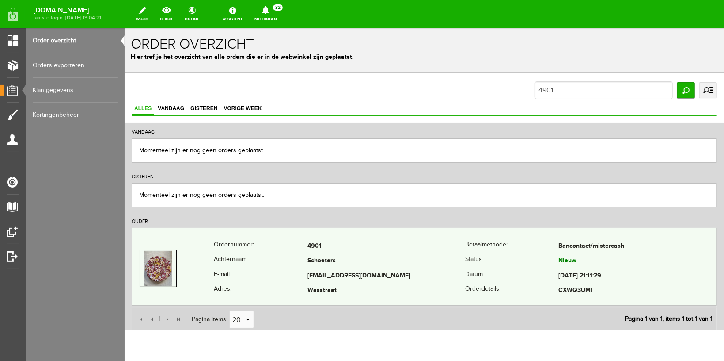
drag, startPoint x: 301, startPoint y: 272, endPoint x: 397, endPoint y: 277, distance: 96.0
click at [396, 279] on tr "E-mail: [EMAIL_ADDRESS][DOMAIN_NAME] Datum: [DATE] 21:11:29" at bounding box center [424, 275] width 585 height 15
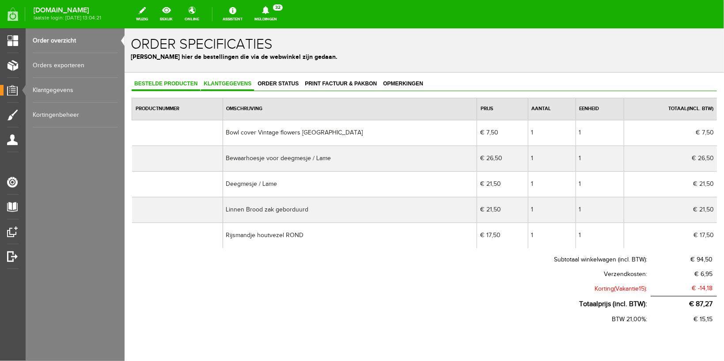
click at [225, 80] on span "Klantgegevens" at bounding box center [227, 83] width 53 height 6
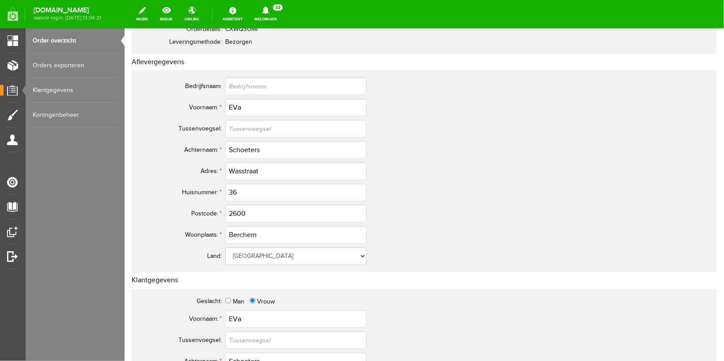
scroll to position [141, 0]
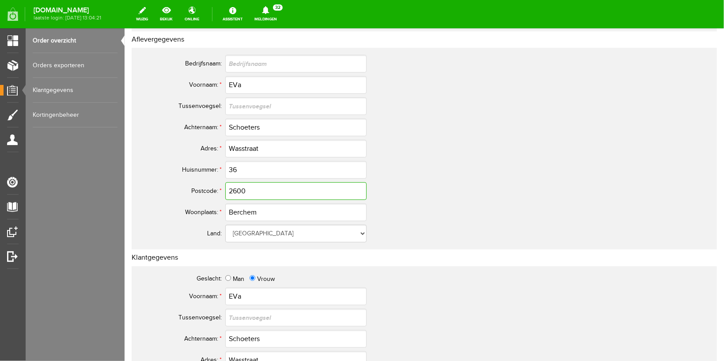
drag, startPoint x: 263, startPoint y: 193, endPoint x: 142, endPoint y: 169, distance: 123.0
click at [157, 179] on tbody "Bedrijfsnaam: Voornaam: * EVa [GEOGRAPHIC_DATA]: Achternaam: * Schoeters Adres:…" at bounding box center [349, 148] width 424 height 191
drag, startPoint x: 271, startPoint y: 150, endPoint x: 160, endPoint y: 133, distance: 112.1
click at [225, 139] on input "Wasstraat" at bounding box center [295, 148] width 141 height 18
drag, startPoint x: 259, startPoint y: 206, endPoint x: 154, endPoint y: 215, distance: 105.1
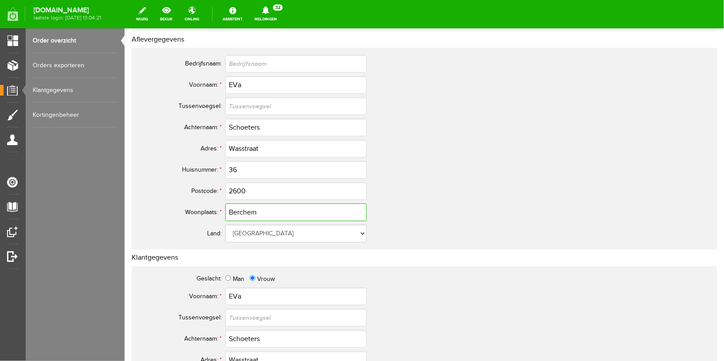
click at [225, 215] on input "Berchem" at bounding box center [295, 212] width 141 height 18
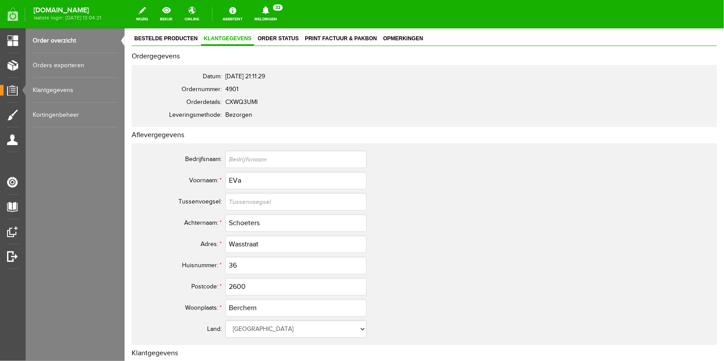
scroll to position [0, 0]
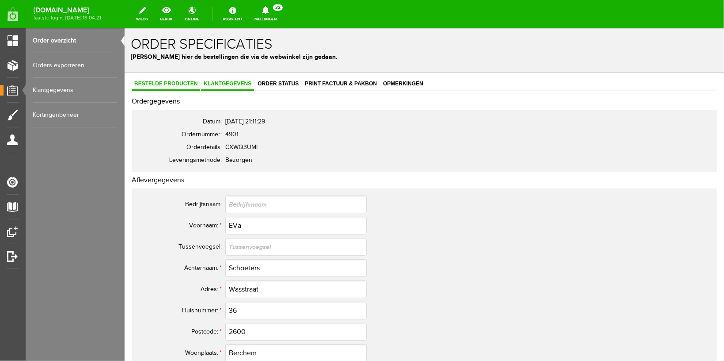
click at [177, 89] on link "Bestelde producten" at bounding box center [165, 83] width 69 height 13
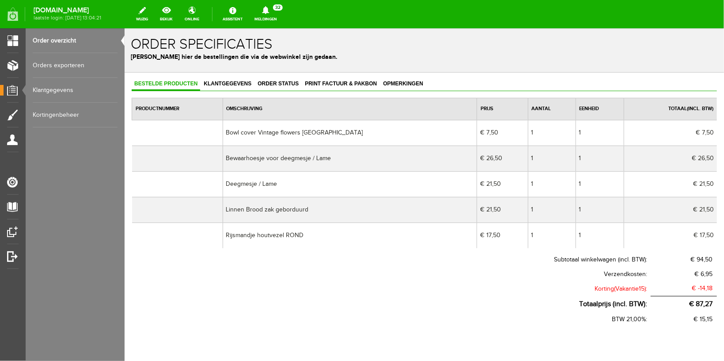
click at [56, 37] on link "Order overzicht" at bounding box center [75, 40] width 85 height 25
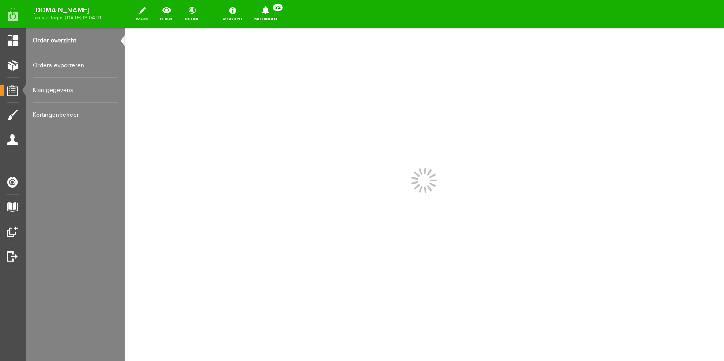
click at [273, 18] on link "Meldingen 32 Nieuwe orders Er is een nieuwe order( #4932 ) geplaatst door [PERS…" at bounding box center [265, 13] width 33 height 19
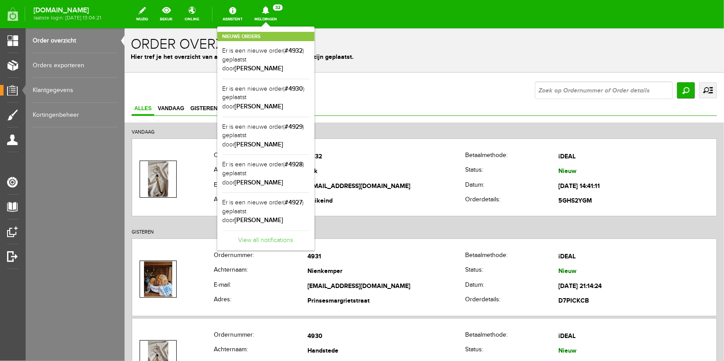
click at [268, 230] on link "View all notifications" at bounding box center [266, 237] width 87 height 15
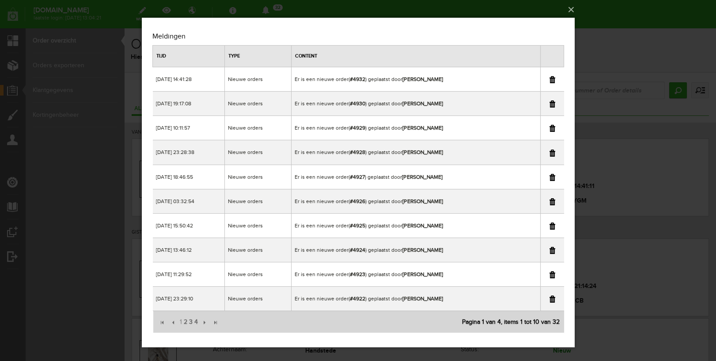
scroll to position [3, 0]
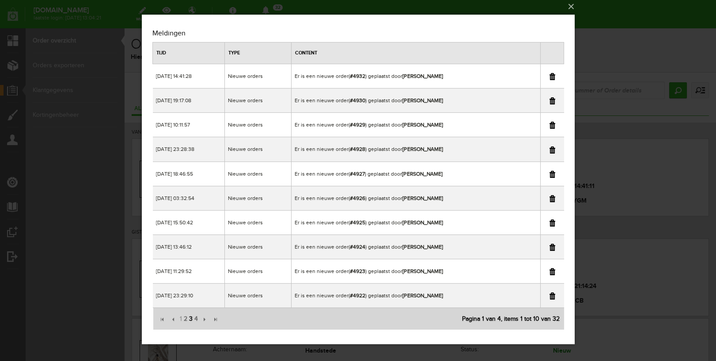
click at [191, 320] on span "3" at bounding box center [190, 319] width 5 height 18
drag, startPoint x: 402, startPoint y: 101, endPoint x: 462, endPoint y: 100, distance: 60.1
click at [462, 100] on td "Er is een nieuwe order( #4902 ) geplaatst door [PERSON_NAME]" at bounding box center [415, 100] width 249 height 24
click at [634, 25] on div "×" at bounding box center [358, 177] width 716 height 361
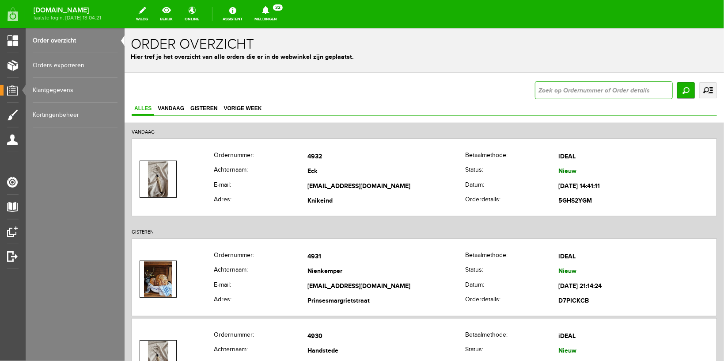
click at [583, 91] on input "text" at bounding box center [604, 90] width 138 height 18
type input "5"
type input "4902"
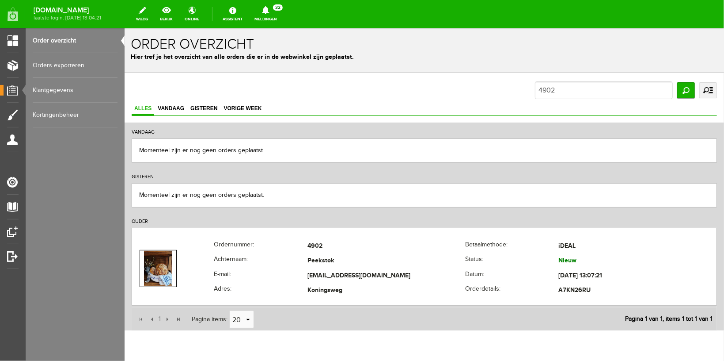
click at [269, 14] on icon at bounding box center [265, 10] width 7 height 8
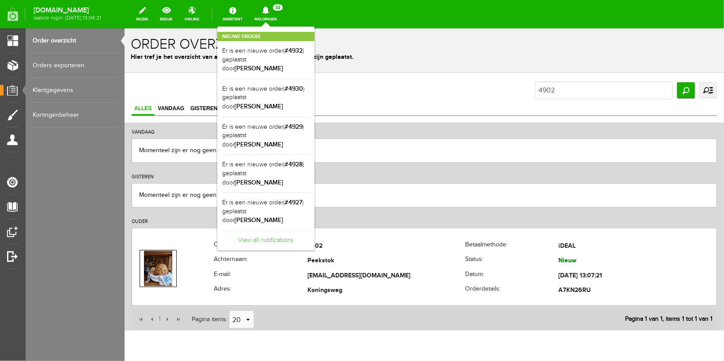
click at [279, 230] on link "View all notifications" at bounding box center [266, 237] width 87 height 15
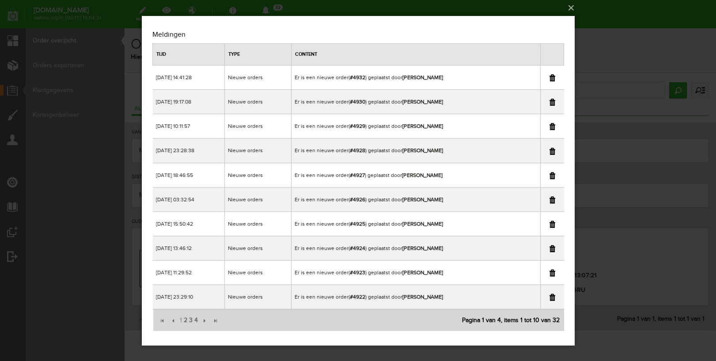
scroll to position [3, 0]
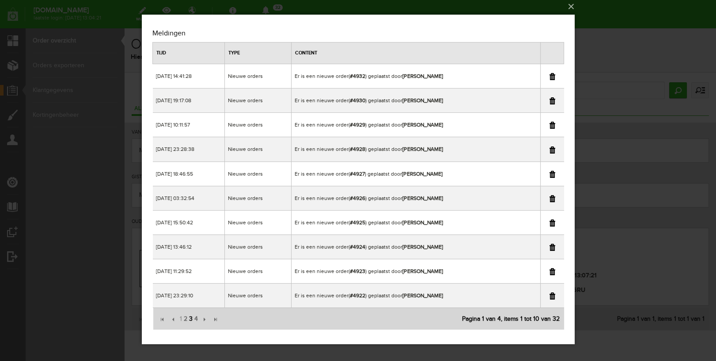
click at [189, 317] on span "3" at bounding box center [190, 319] width 5 height 18
click at [550, 99] on link at bounding box center [552, 100] width 6 height 7
drag, startPoint x: 438, startPoint y: 77, endPoint x: 403, endPoint y: 78, distance: 35.4
click at [403, 78] on td "Er is een nieuwe order( #4904 ) geplaatst door [PERSON_NAME]" at bounding box center [415, 76] width 249 height 24
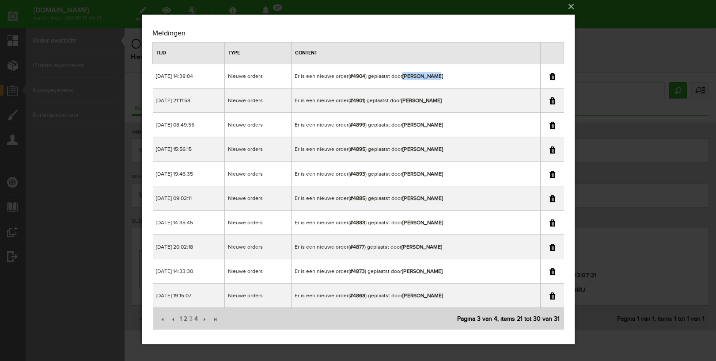
click at [625, 39] on div "×" at bounding box center [358, 177] width 716 height 361
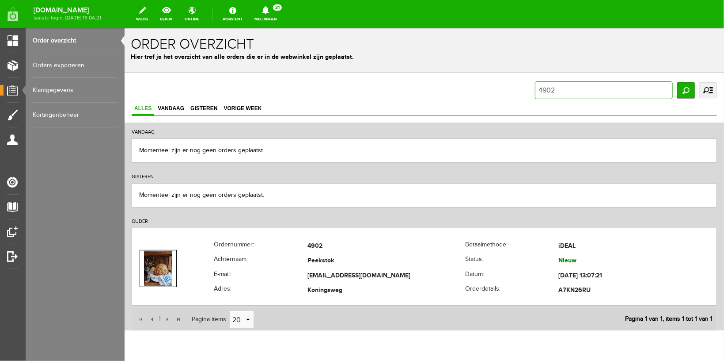
click at [597, 86] on input "4902" at bounding box center [604, 90] width 138 height 18
type input "4904"
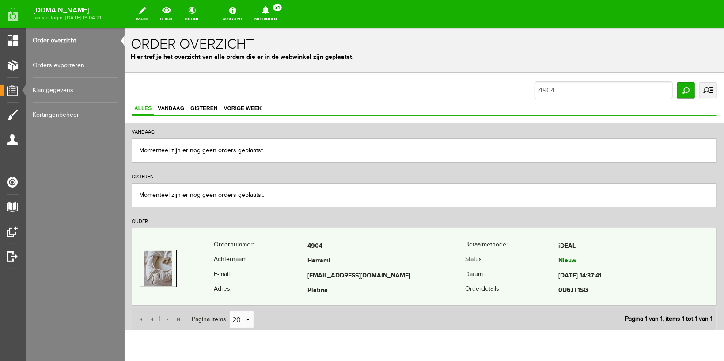
click at [226, 255] on th "Achternaam:" at bounding box center [260, 260] width 94 height 15
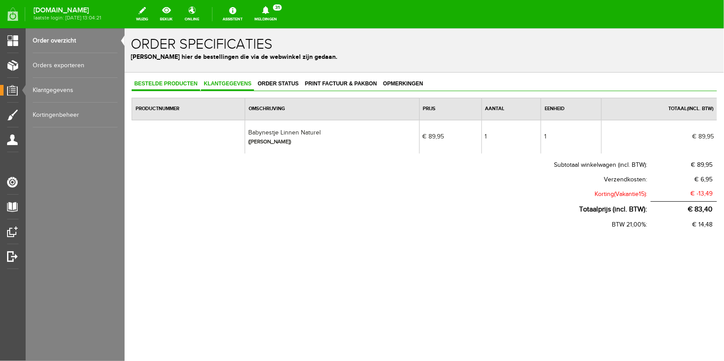
click at [232, 83] on span "Klantgegevens" at bounding box center [227, 83] width 53 height 6
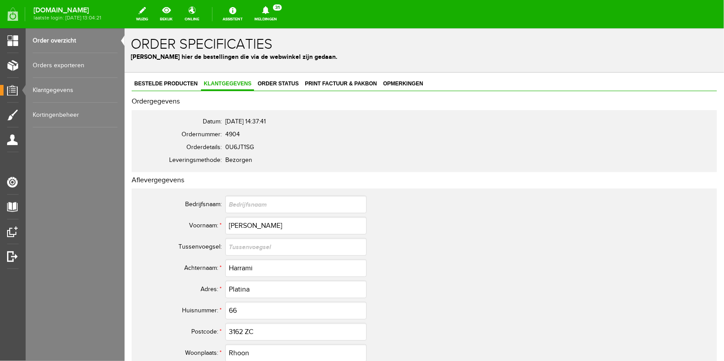
click at [61, 39] on link "Order overzicht" at bounding box center [75, 40] width 85 height 25
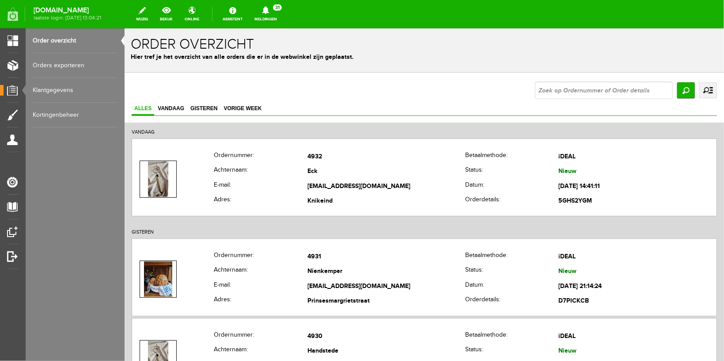
click at [269, 11] on icon at bounding box center [265, 10] width 7 height 8
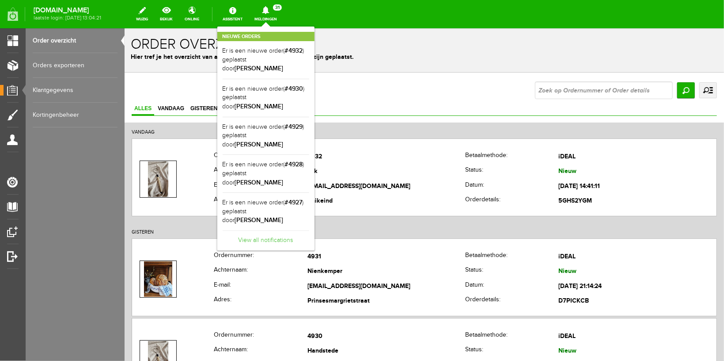
click at [267, 230] on link "View all notifications" at bounding box center [266, 237] width 87 height 15
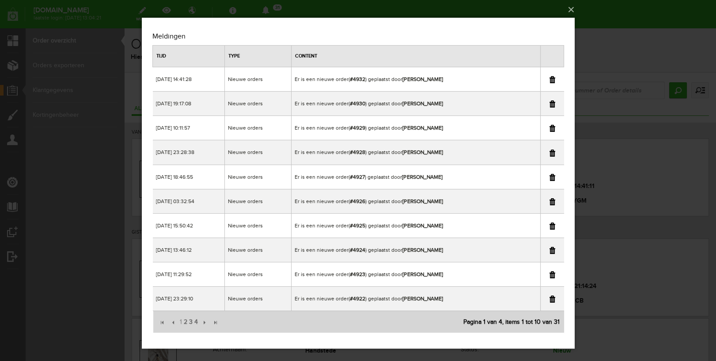
scroll to position [3, 0]
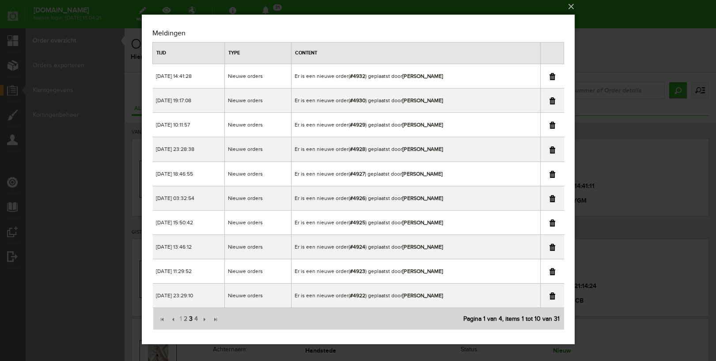
click at [191, 318] on span "3" at bounding box center [190, 319] width 5 height 18
click at [194, 316] on span "4" at bounding box center [195, 319] width 5 height 18
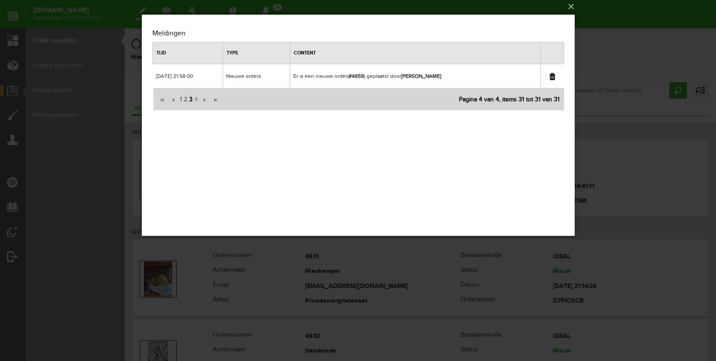
click at [190, 101] on span "3" at bounding box center [190, 100] width 5 height 18
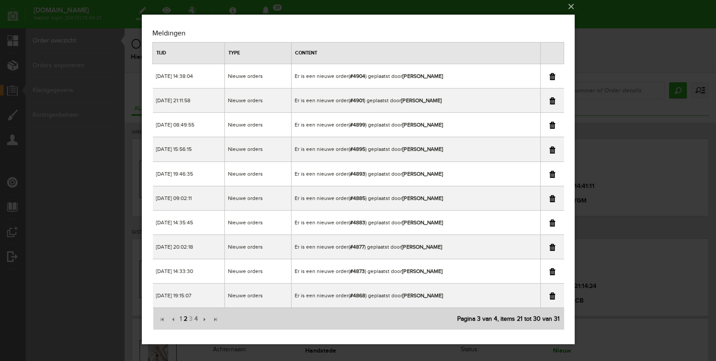
click at [186, 316] on span "2" at bounding box center [185, 319] width 5 height 18
drag, startPoint x: 408, startPoint y: 294, endPoint x: 452, endPoint y: 297, distance: 43.8
click at [452, 297] on td "Er is een nieuwe order( #4905 ) geplaatst door [PERSON_NAME]" at bounding box center [415, 295] width 249 height 24
drag, startPoint x: 651, startPoint y: 22, endPoint x: 647, endPoint y: 28, distance: 7.0
click at [651, 23] on div "×" at bounding box center [358, 177] width 716 height 361
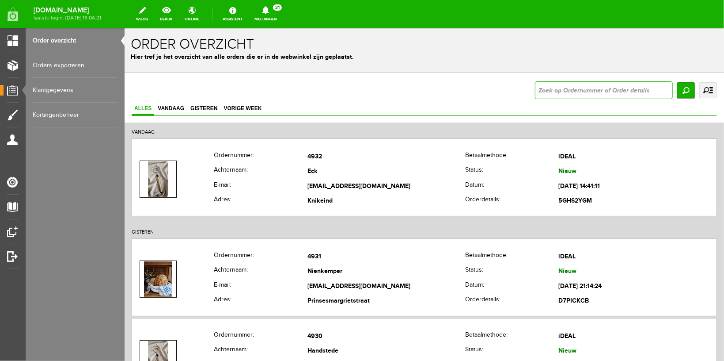
click at [583, 84] on input "text" at bounding box center [604, 90] width 138 height 18
type input "4905"
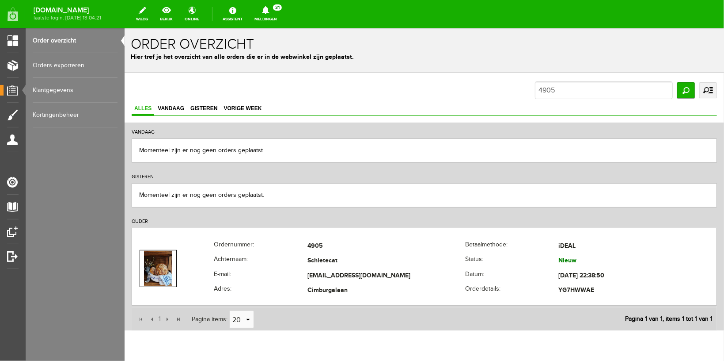
click at [275, 4] on div "[DOMAIN_NAME] laatste login: [DATE] 13:04:21 wijzig bekijk online Assistent Mel…" at bounding box center [362, 12] width 724 height 24
click at [282, 20] on link "Meldingen 31 Nieuwe orders Er is een nieuwe order( #4932 ) geplaatst door [PERS…" at bounding box center [265, 13] width 33 height 19
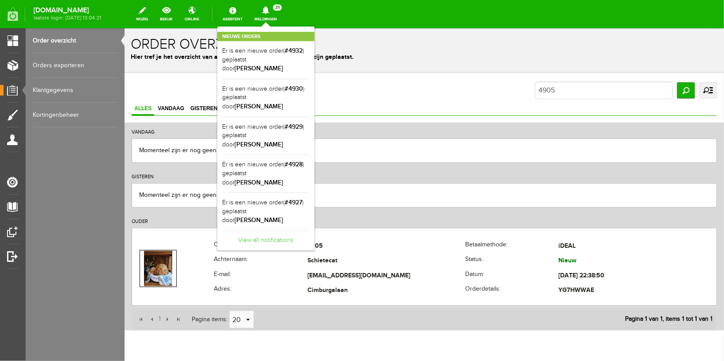
click at [266, 230] on link "View all notifications" at bounding box center [266, 237] width 87 height 15
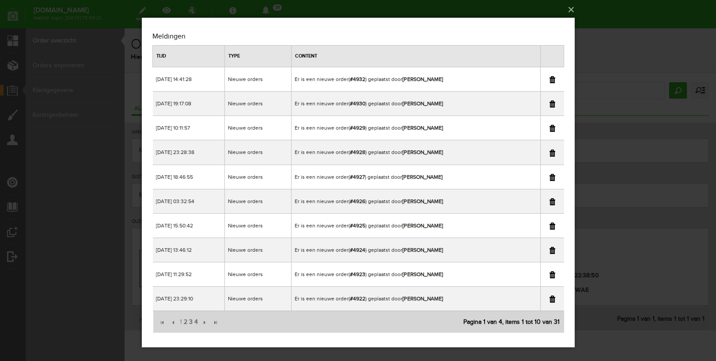
scroll to position [3, 0]
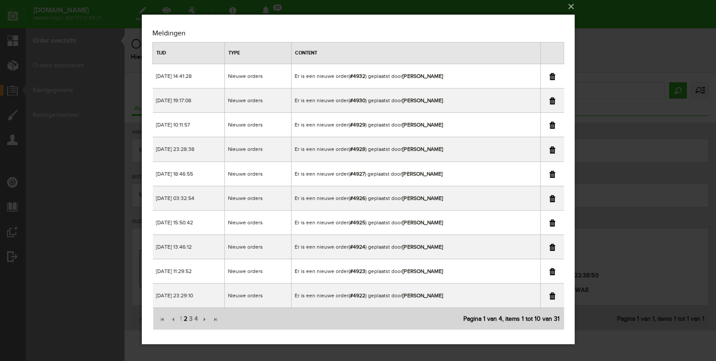
click at [186, 318] on span "2" at bounding box center [185, 319] width 5 height 18
click at [551, 296] on link at bounding box center [552, 295] width 6 height 7
drag, startPoint x: 408, startPoint y: 270, endPoint x: 462, endPoint y: 271, distance: 53.5
click at [462, 271] on td "Er is een nieuwe order( #4908 ) geplaatst door [PERSON_NAME]" at bounding box center [415, 271] width 250 height 24
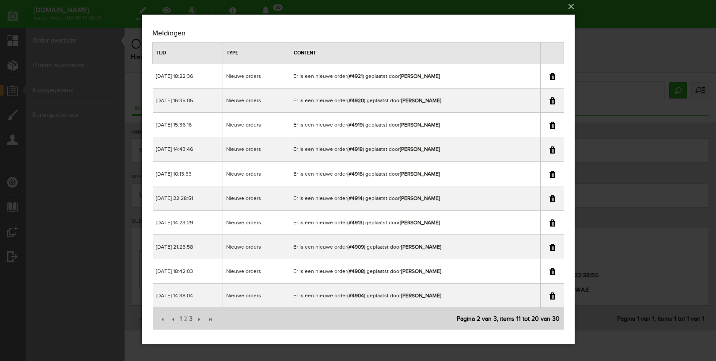
click at [617, 20] on div "×" at bounding box center [358, 177] width 716 height 361
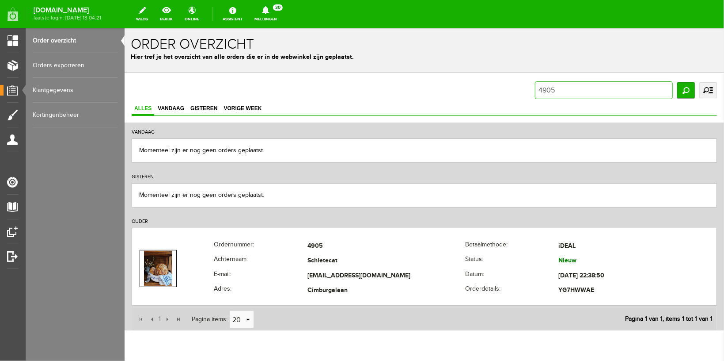
click at [594, 85] on input "4905" at bounding box center [604, 90] width 138 height 18
type input "4908"
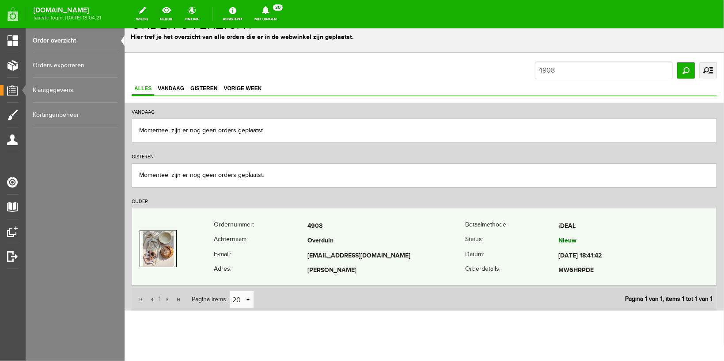
scroll to position [35, 0]
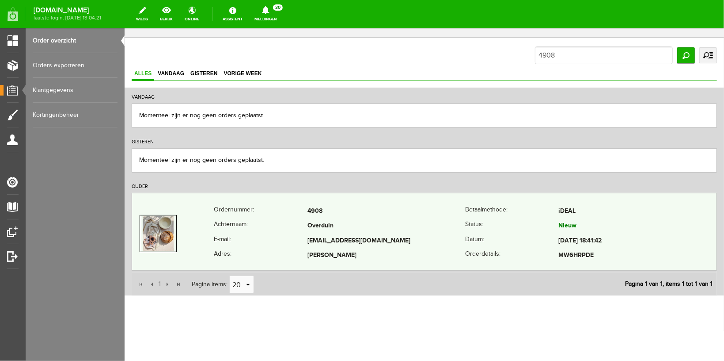
drag, startPoint x: 295, startPoint y: 237, endPoint x: 404, endPoint y: 240, distance: 108.3
click at [404, 240] on tr "E-mail: [EMAIL_ADDRESS][DOMAIN_NAME] Datum: [DATE] 18:41:42" at bounding box center [424, 240] width 585 height 15
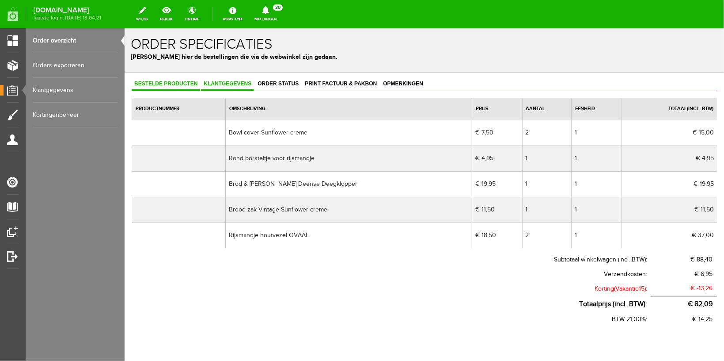
click at [223, 82] on span "Klantgegevens" at bounding box center [227, 83] width 53 height 6
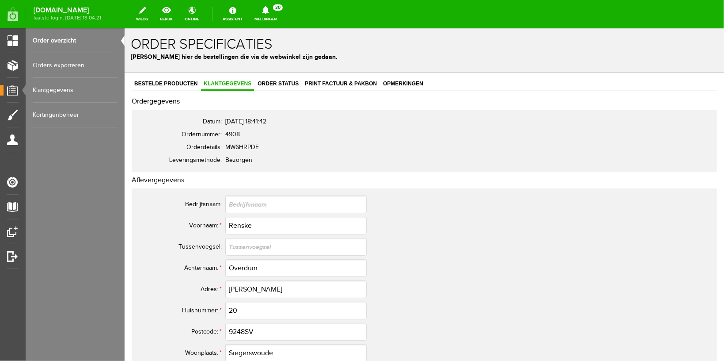
scroll to position [94, 0]
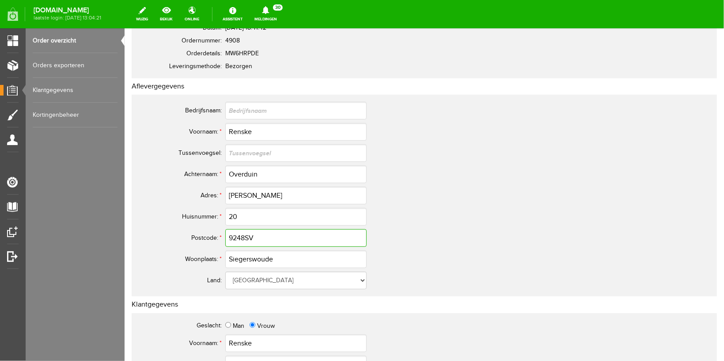
drag, startPoint x: 188, startPoint y: 232, endPoint x: 164, endPoint y: 225, distance: 25.2
click at [166, 229] on tr "Postcode: * 9248SV" at bounding box center [349, 237] width 424 height 21
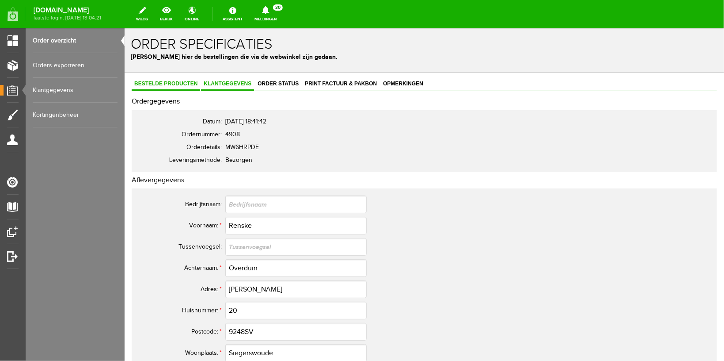
click at [179, 82] on span "Bestelde producten" at bounding box center [165, 83] width 69 height 6
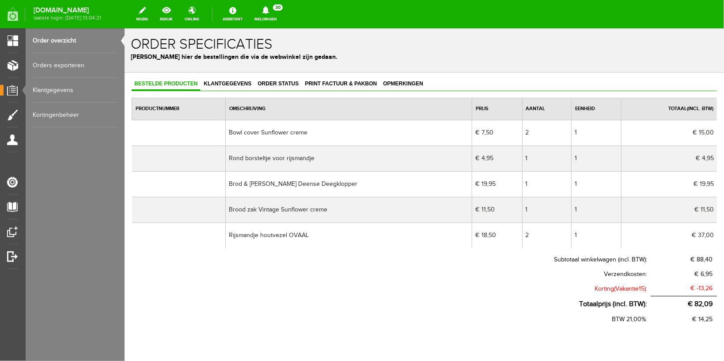
click at [70, 36] on link "Order overzicht" at bounding box center [75, 40] width 85 height 25
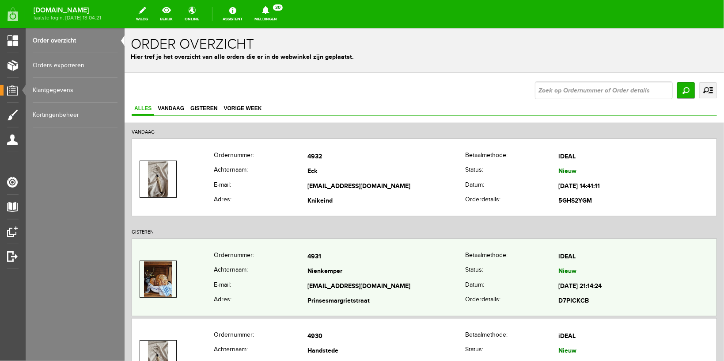
scroll to position [47, 0]
